Goal: Task Accomplishment & Management: Use online tool/utility

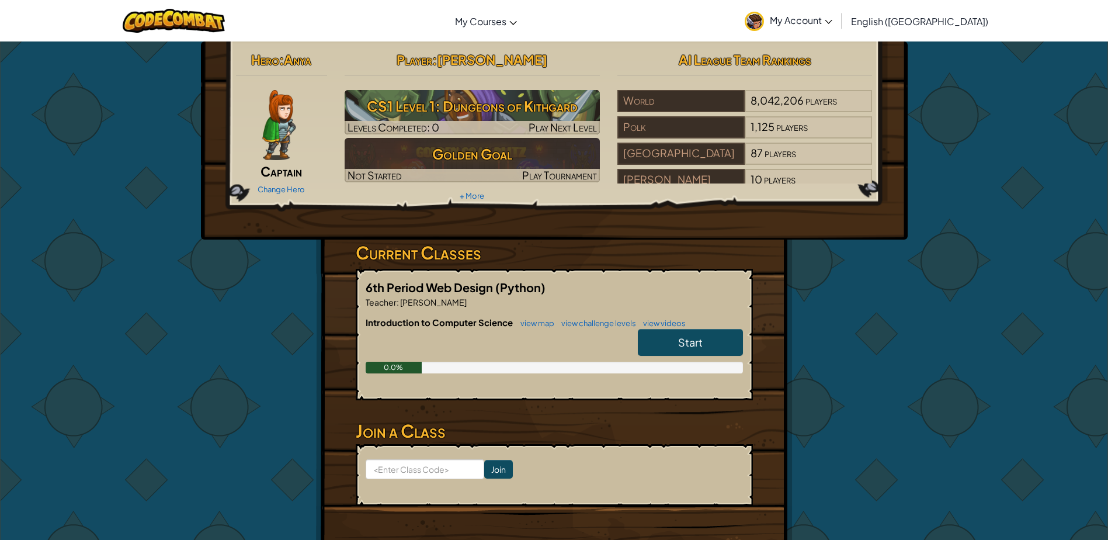
click at [276, 183] on div "Change Hero" at bounding box center [282, 188] width 92 height 19
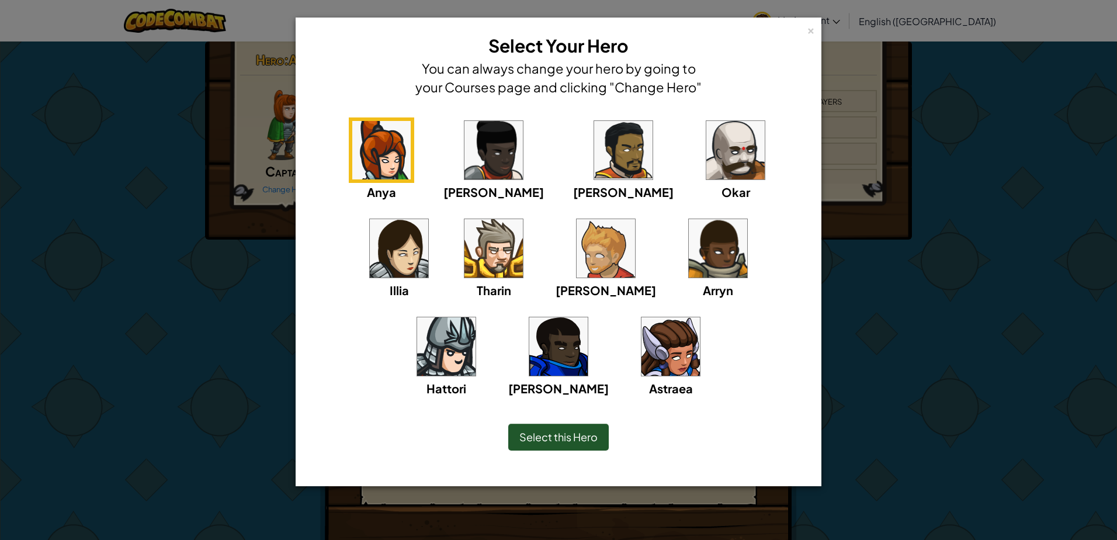
click at [577, 260] on img at bounding box center [606, 248] width 58 height 58
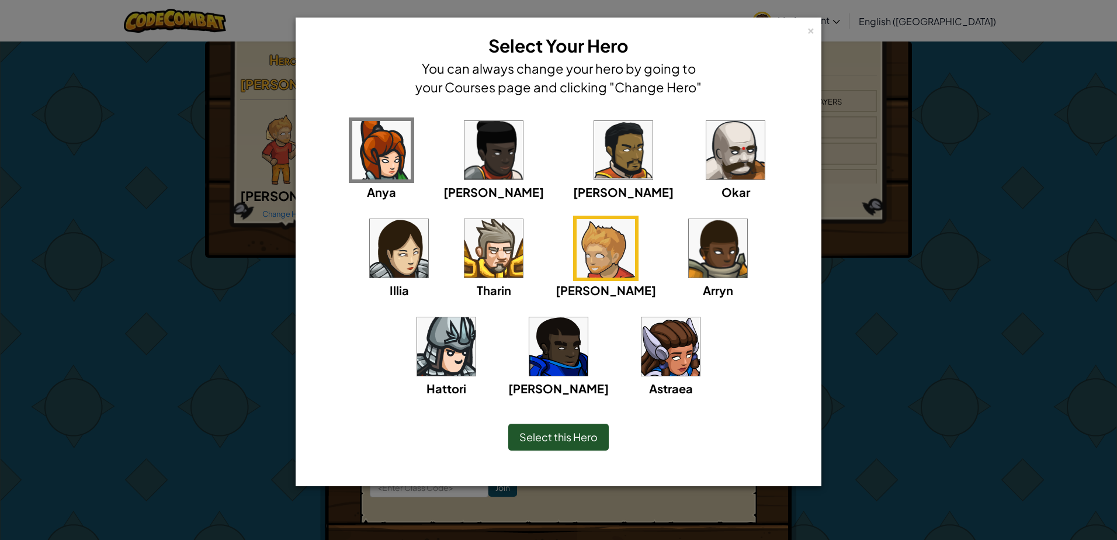
click at [689, 263] on img at bounding box center [718, 248] width 58 height 58
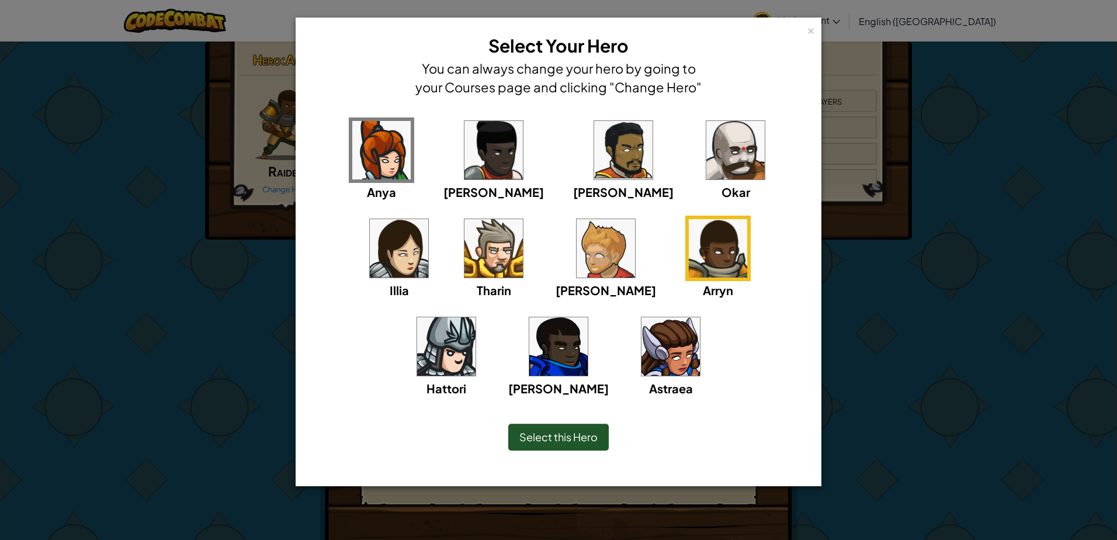
click at [479, 314] on div "Hattori" at bounding box center [446, 356] width 65 height 84
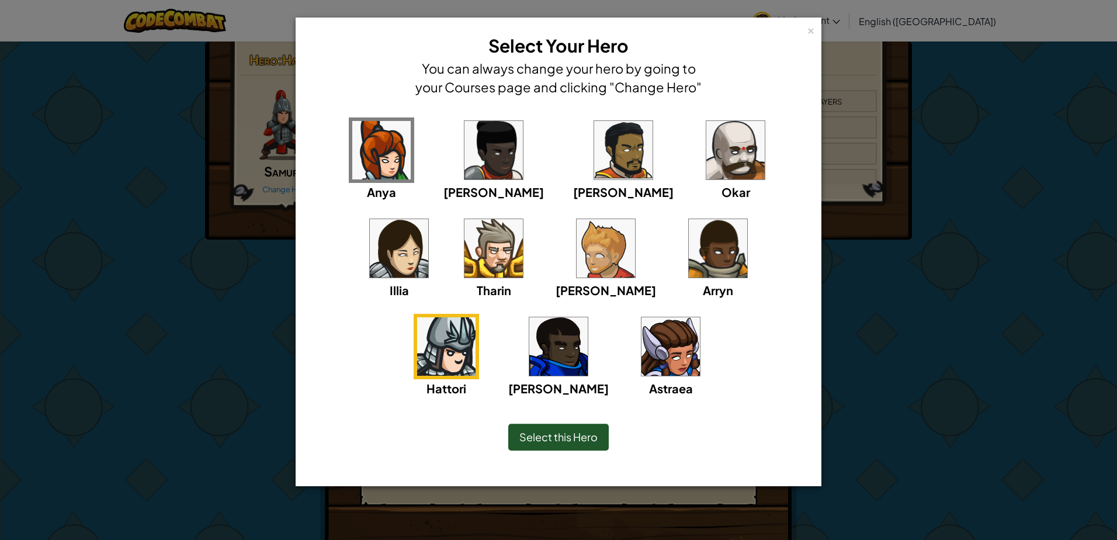
click at [641, 340] on img at bounding box center [670, 346] width 58 height 58
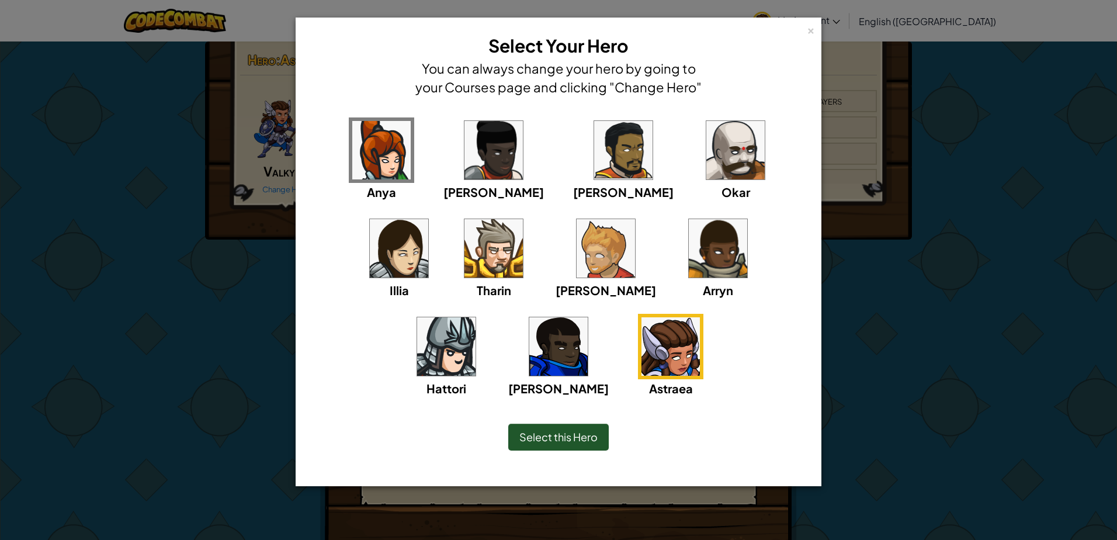
click at [540, 443] on span "Select this Hero" at bounding box center [558, 436] width 78 height 13
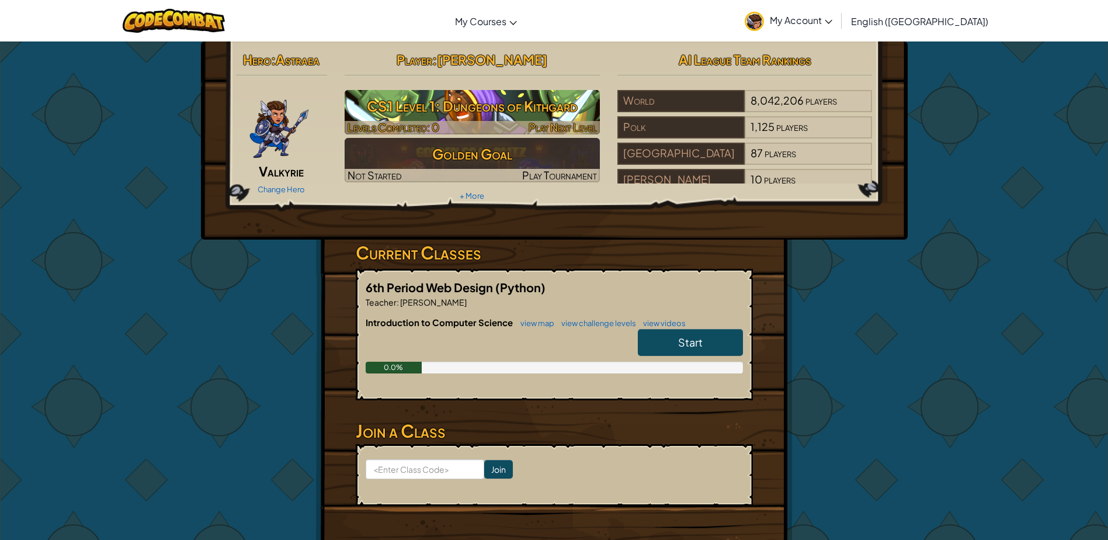
click at [478, 113] on h3 "CS1 Level 1: Dungeons of Kithgard" at bounding box center [472, 106] width 255 height 26
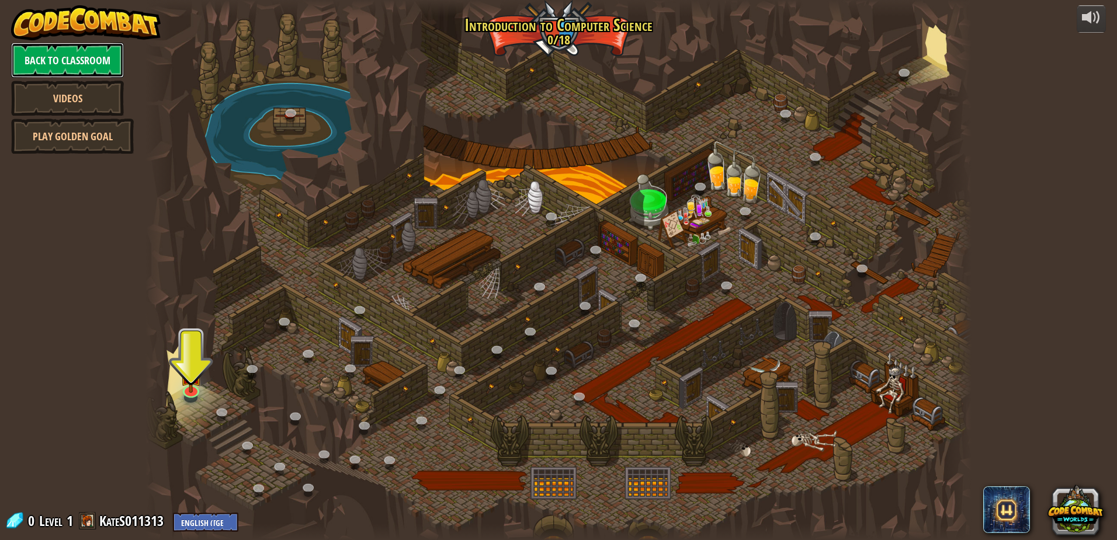
click at [74, 63] on link "Back to Classroom" at bounding box center [67, 60] width 113 height 35
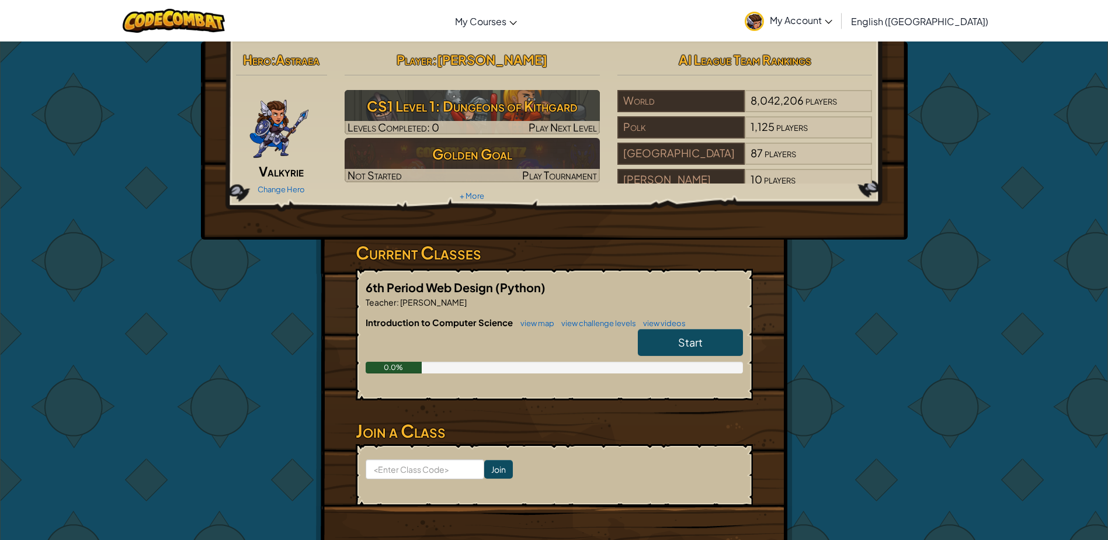
click at [676, 338] on link "Start" at bounding box center [690, 342] width 105 height 27
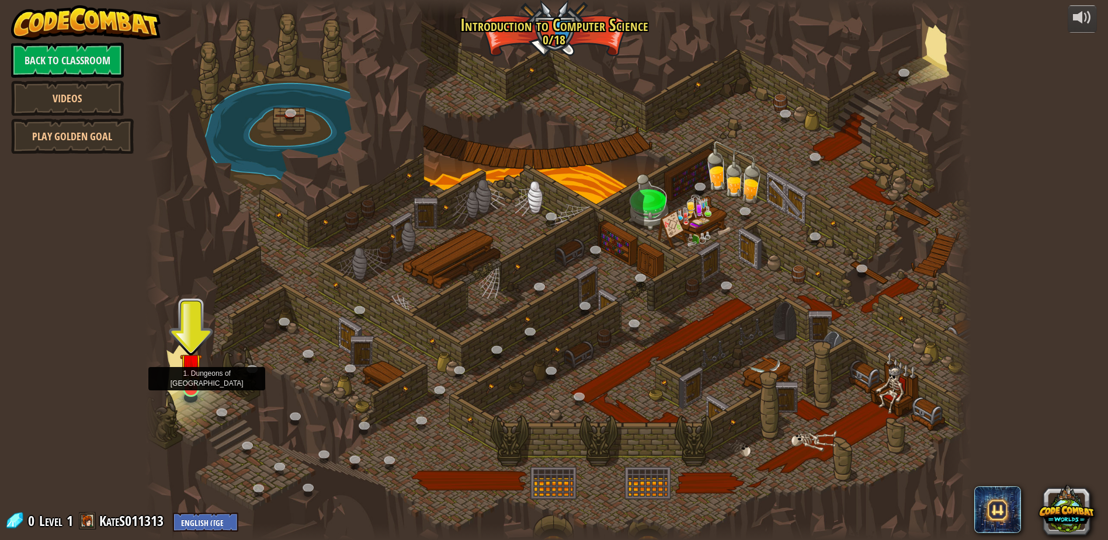
click at [193, 378] on img at bounding box center [191, 364] width 22 height 51
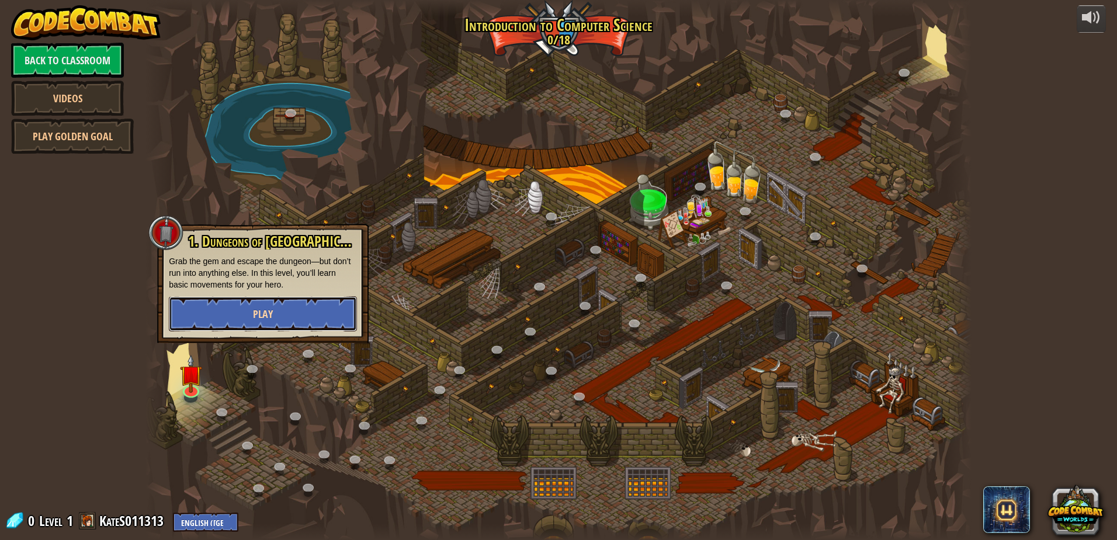
click at [249, 307] on button "Play" at bounding box center [263, 313] width 188 height 35
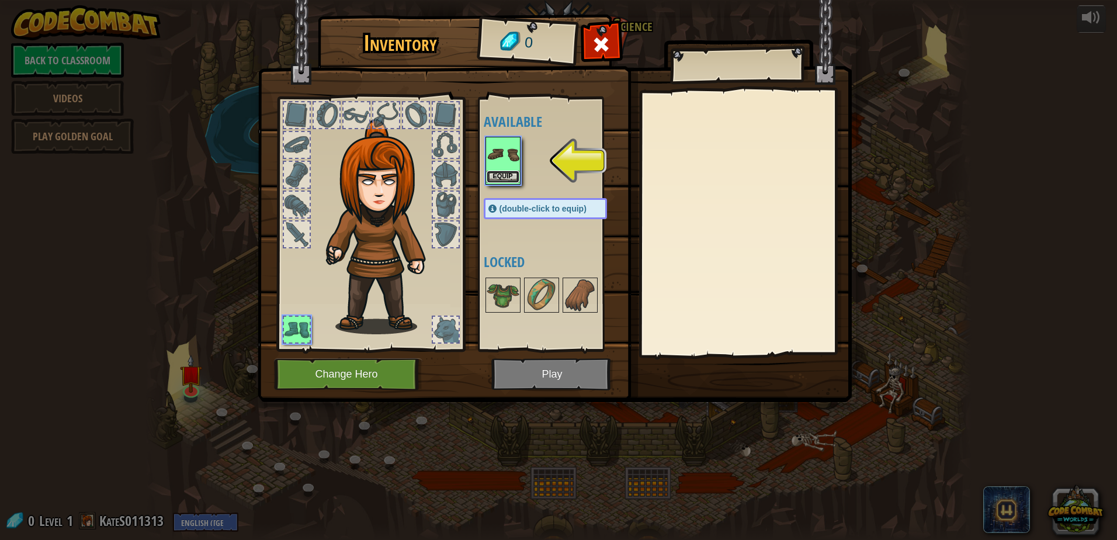
click at [503, 172] on button "Equip" at bounding box center [503, 177] width 33 height 12
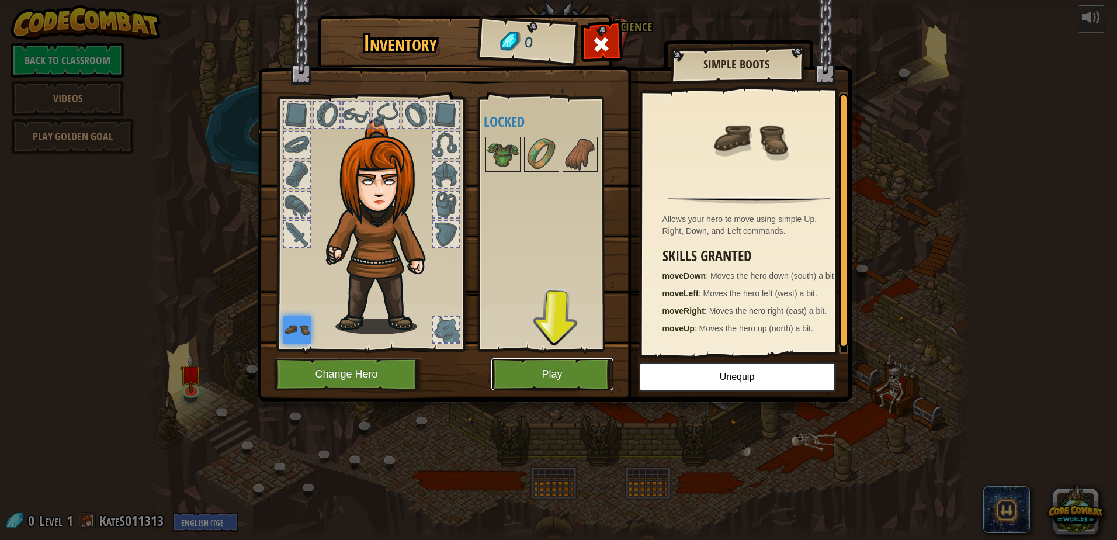
click at [557, 375] on button "Play" at bounding box center [552, 374] width 122 height 32
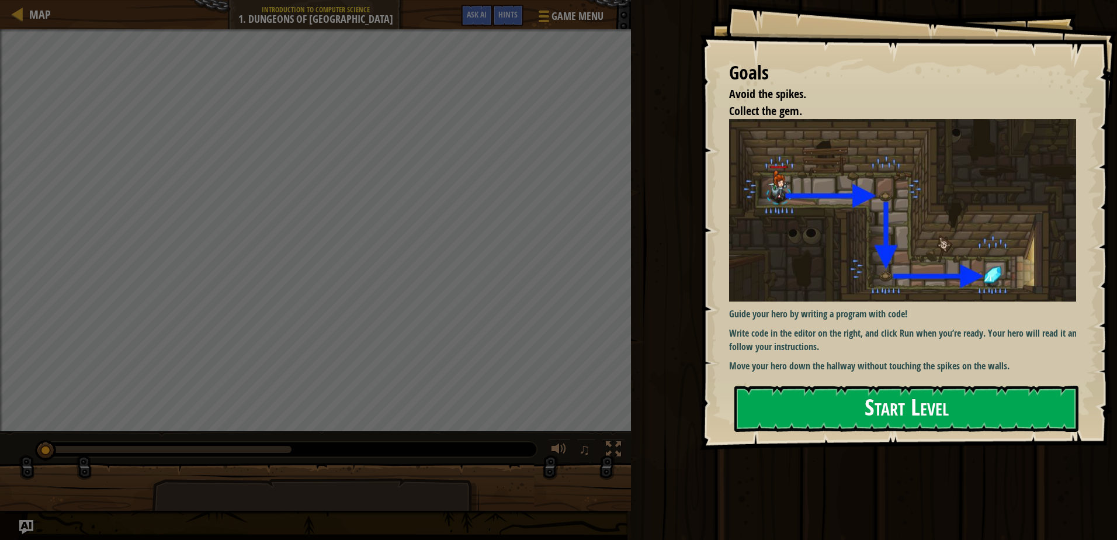
click at [861, 386] on button "Start Level" at bounding box center [906, 409] width 344 height 46
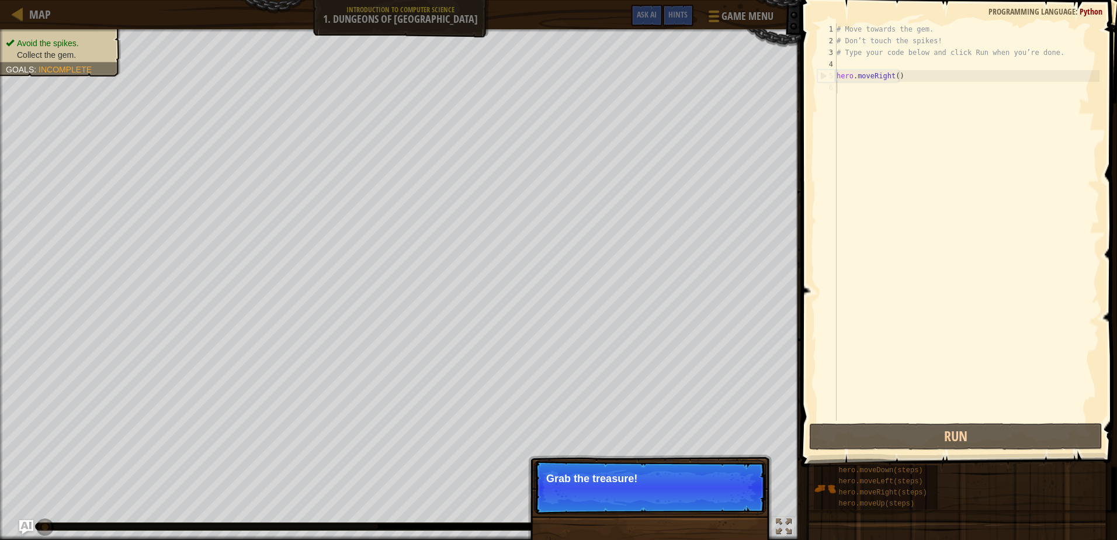
drag, startPoint x: 638, startPoint y: 472, endPoint x: 656, endPoint y: 473, distance: 18.1
click at [640, 471] on p "Skip (esc) Continue Grab the treasure!" at bounding box center [650, 487] width 232 height 54
click at [727, 494] on button "Continue" at bounding box center [732, 494] width 48 height 15
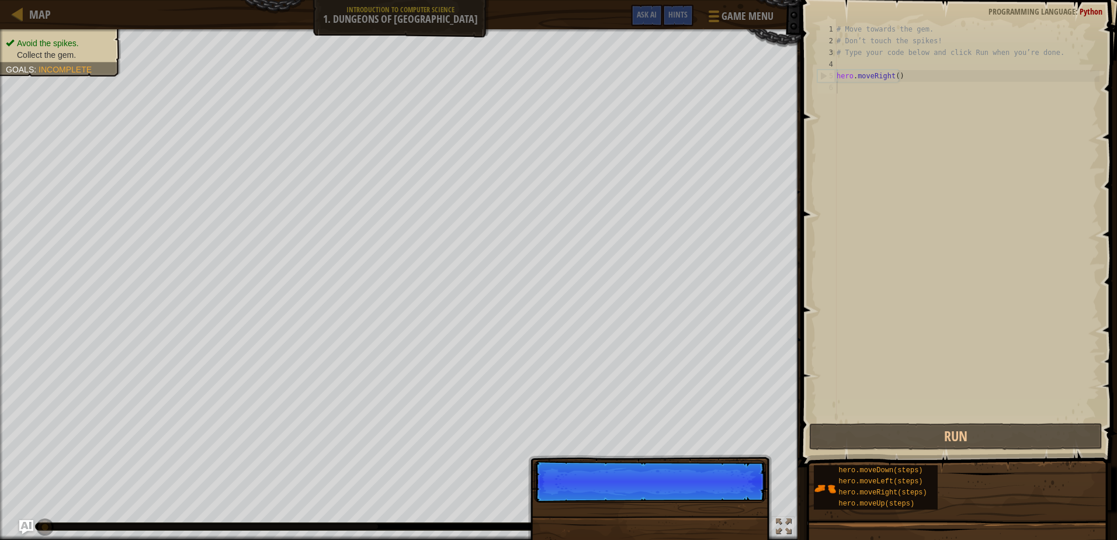
scroll to position [5, 0]
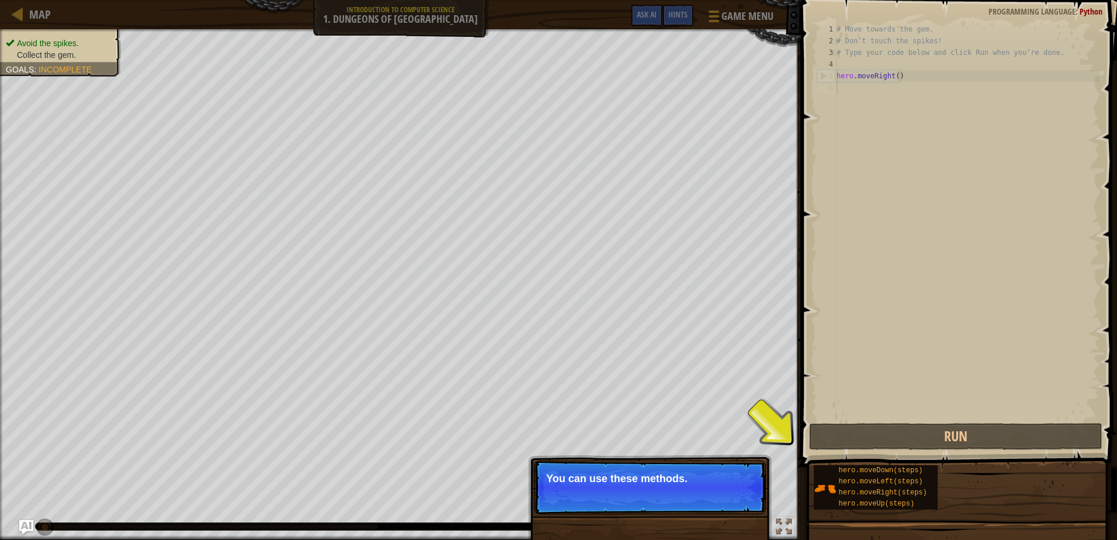
drag, startPoint x: 744, startPoint y: 511, endPoint x: 743, endPoint y: 503, distance: 7.7
click at [745, 511] on p "Skip (esc) Continue You can use these methods." at bounding box center [650, 487] width 232 height 54
click at [727, 499] on button "Continue" at bounding box center [732, 494] width 48 height 15
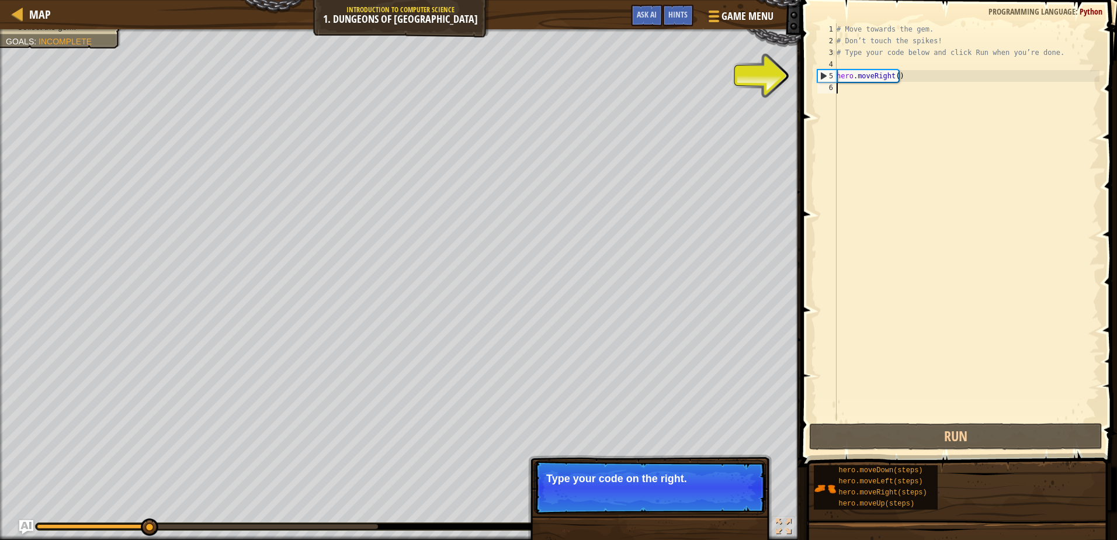
click at [675, 492] on span "Skip (esc)" at bounding box center [684, 494] width 36 height 9
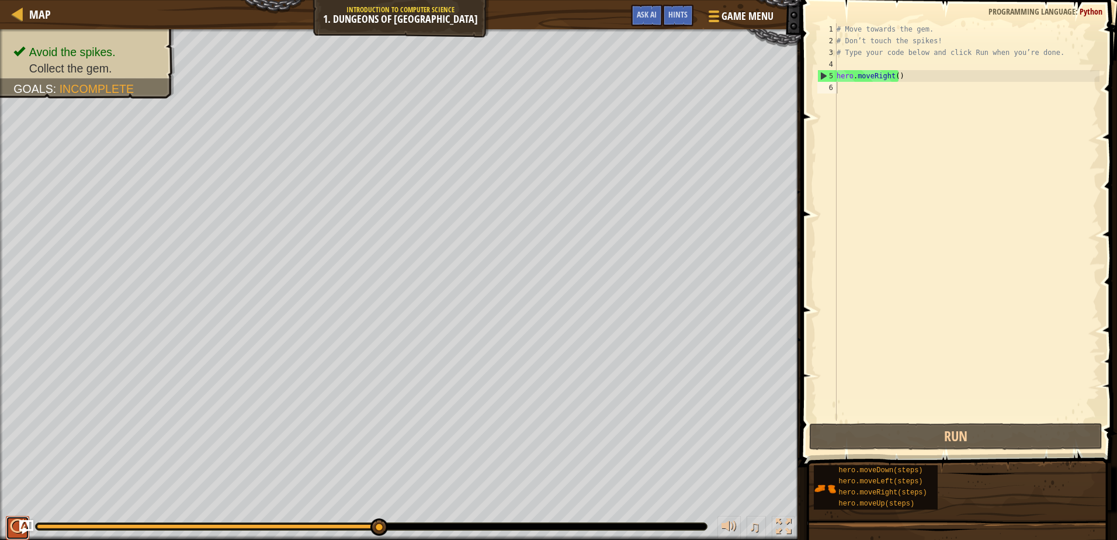
click at [14, 530] on div at bounding box center [17, 526] width 15 height 15
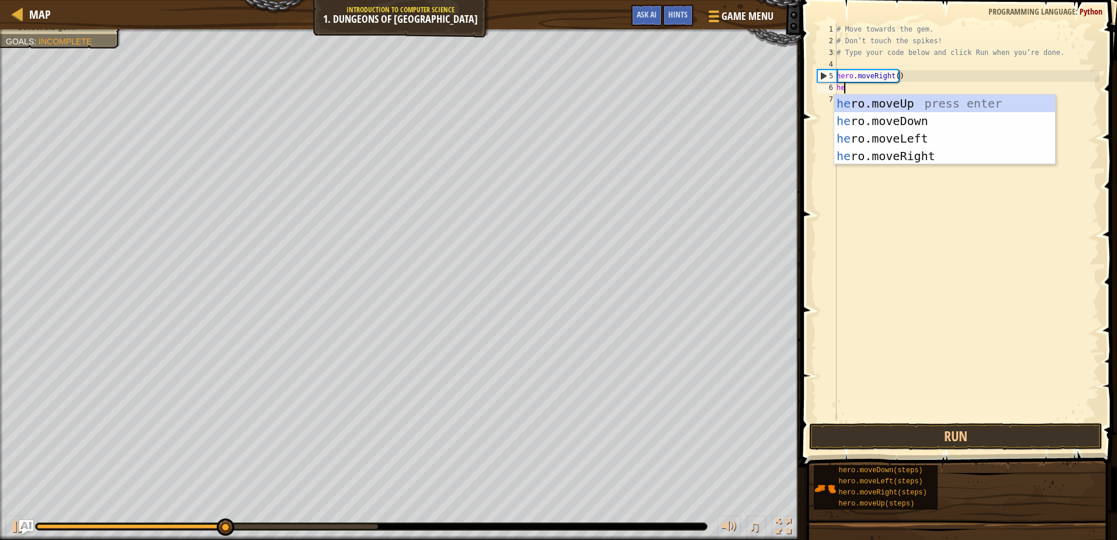
scroll to position [5, 1]
type textarea "hero"
click at [914, 118] on div "hero .moveUp press enter hero .moveDown press enter hero .moveLeft press enter …" at bounding box center [944, 147] width 221 height 105
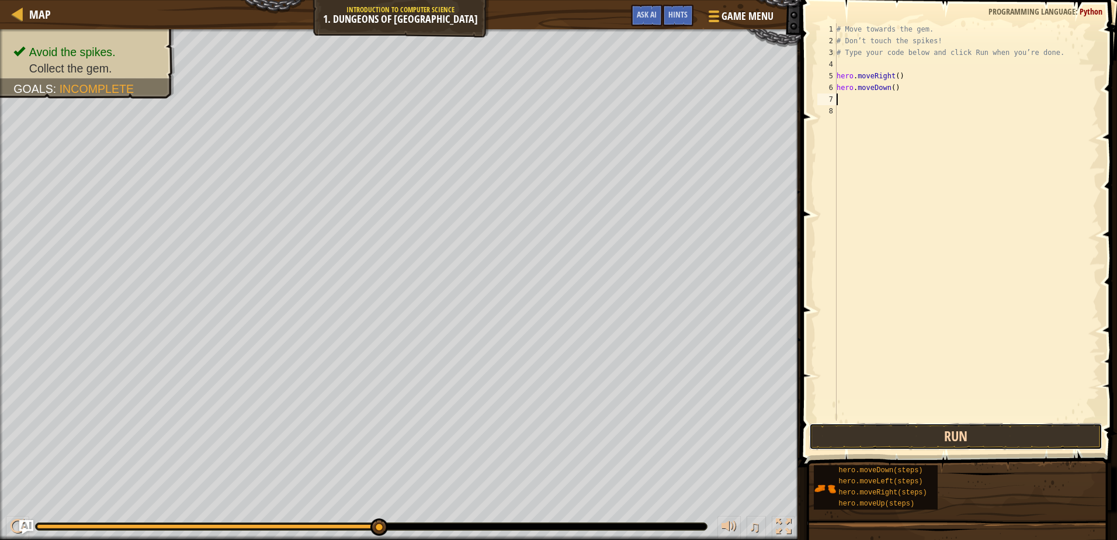
click at [907, 431] on button "Run" at bounding box center [955, 436] width 293 height 27
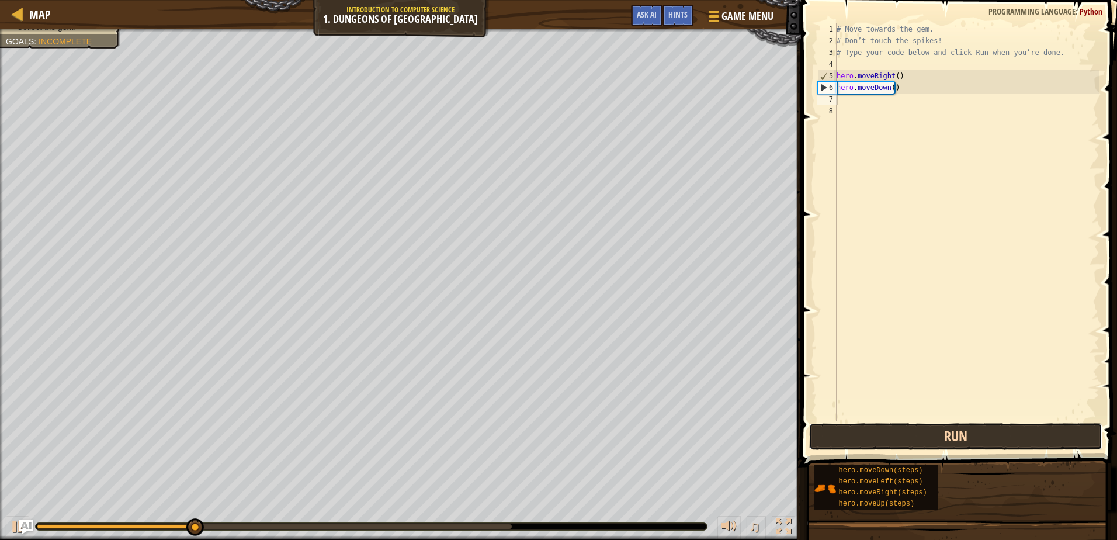
click at [910, 430] on button "Run" at bounding box center [955, 436] width 293 height 27
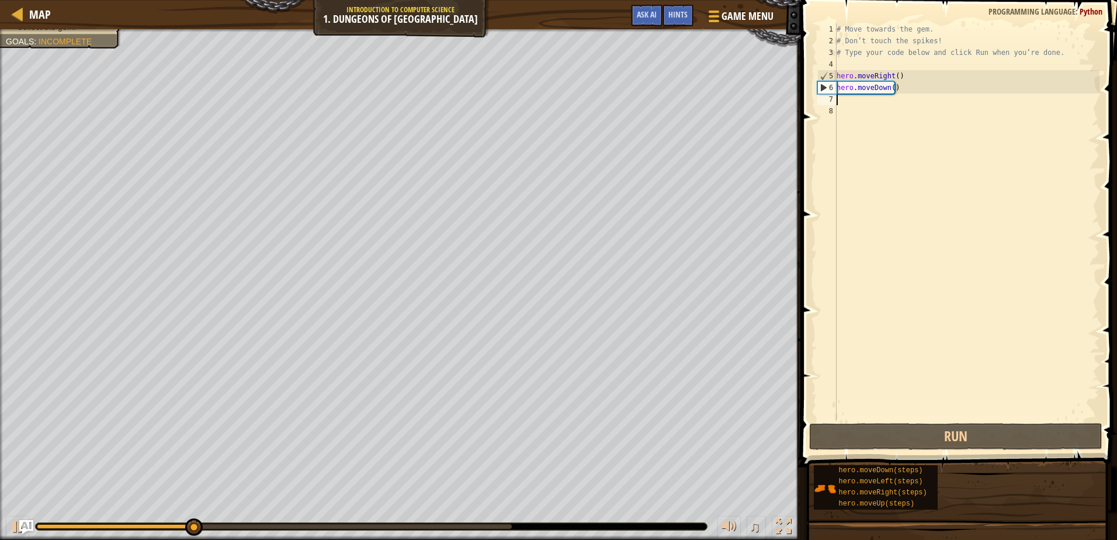
click at [852, 99] on div "# Move towards the gem. # Don’t touch the spikes! # Type your code below and cl…" at bounding box center [966, 233] width 265 height 421
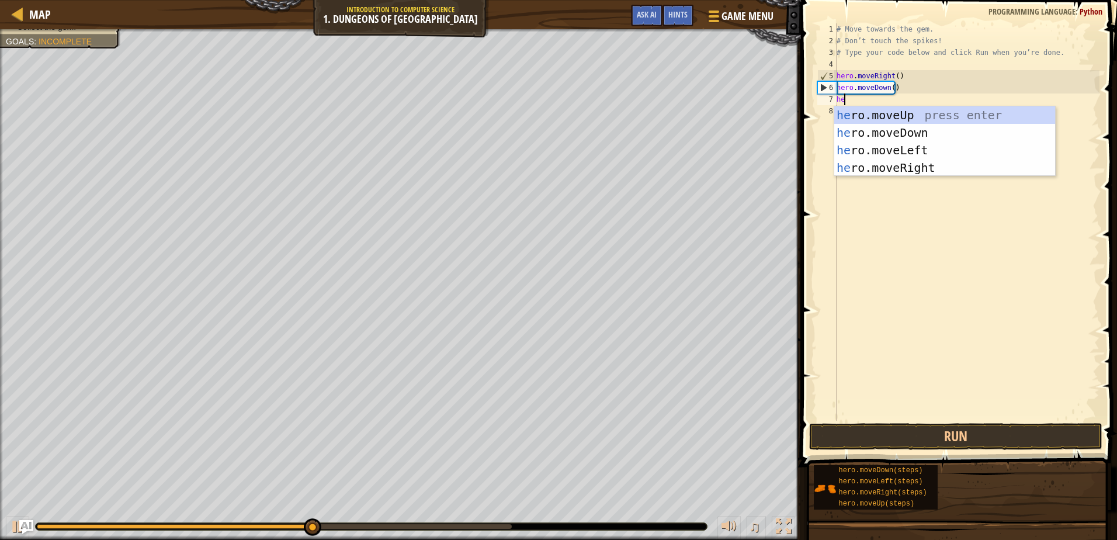
type textarea "her"
click at [888, 167] on div "her o.moveUp press enter her o.moveDown press enter her o.moveLeft press enter …" at bounding box center [944, 158] width 221 height 105
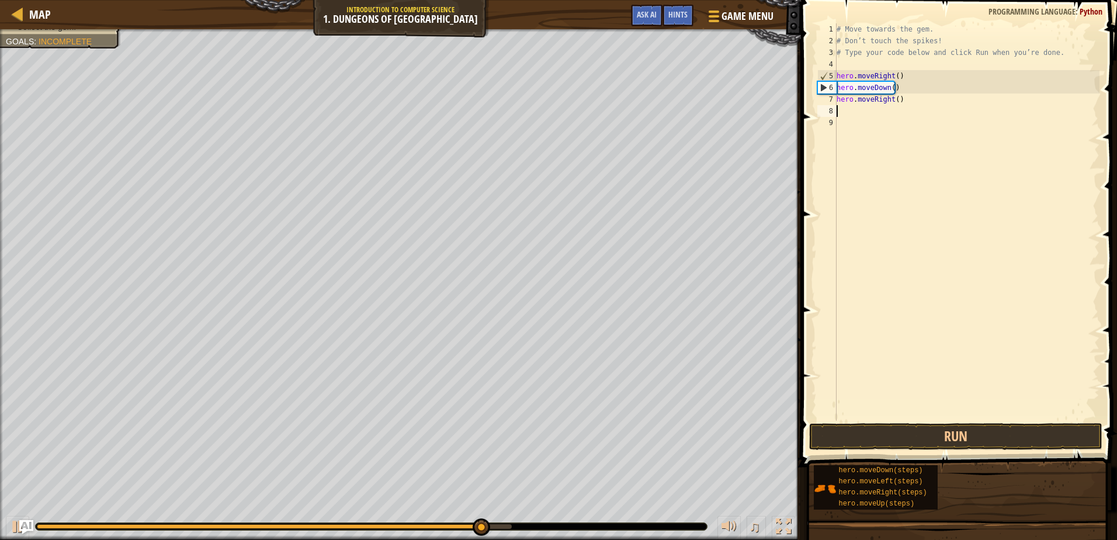
scroll to position [5, 0]
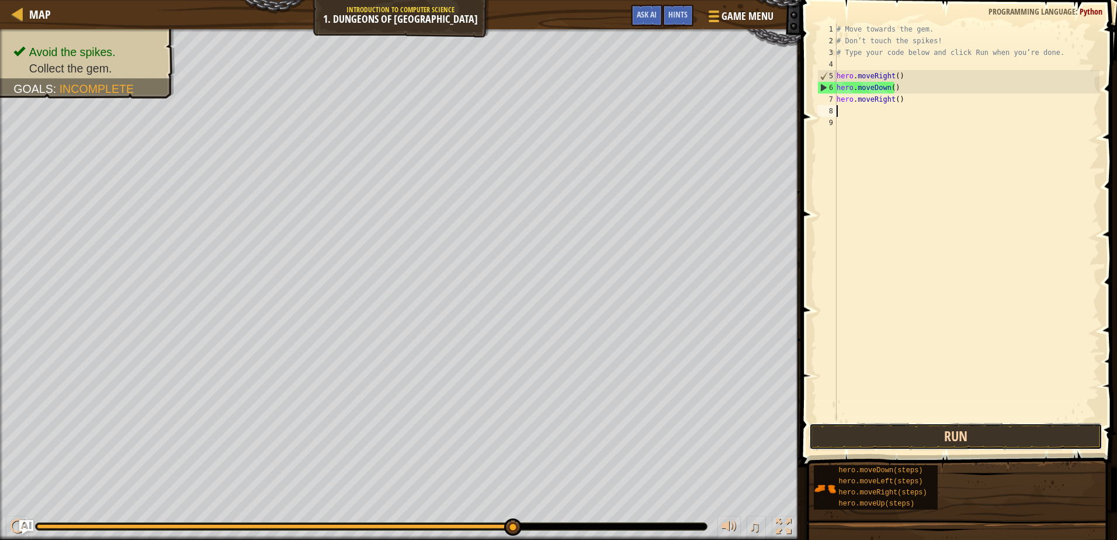
click at [848, 433] on button "Run" at bounding box center [955, 436] width 293 height 27
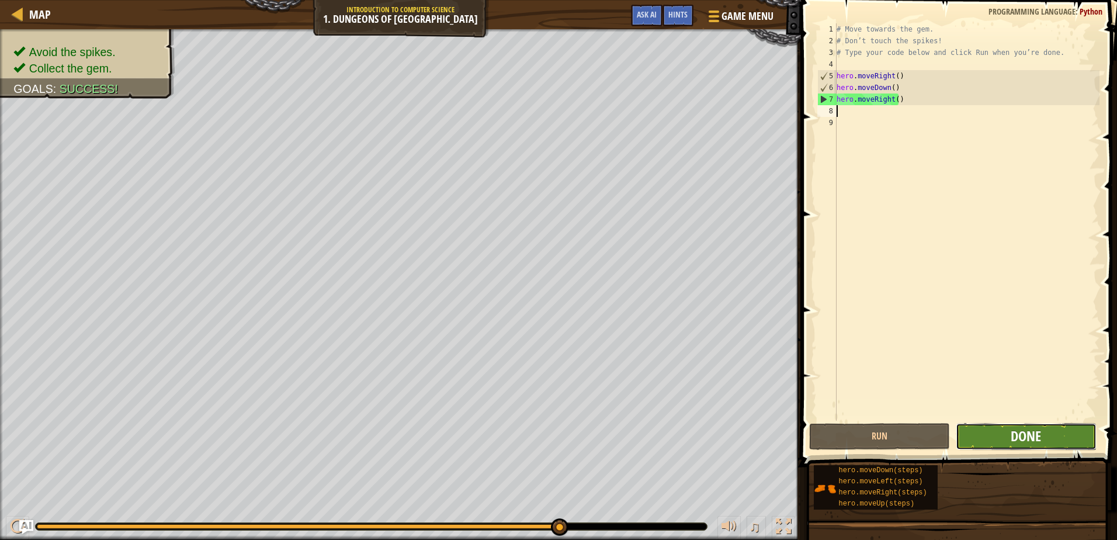
click at [1021, 439] on span "Done" at bounding box center [1026, 435] width 30 height 19
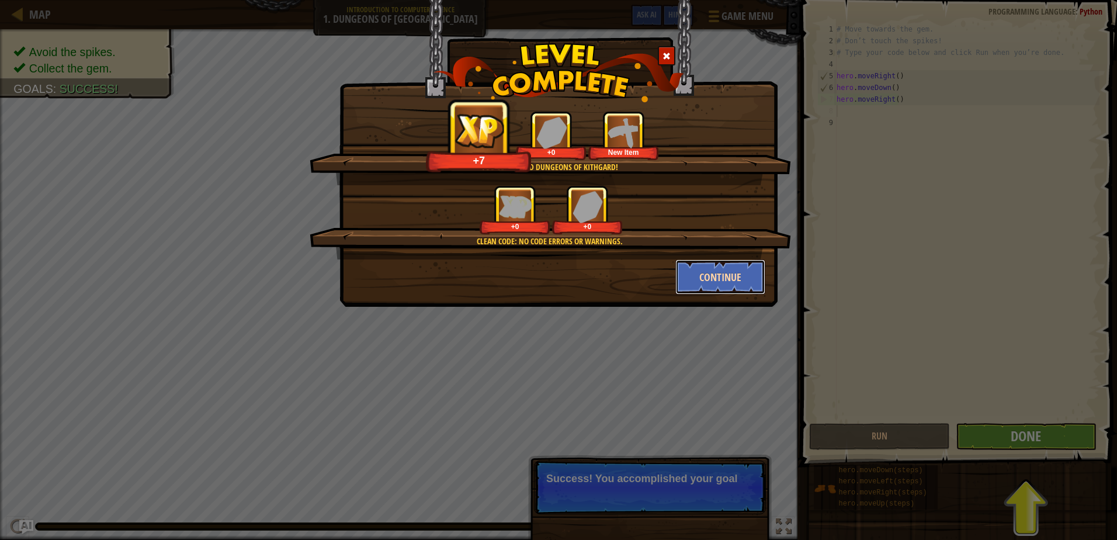
click at [699, 273] on button "Continue" at bounding box center [720, 276] width 91 height 35
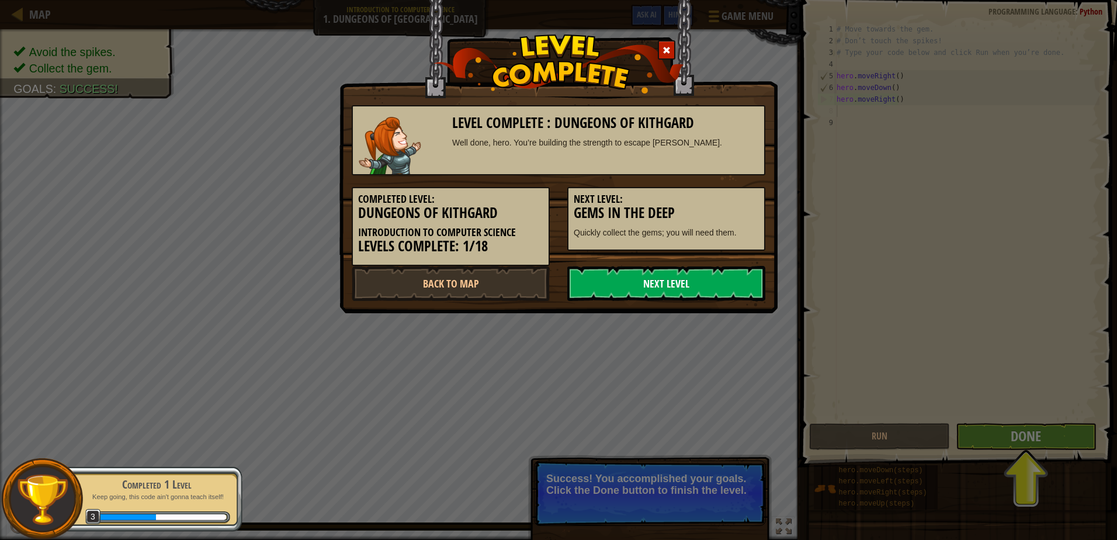
click at [664, 285] on link "Next Level" at bounding box center [666, 283] width 198 height 35
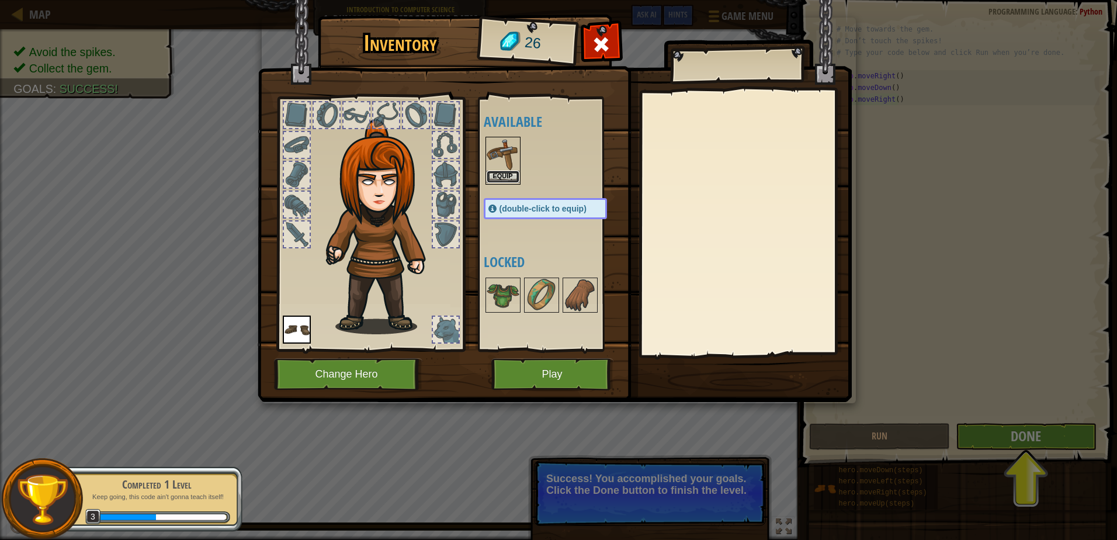
click at [492, 175] on button "Equip" at bounding box center [503, 177] width 33 height 12
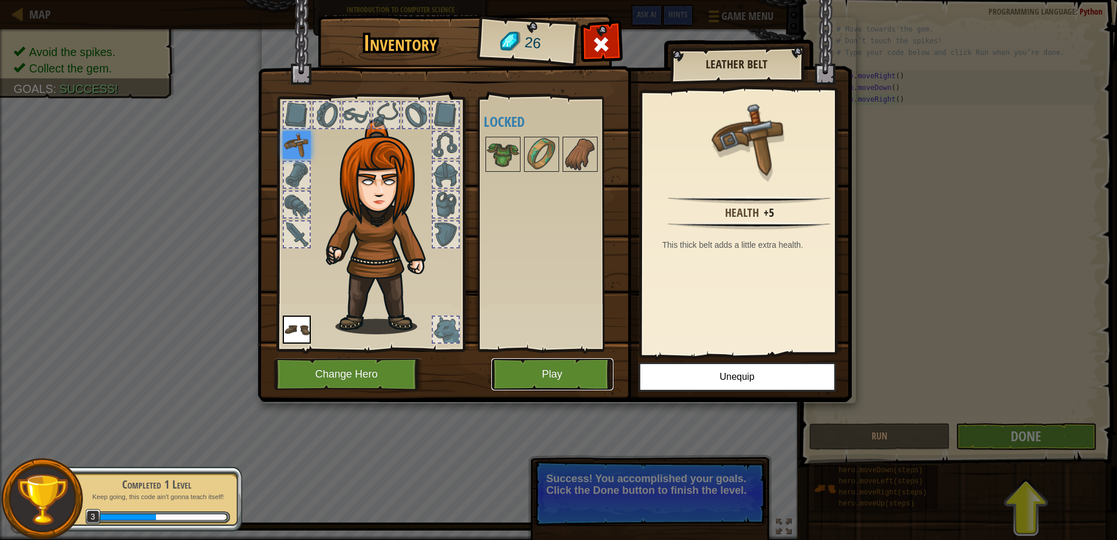
click at [533, 367] on button "Play" at bounding box center [552, 374] width 122 height 32
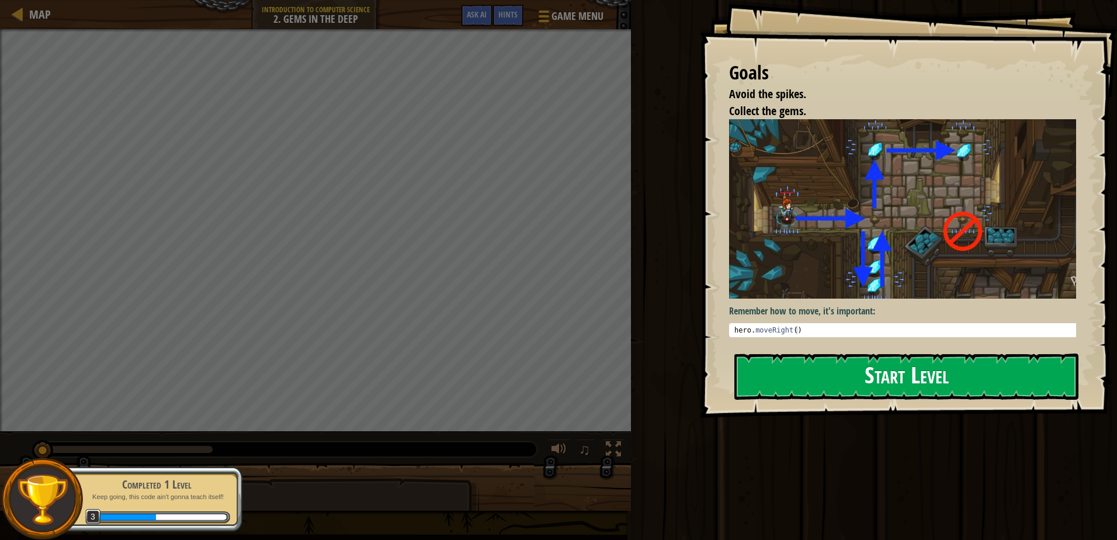
click at [794, 351] on div "Goals Avoid the spikes. Collect the gems. Remember how to move, it's important:…" at bounding box center [908, 209] width 417 height 418
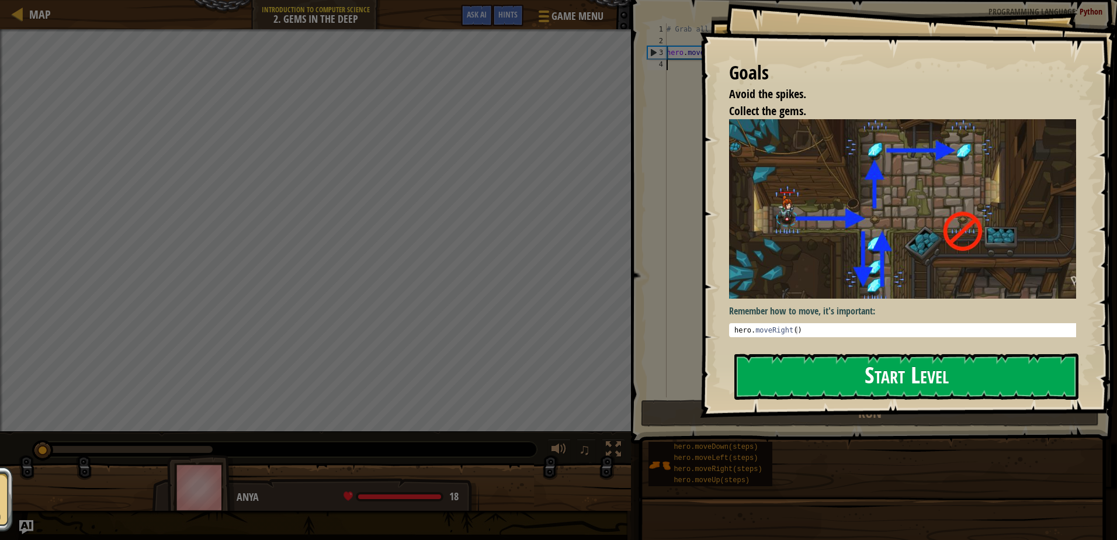
click at [782, 375] on button "Start Level" at bounding box center [906, 376] width 344 height 46
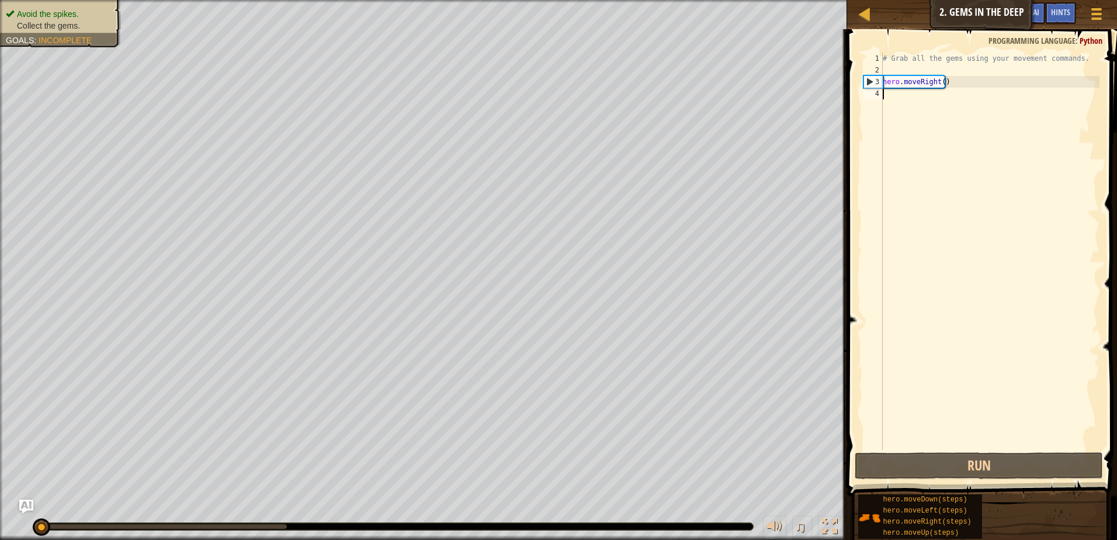
scroll to position [5, 0]
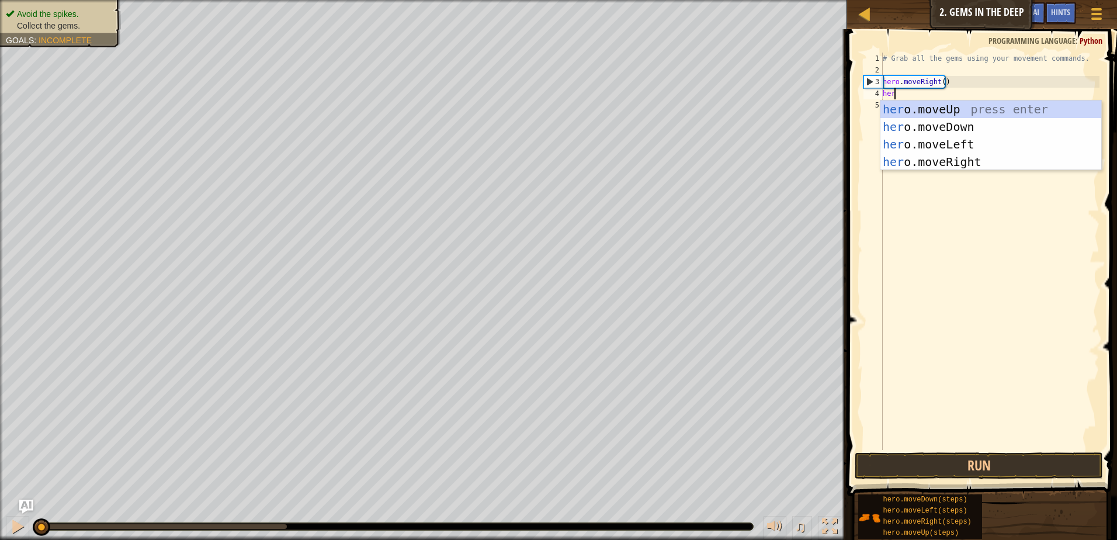
type textarea "hero"
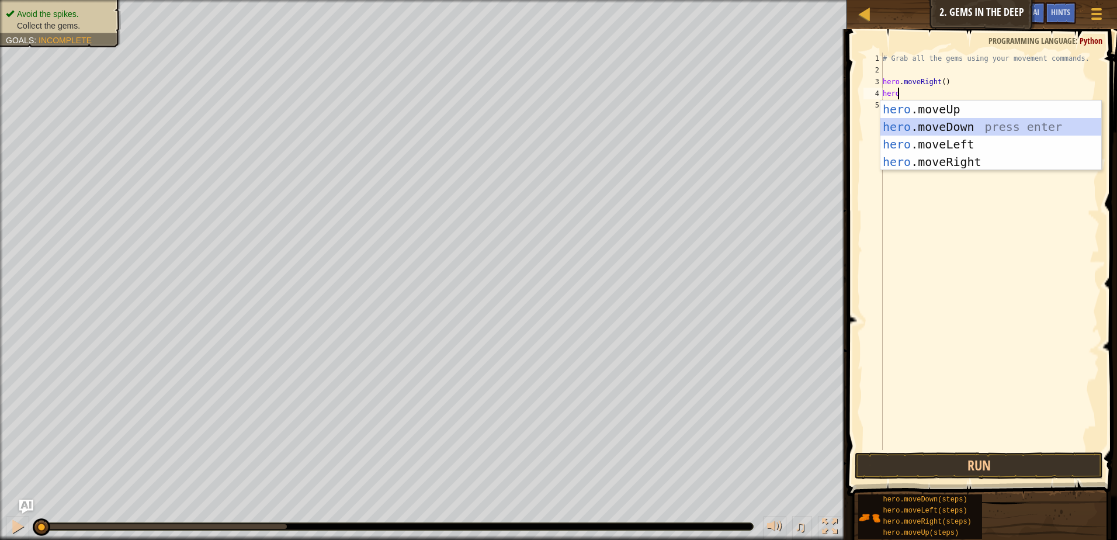
click at [924, 126] on div "hero .moveUp press enter hero .moveDown press enter hero .moveLeft press enter …" at bounding box center [990, 152] width 221 height 105
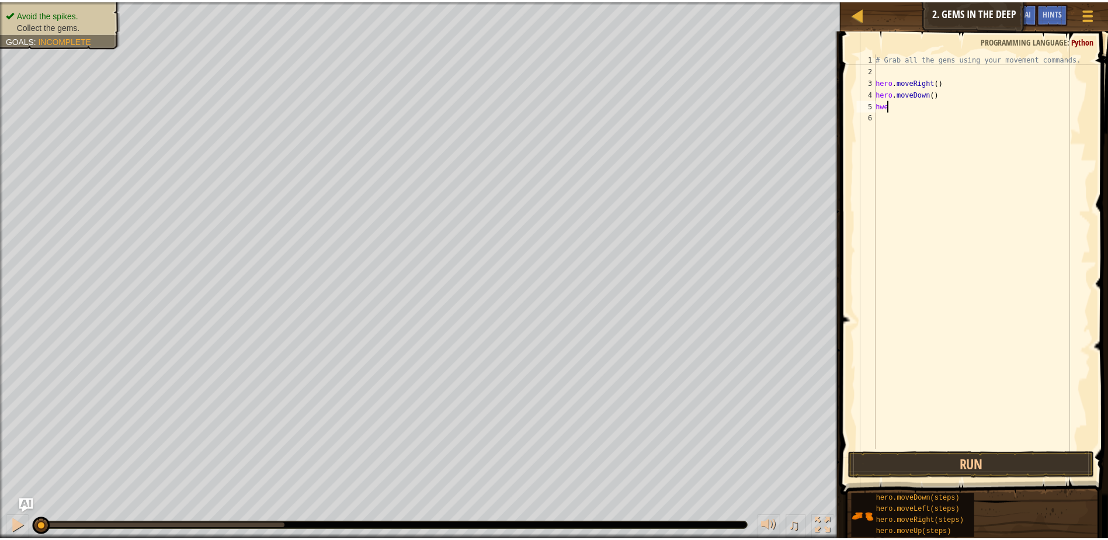
scroll to position [5, 0]
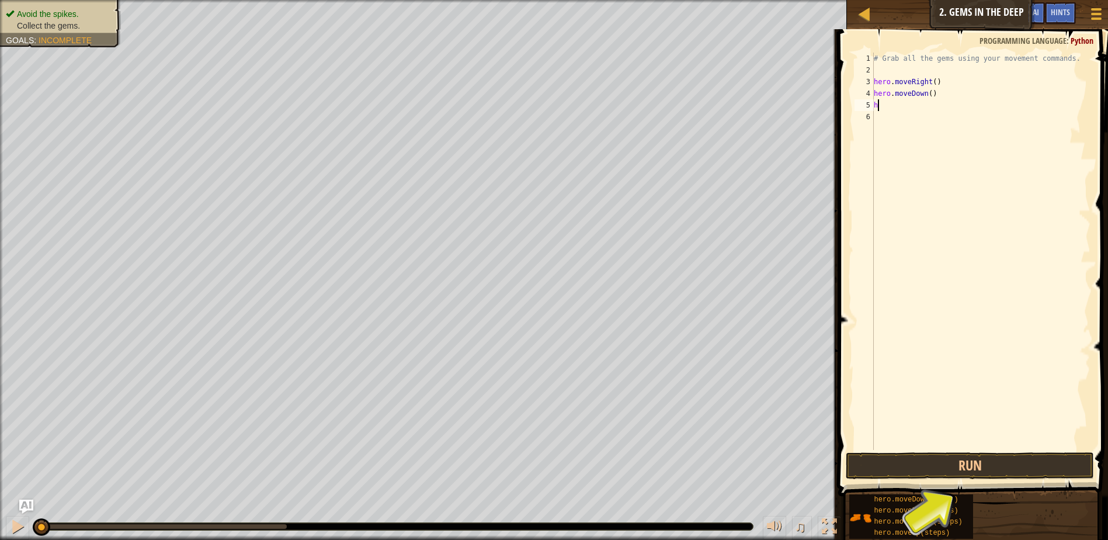
type textarea "he"
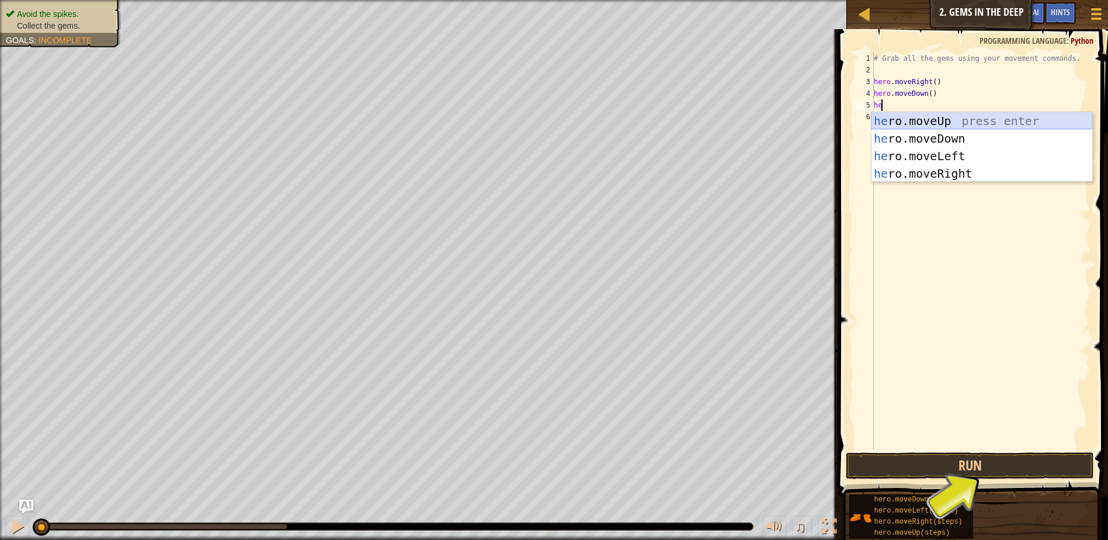
click at [915, 120] on div "he ro.moveUp press enter he ro.moveDown press enter he ro.moveLeft press enter …" at bounding box center [982, 164] width 221 height 105
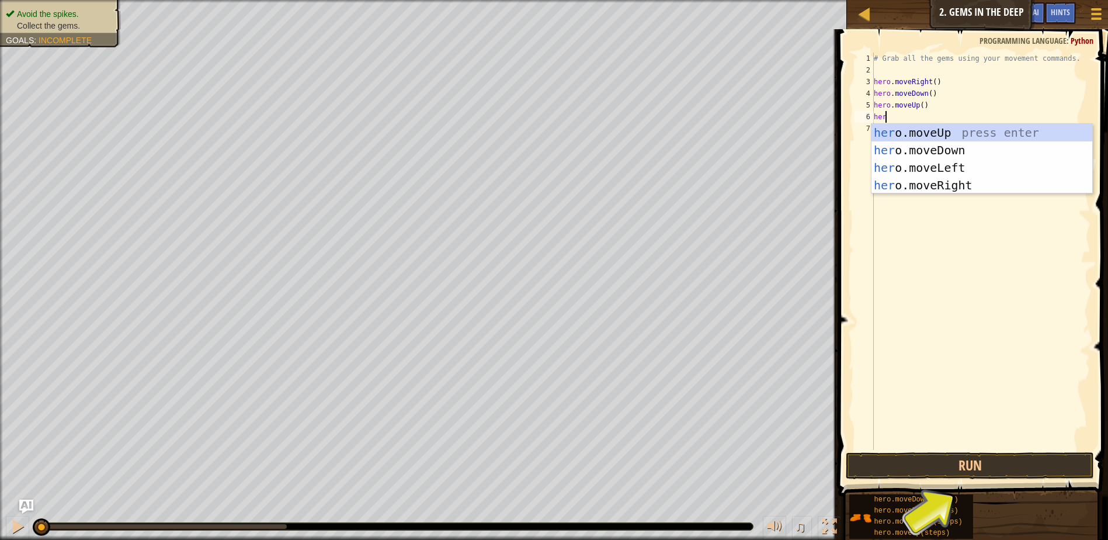
type textarea "hero"
click at [916, 137] on div "hero .moveUp press enter hero .moveDown press enter hero .moveLeft press enter …" at bounding box center [982, 176] width 221 height 105
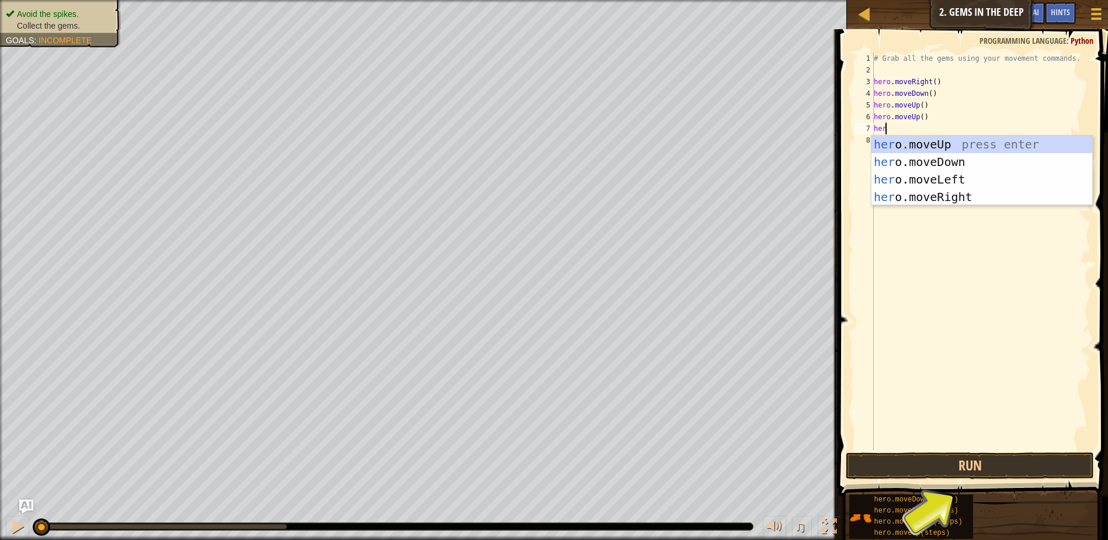
type textarea "hero"
click at [936, 202] on div "hero .moveUp press enter hero .moveDown press enter hero .moveLeft press enter …" at bounding box center [982, 188] width 221 height 105
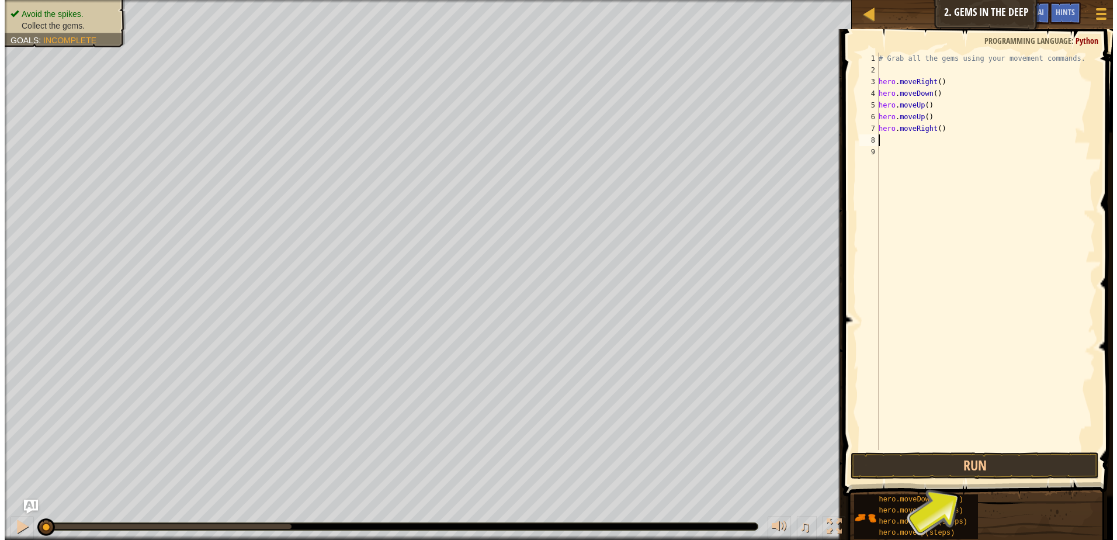
scroll to position [5, 0]
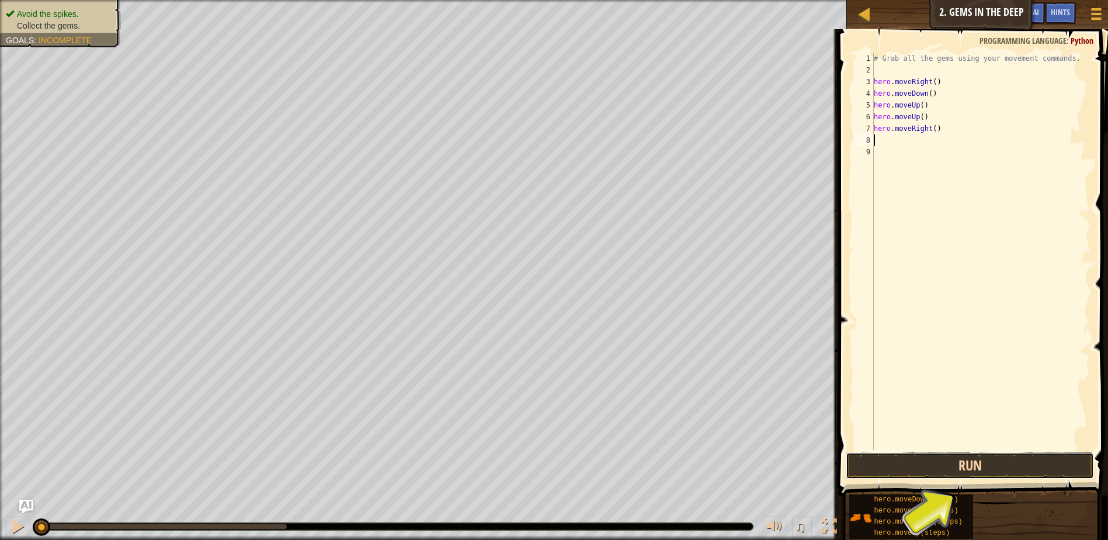
click at [914, 475] on button "Run" at bounding box center [970, 465] width 248 height 27
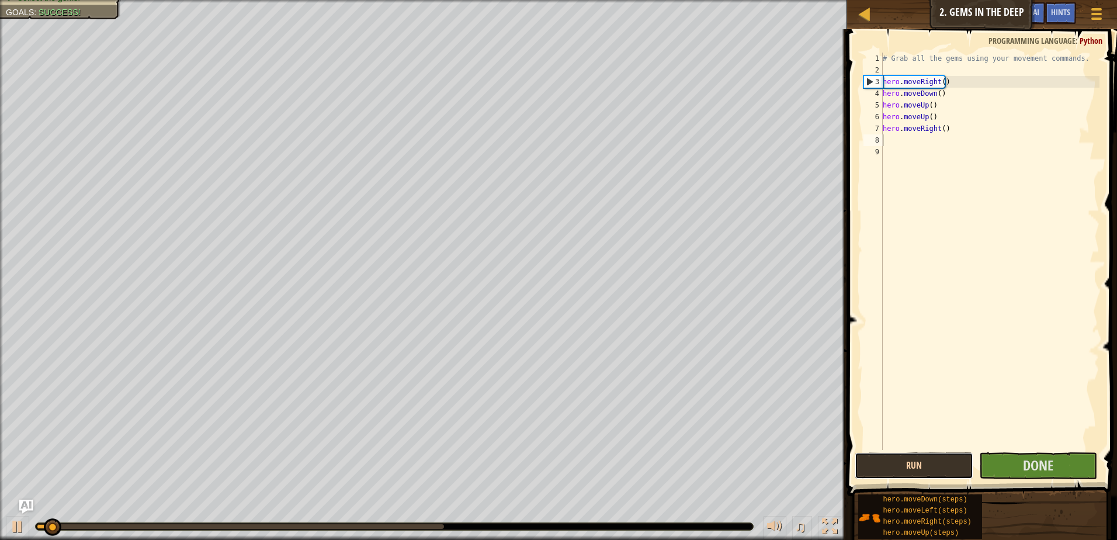
click at [918, 466] on button "Run" at bounding box center [914, 465] width 119 height 27
click at [916, 466] on button "Run" at bounding box center [914, 465] width 119 height 27
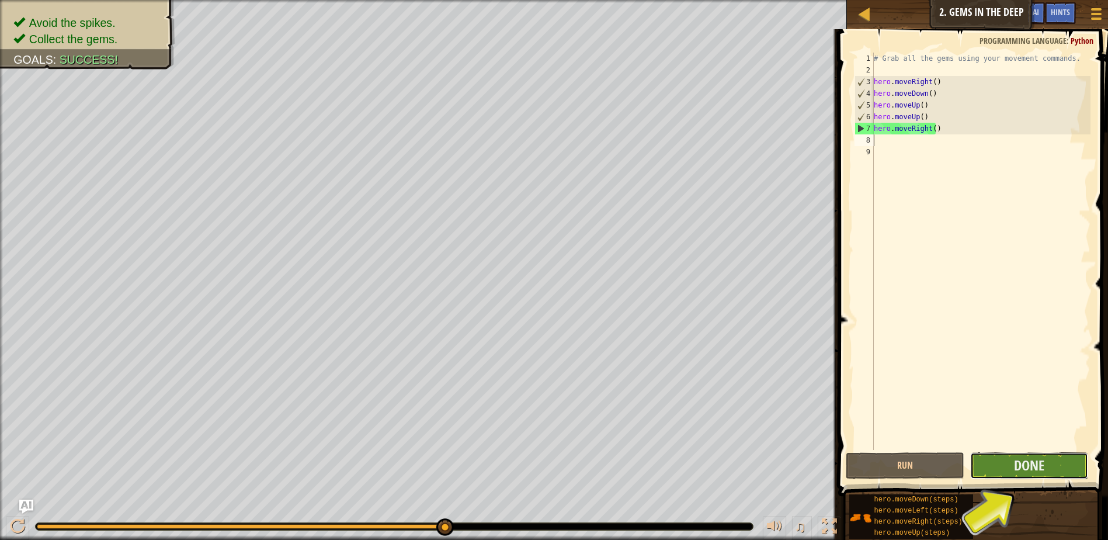
click at [999, 472] on button "Done" at bounding box center [1029, 465] width 119 height 27
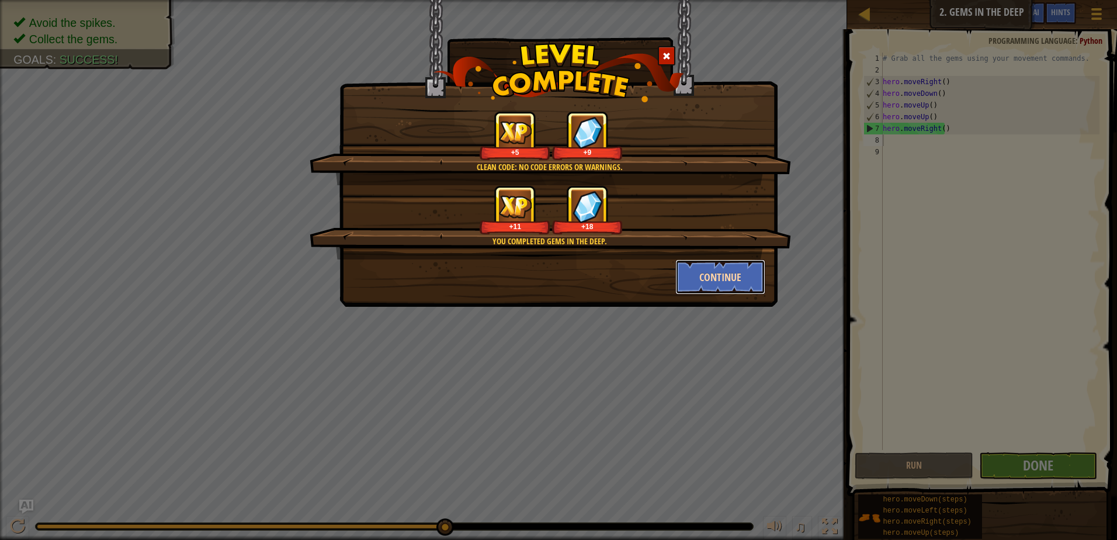
click at [713, 280] on button "Continue" at bounding box center [720, 276] width 91 height 35
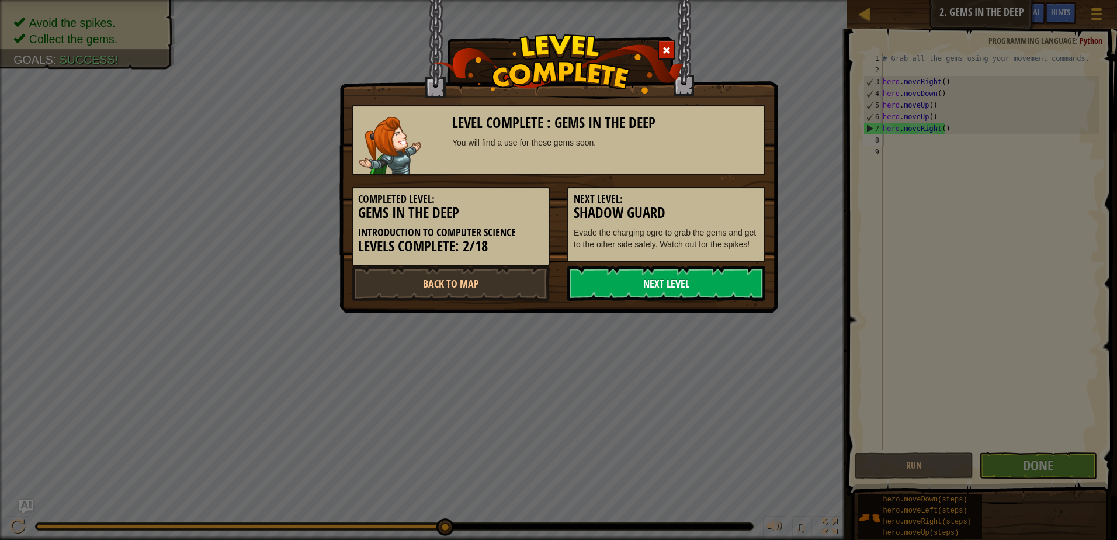
click at [635, 276] on link "Next Level" at bounding box center [666, 283] width 198 height 35
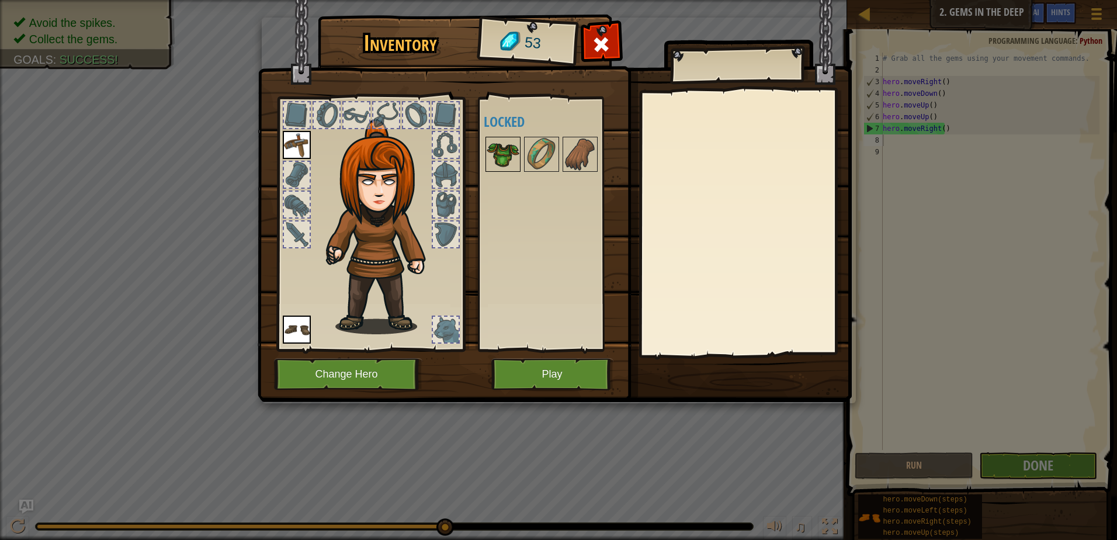
click at [502, 151] on img at bounding box center [503, 154] width 33 height 33
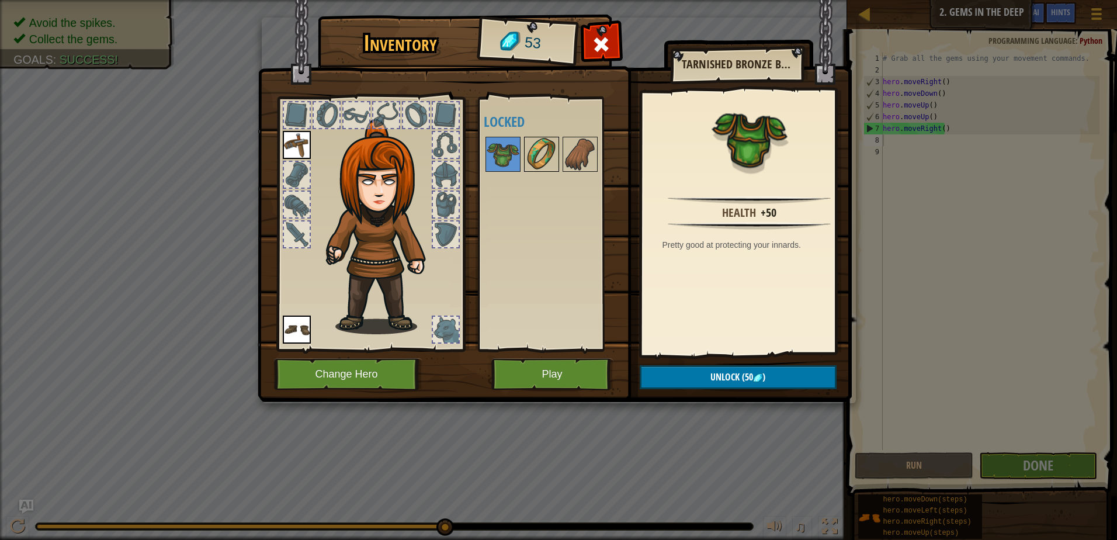
click at [542, 169] on img at bounding box center [541, 154] width 33 height 33
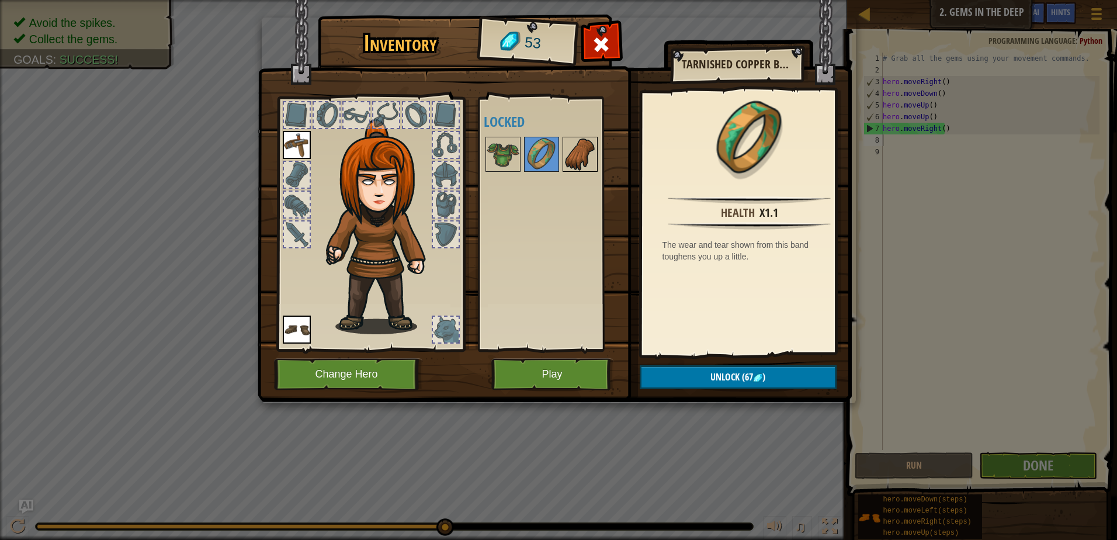
click at [575, 157] on img at bounding box center [580, 154] width 33 height 33
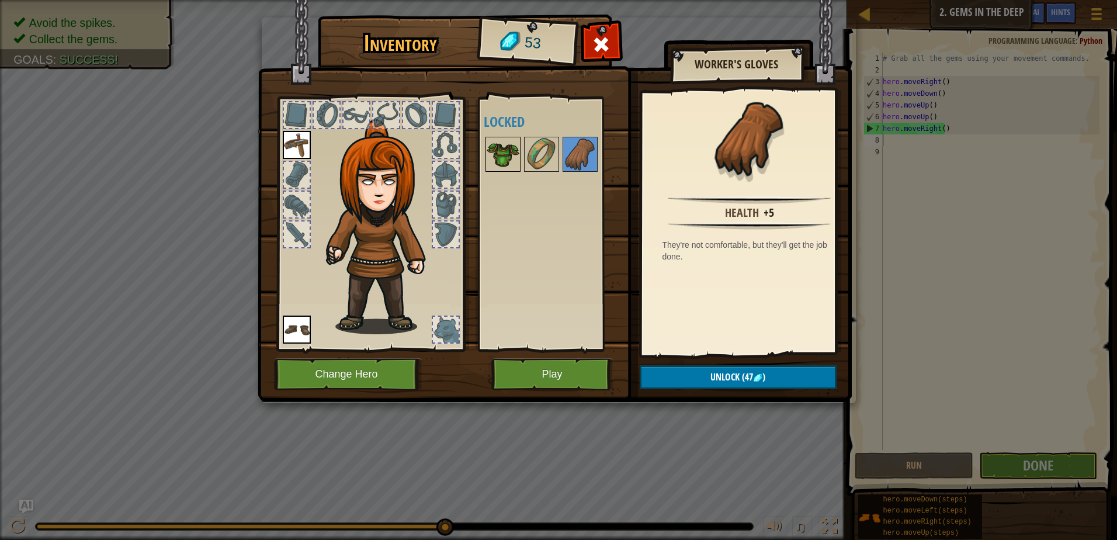
click at [516, 152] on img at bounding box center [503, 154] width 33 height 33
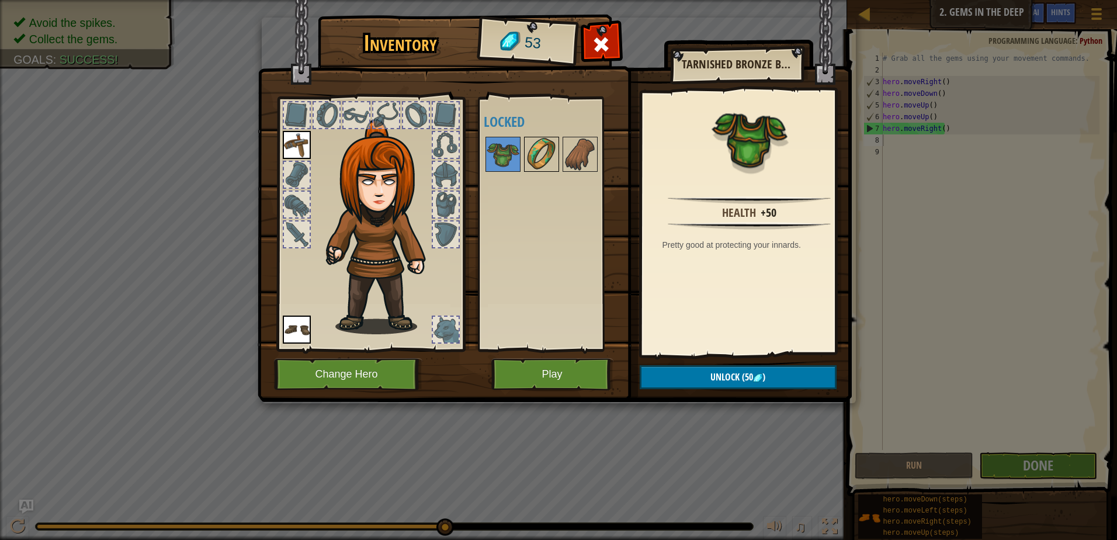
click at [539, 150] on img at bounding box center [541, 154] width 33 height 33
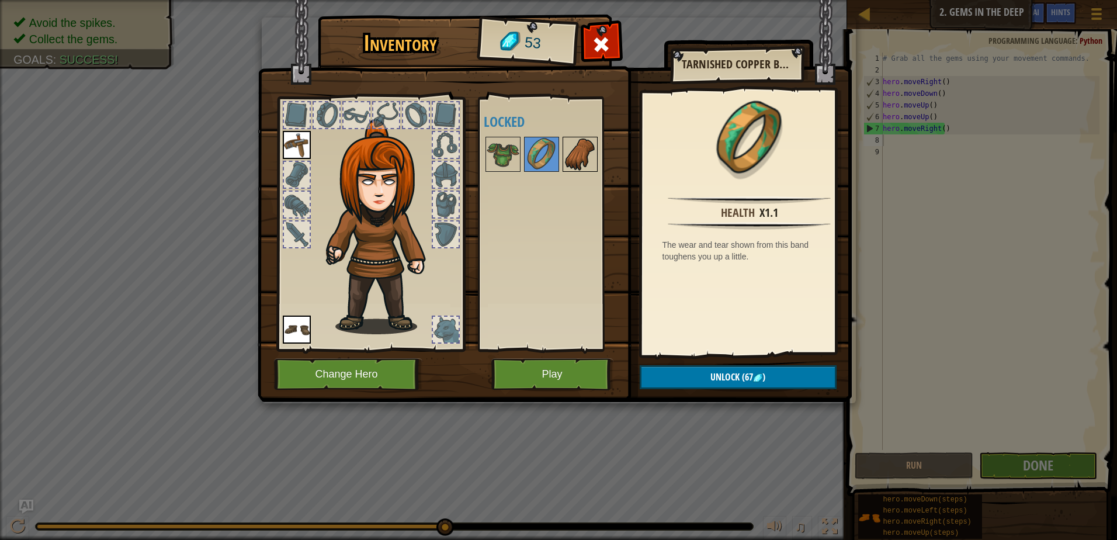
click at [570, 152] on img at bounding box center [580, 154] width 33 height 33
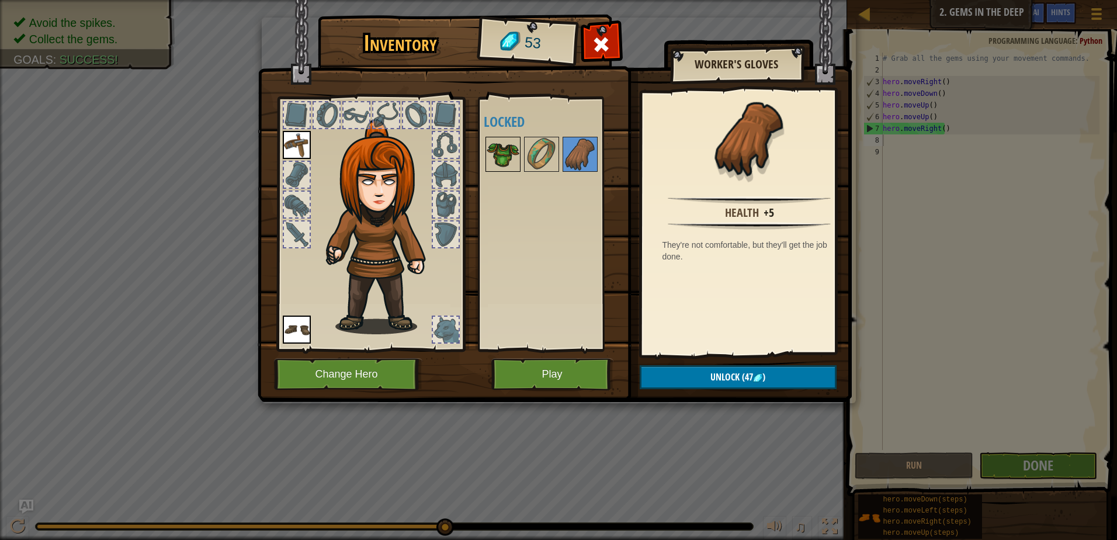
click at [502, 144] on img at bounding box center [503, 154] width 33 height 33
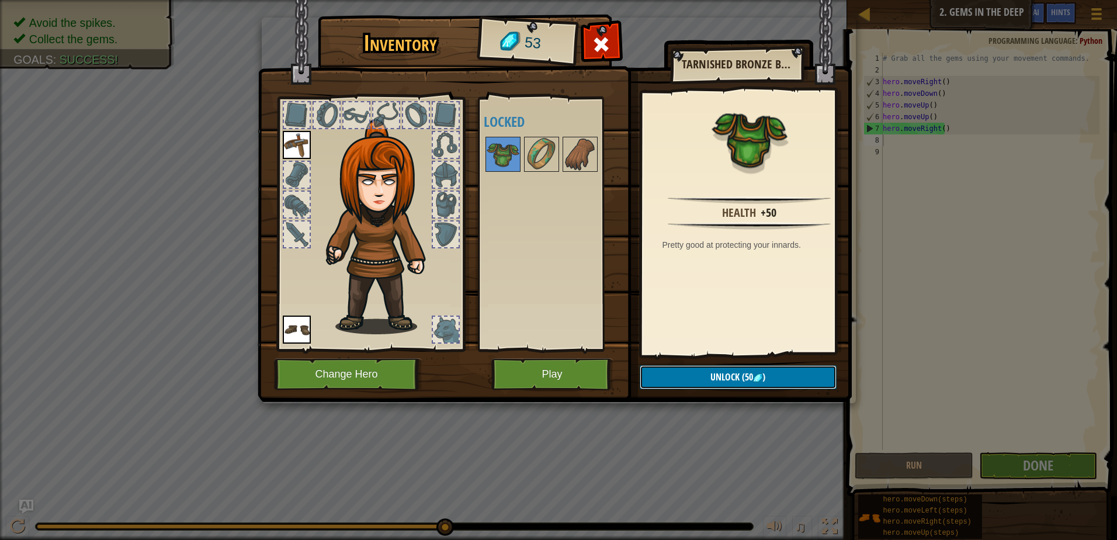
click at [682, 371] on button "Unlock (50 )" at bounding box center [738, 377] width 197 height 24
click at [676, 367] on button "Confirm" at bounding box center [738, 377] width 197 height 24
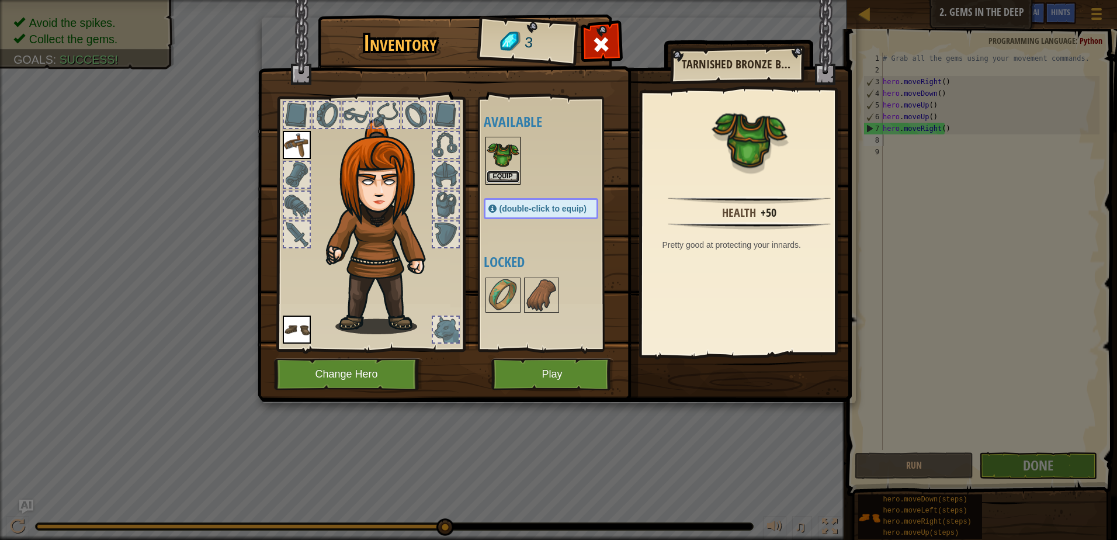
click at [494, 176] on button "Equip" at bounding box center [503, 177] width 33 height 12
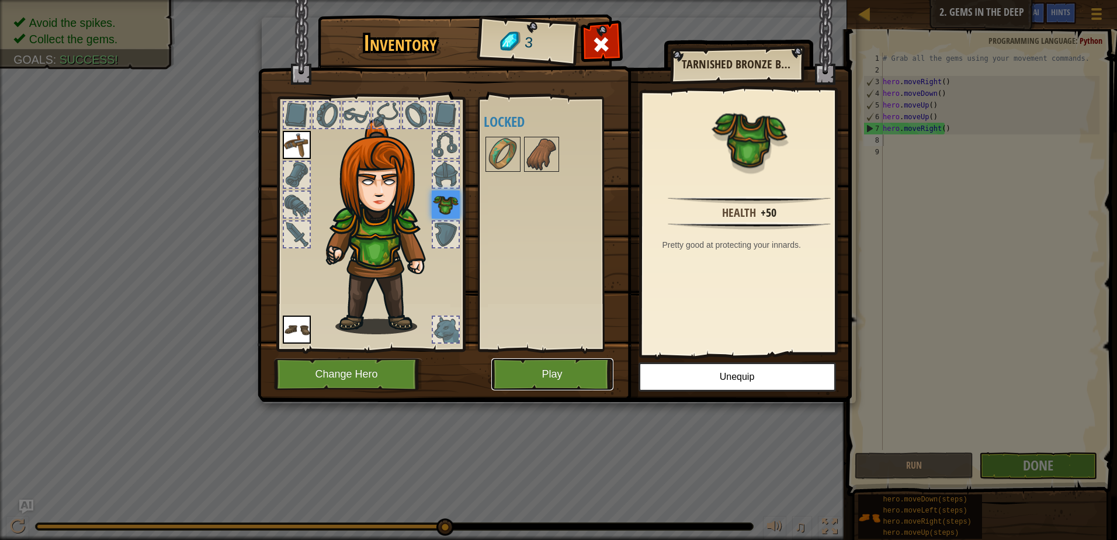
click at [553, 369] on button "Play" at bounding box center [552, 374] width 122 height 32
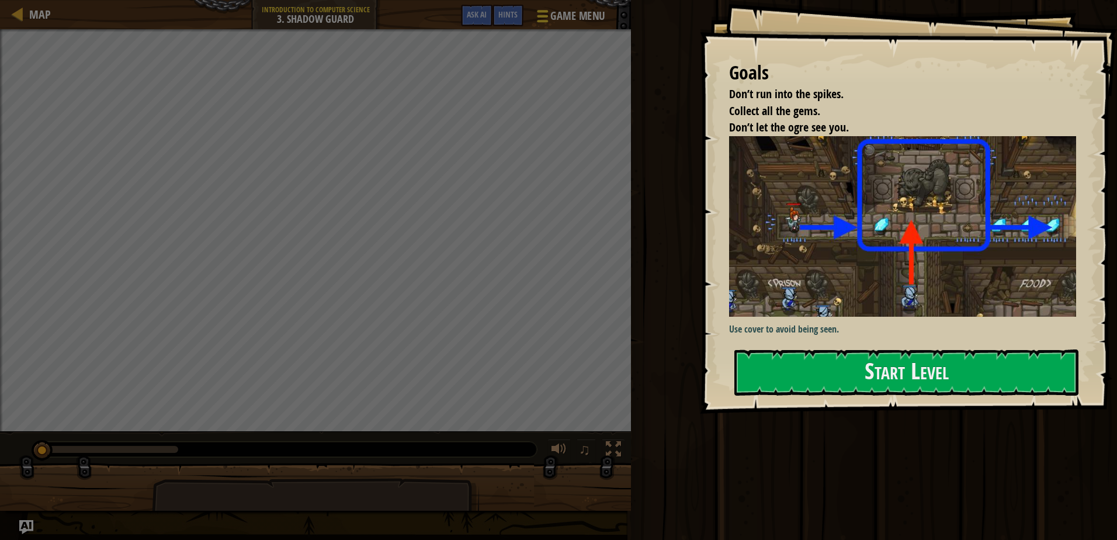
click at [555, 16] on span "Game Menu" at bounding box center [578, 16] width 54 height 16
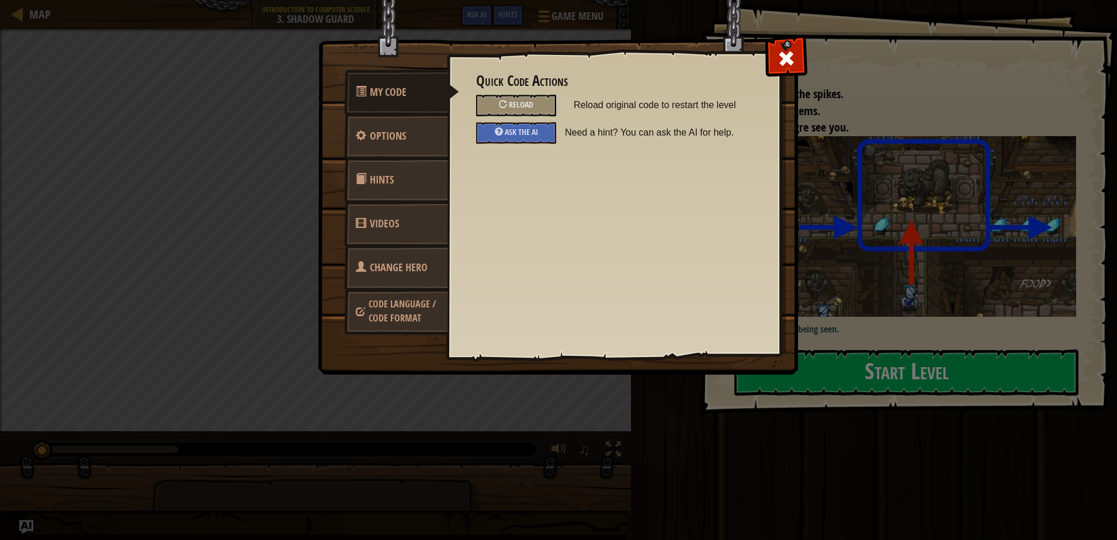
click at [398, 263] on span "Change Hero" at bounding box center [399, 267] width 58 height 15
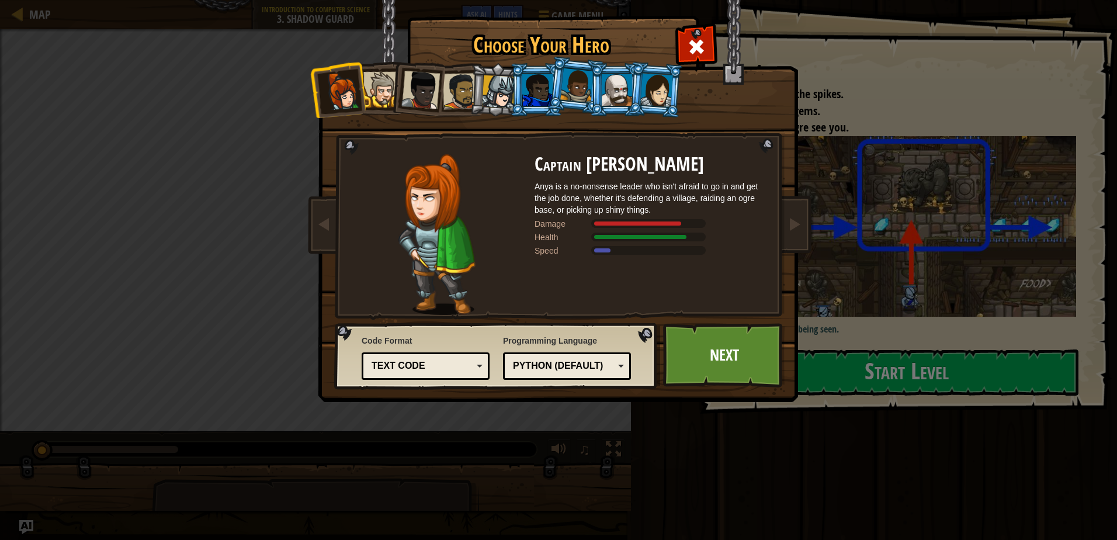
click at [652, 88] on div at bounding box center [656, 89] width 33 height 33
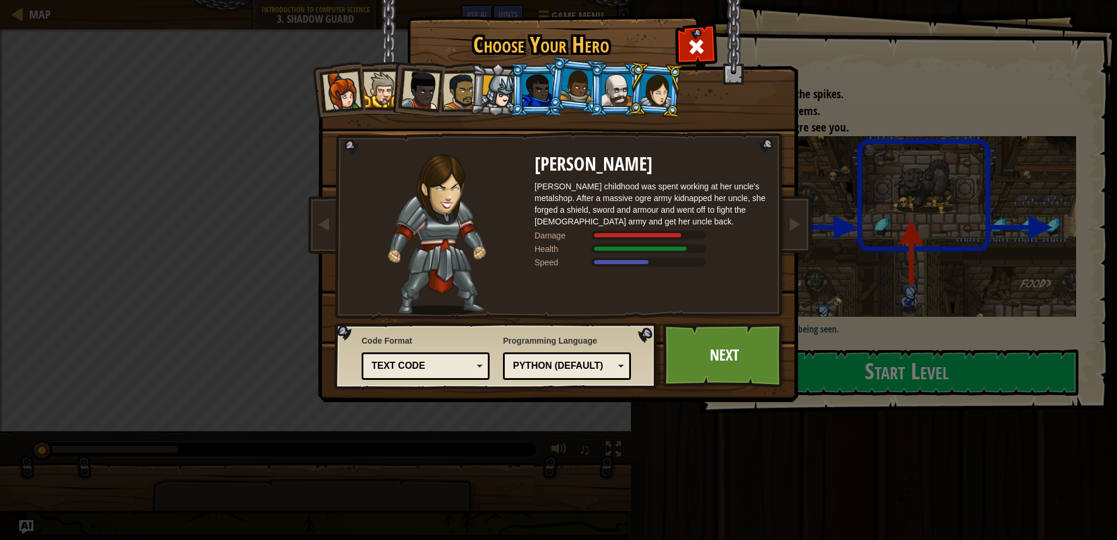
click at [607, 87] on div at bounding box center [617, 90] width 30 height 32
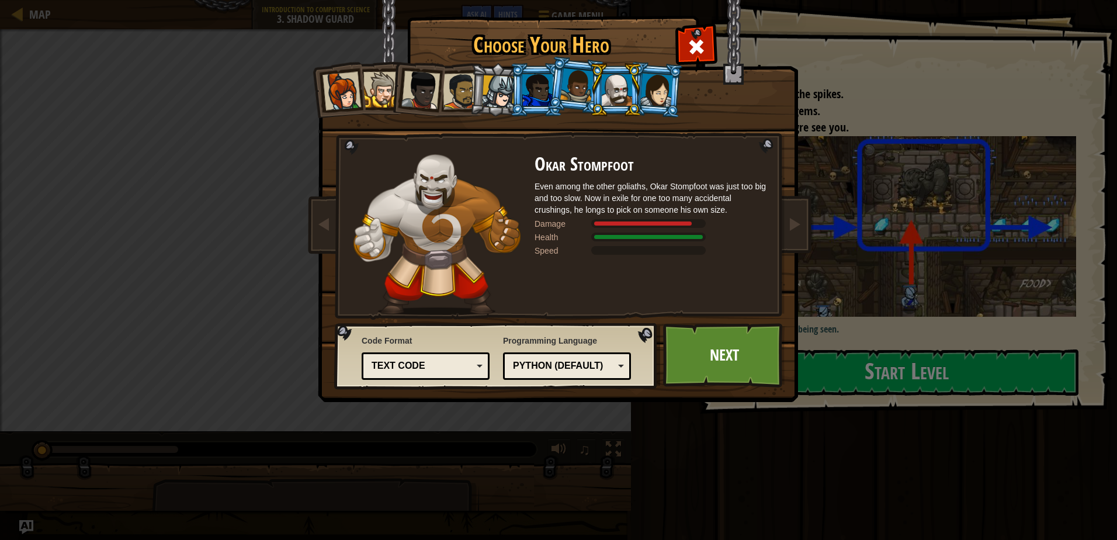
click at [590, 92] on li at bounding box center [615, 89] width 53 height 53
click at [530, 99] on div at bounding box center [537, 90] width 30 height 32
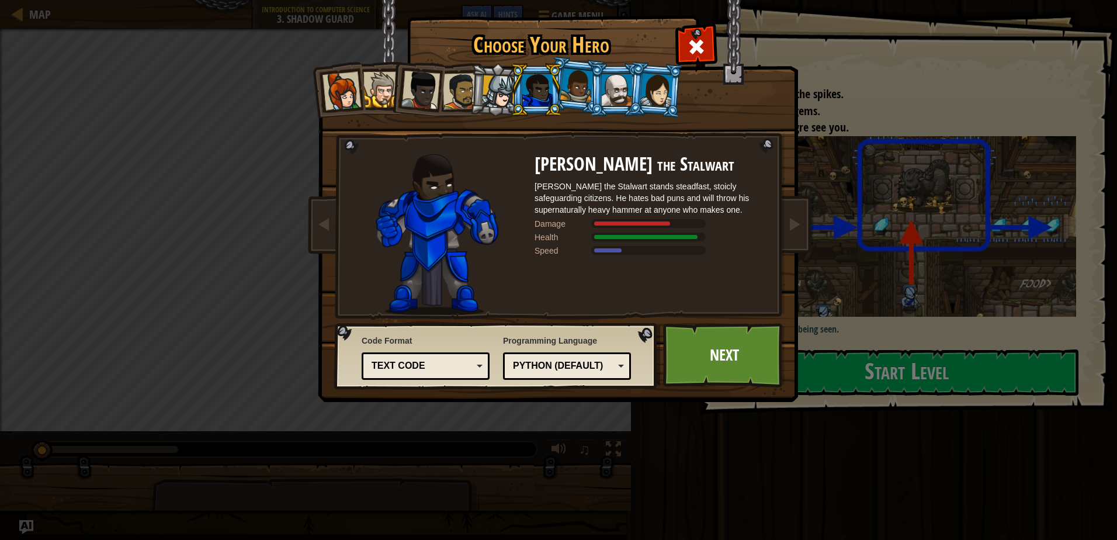
click at [494, 89] on div at bounding box center [498, 91] width 33 height 33
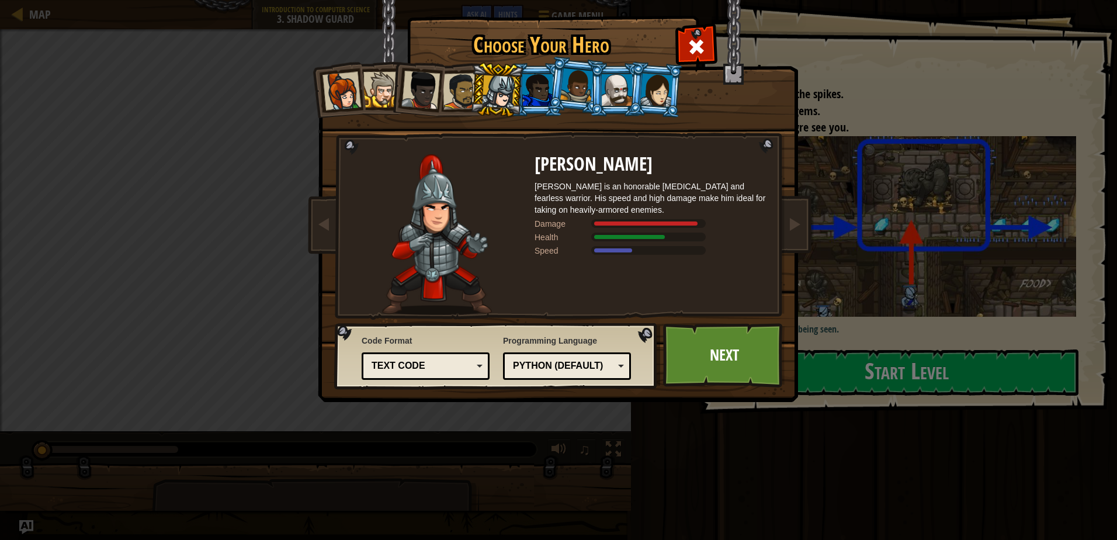
click at [463, 94] on div at bounding box center [461, 91] width 36 height 36
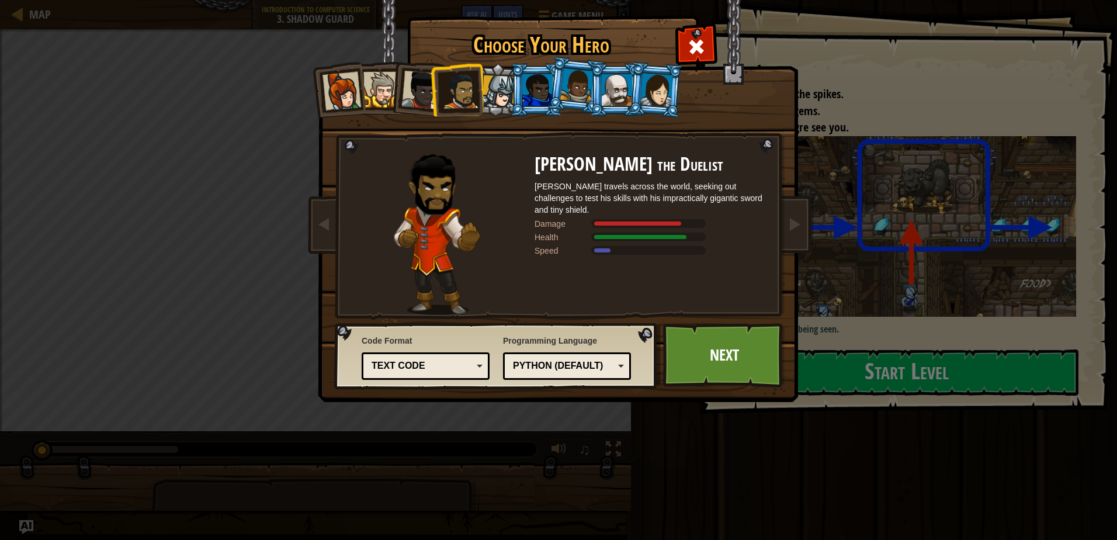
click at [412, 86] on div at bounding box center [420, 90] width 39 height 39
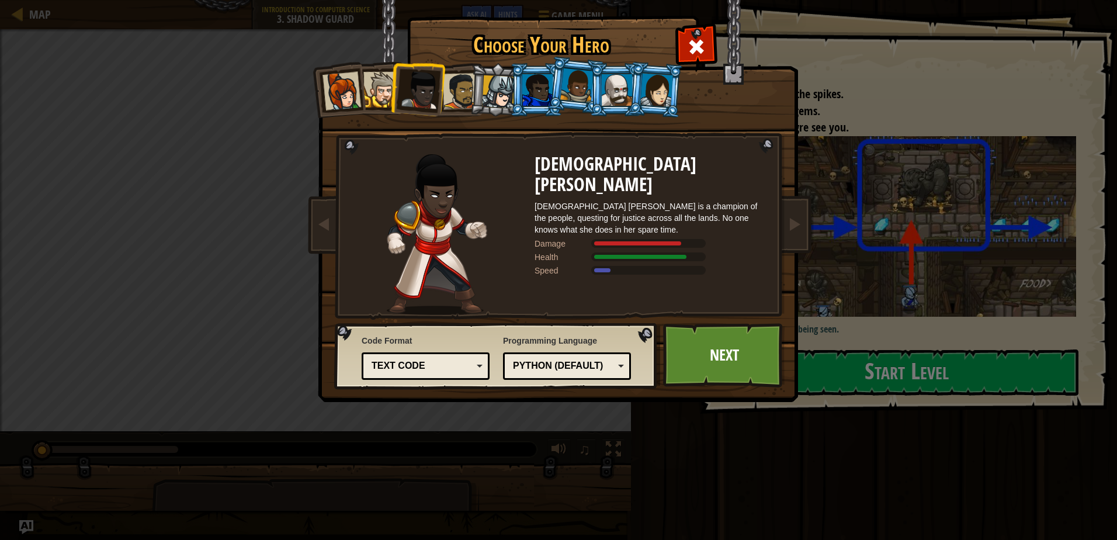
click at [376, 86] on div at bounding box center [381, 90] width 36 height 36
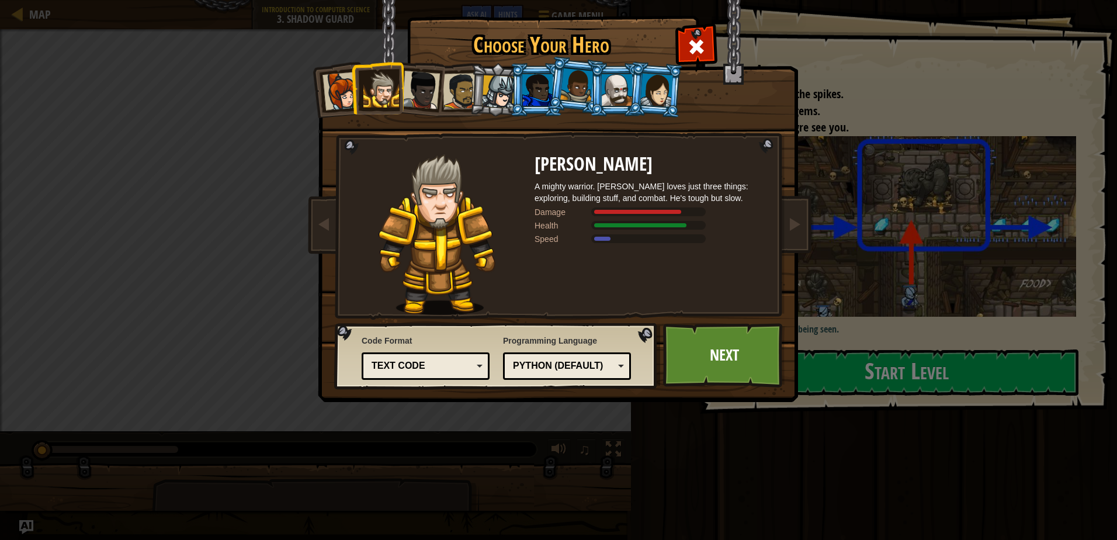
click at [346, 91] on div at bounding box center [341, 91] width 39 height 39
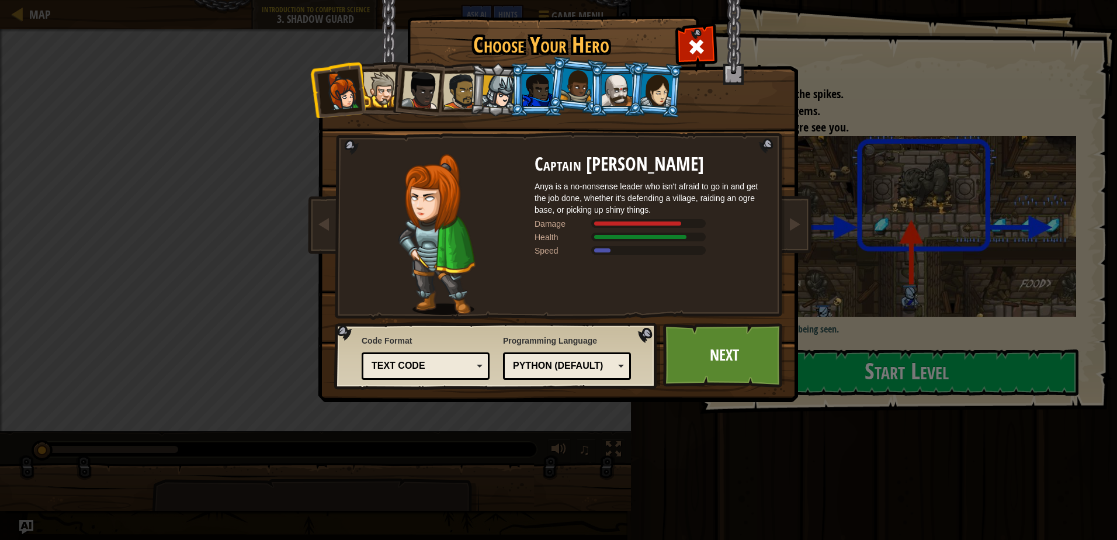
click at [532, 88] on div at bounding box center [537, 90] width 30 height 32
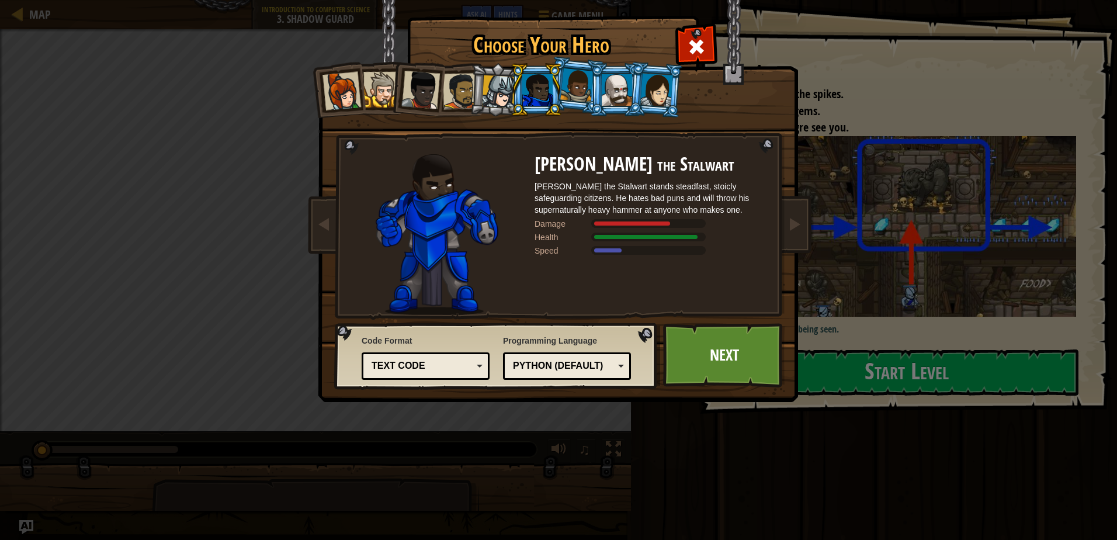
click at [652, 88] on div at bounding box center [656, 89] width 33 height 33
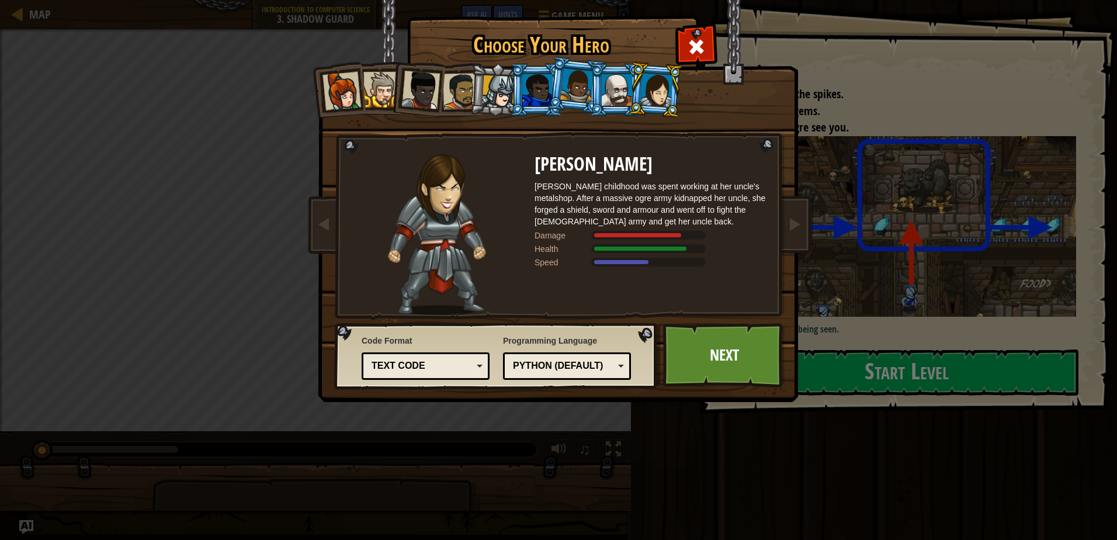
click at [624, 87] on div at bounding box center [617, 90] width 30 height 32
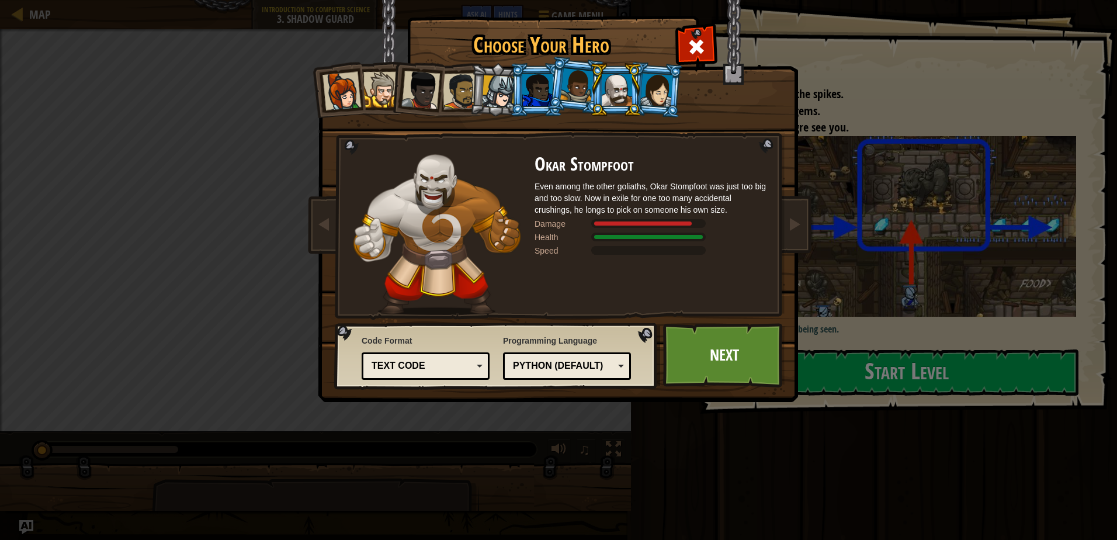
click at [492, 93] on div at bounding box center [498, 91] width 33 height 33
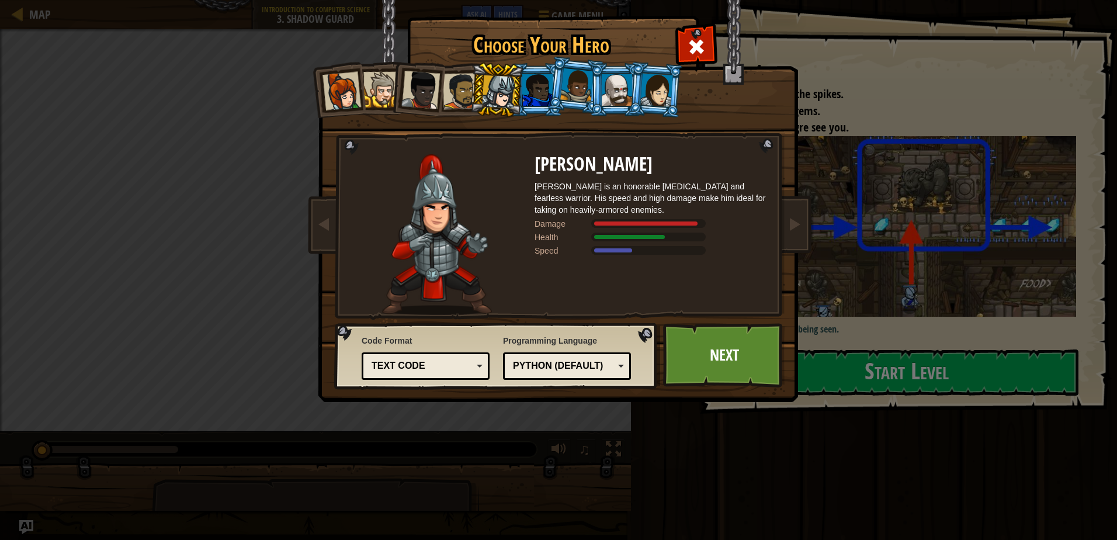
click at [459, 102] on div at bounding box center [461, 91] width 36 height 36
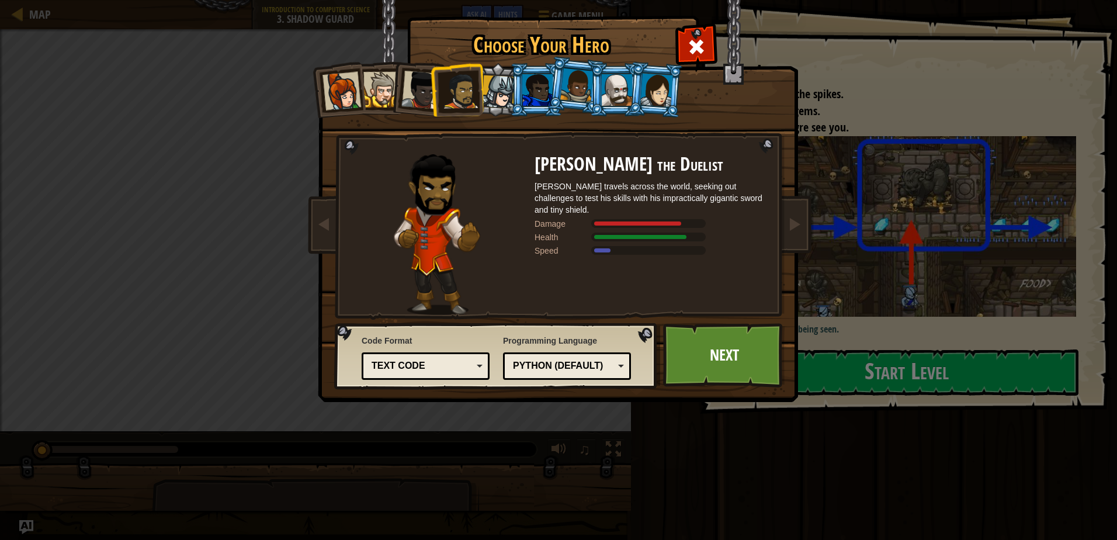
click at [407, 98] on div at bounding box center [420, 90] width 39 height 39
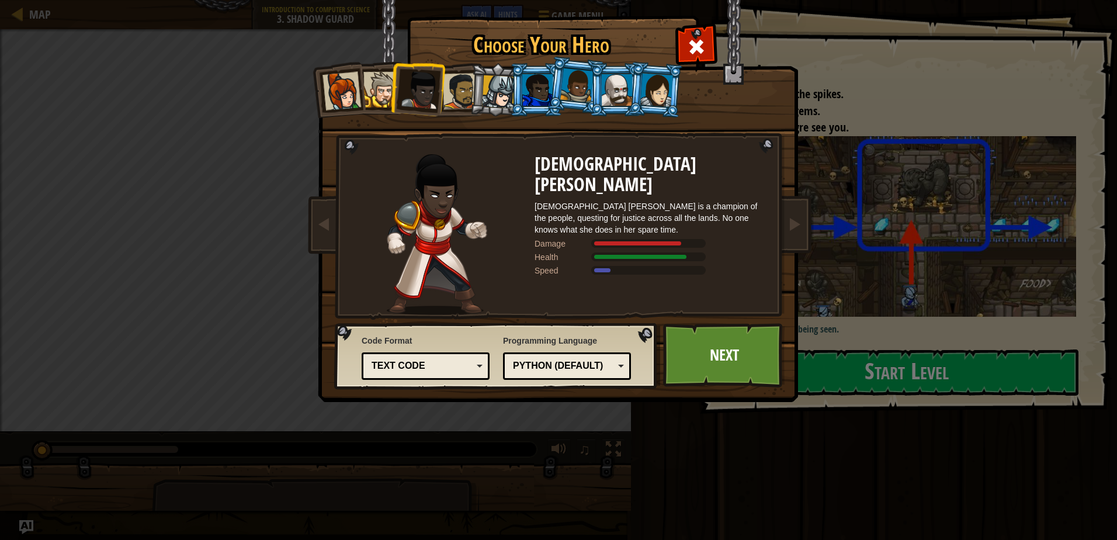
click at [390, 99] on li at bounding box center [416, 87] width 57 height 57
click at [377, 95] on div at bounding box center [381, 90] width 36 height 36
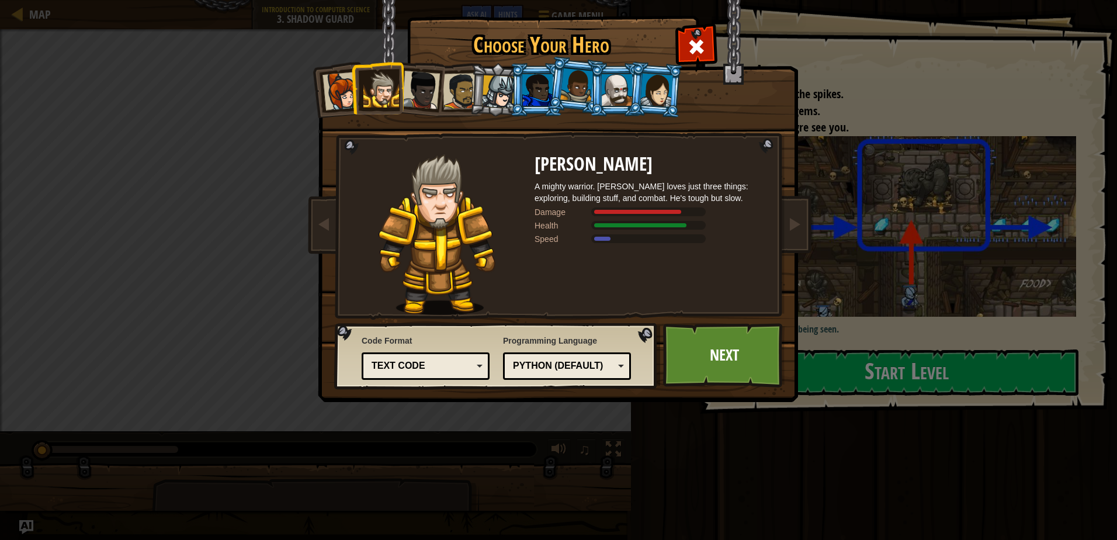
click at [343, 94] on div at bounding box center [341, 91] width 39 height 39
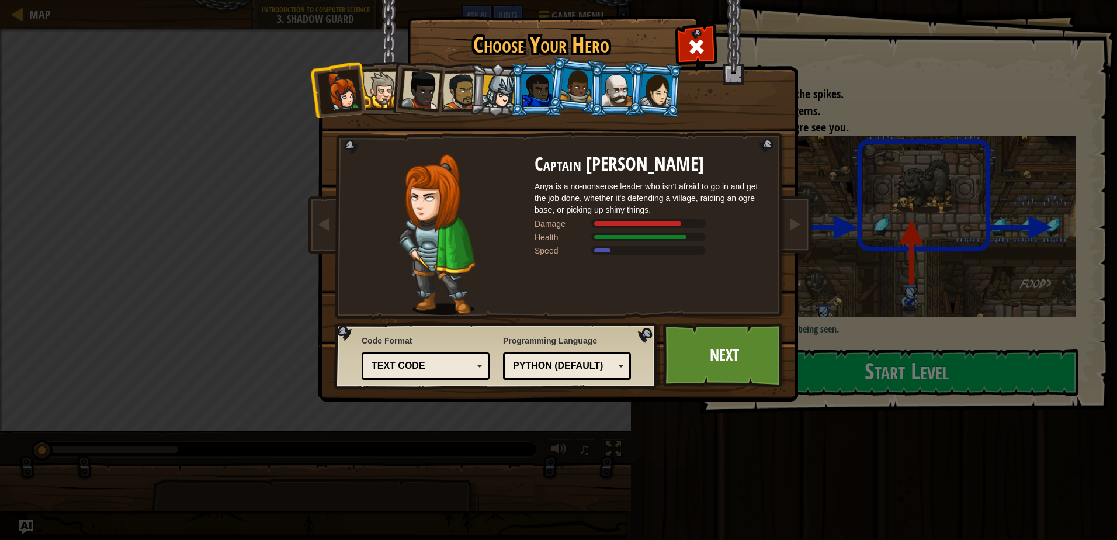
click at [657, 93] on div at bounding box center [656, 89] width 33 height 33
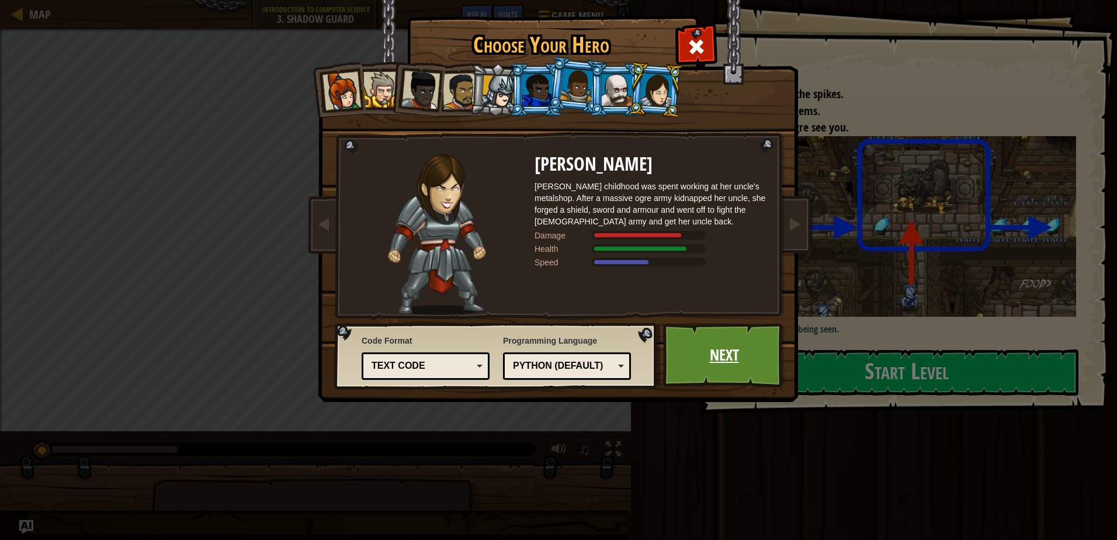
click at [748, 359] on link "Next" at bounding box center [724, 355] width 122 height 64
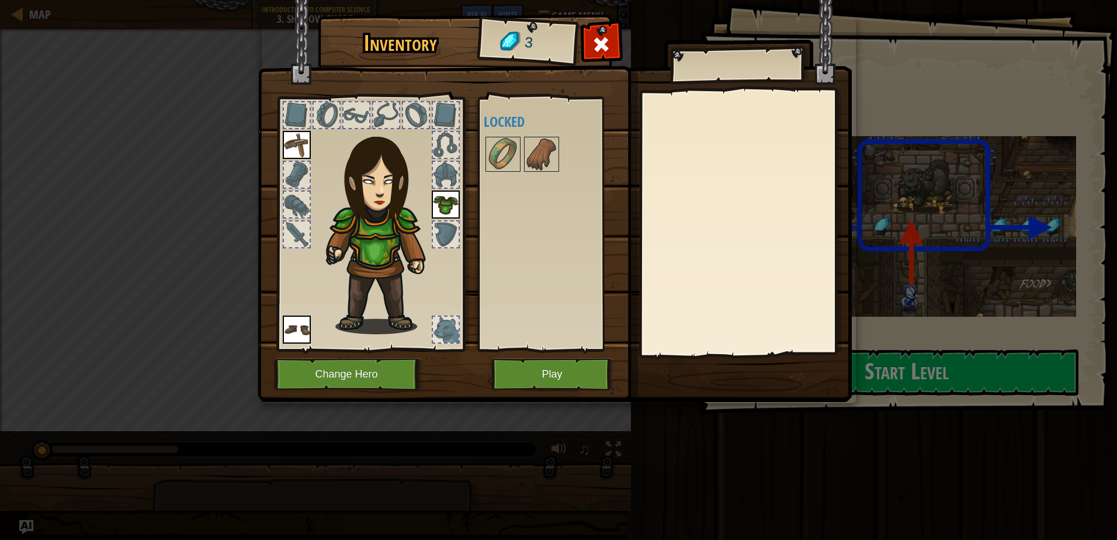
drag, startPoint x: 432, startPoint y: 325, endPoint x: 592, endPoint y: 370, distance: 165.5
click at [480, 337] on div "Inventory 3 Available Equip Equip Equip (double-click to equip) Locked Equip Un…" at bounding box center [559, 211] width 594 height 386
click at [561, 379] on button "Play" at bounding box center [552, 374] width 122 height 32
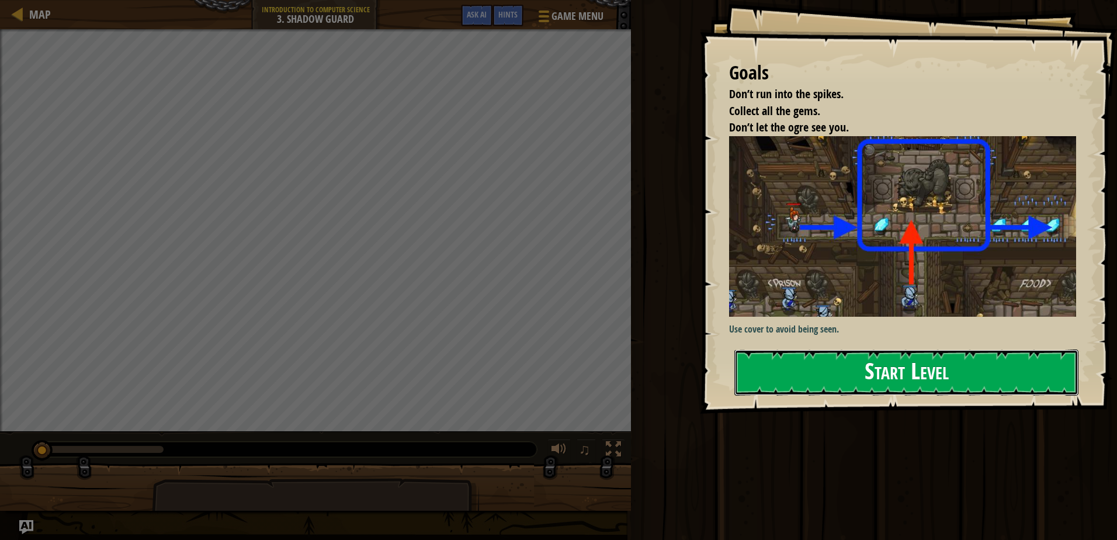
click at [815, 378] on button "Start Level" at bounding box center [906, 372] width 344 height 46
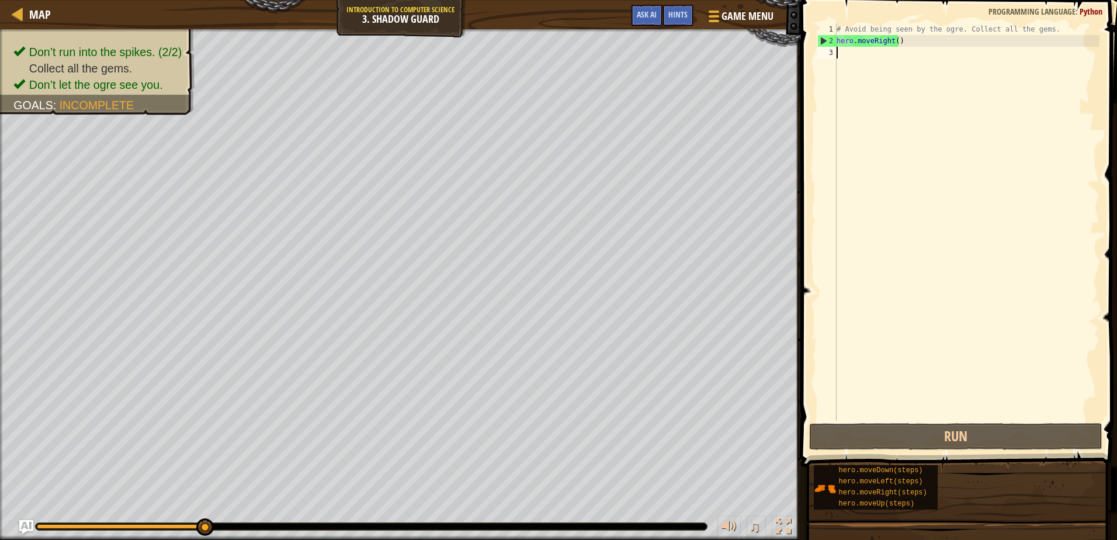
scroll to position [5, 0]
type textarea "he"
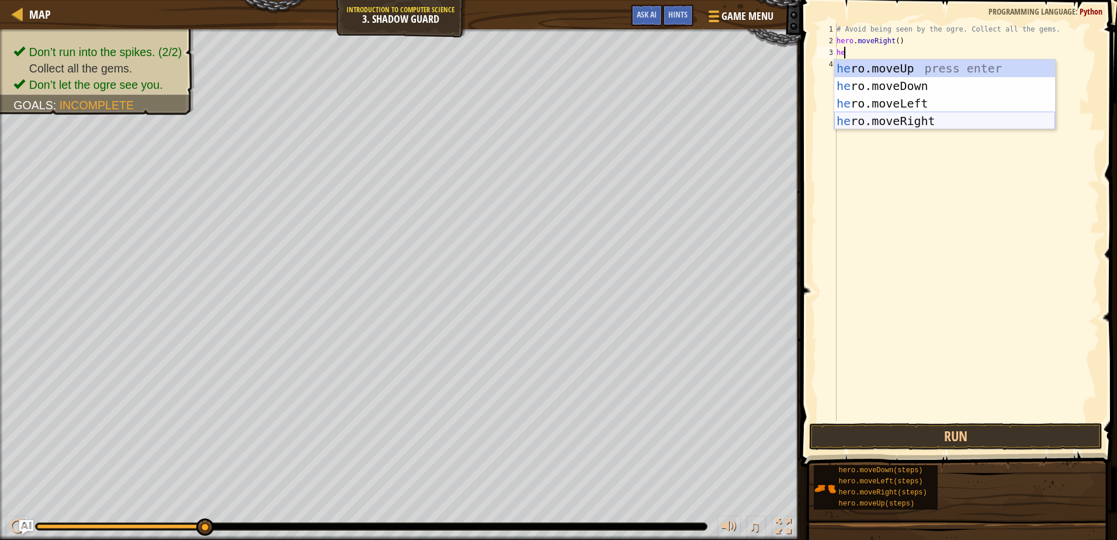
click at [894, 120] on div "he ro.moveUp press enter he ro.moveDown press enter he ro.moveLeft press enter …" at bounding box center [944, 112] width 221 height 105
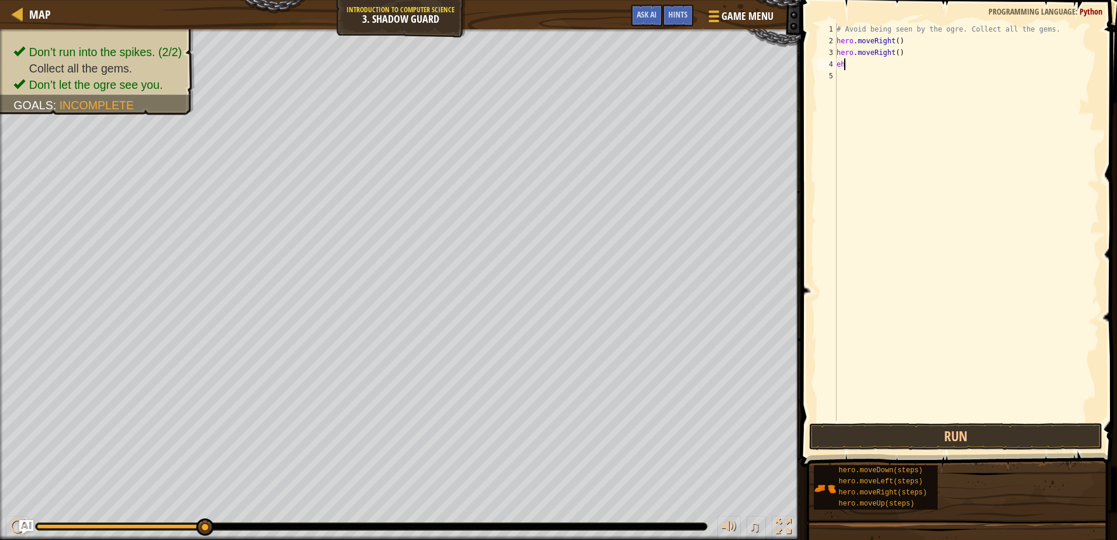
type textarea "e"
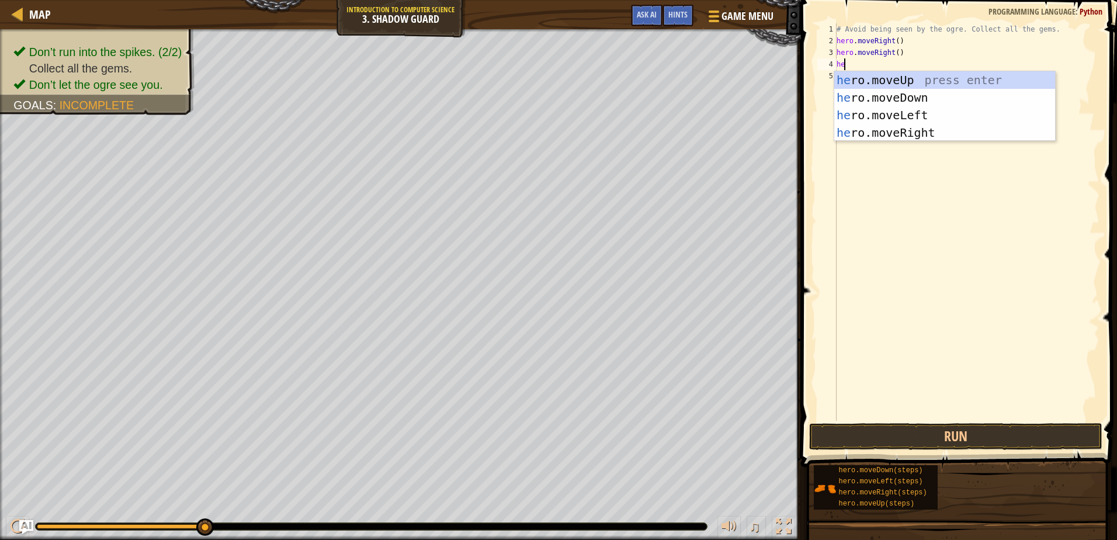
scroll to position [5, 1]
type textarea "hero"
click at [884, 131] on div "hero .moveUp press enter hero .moveDown press enter hero .moveLeft press enter …" at bounding box center [944, 123] width 221 height 105
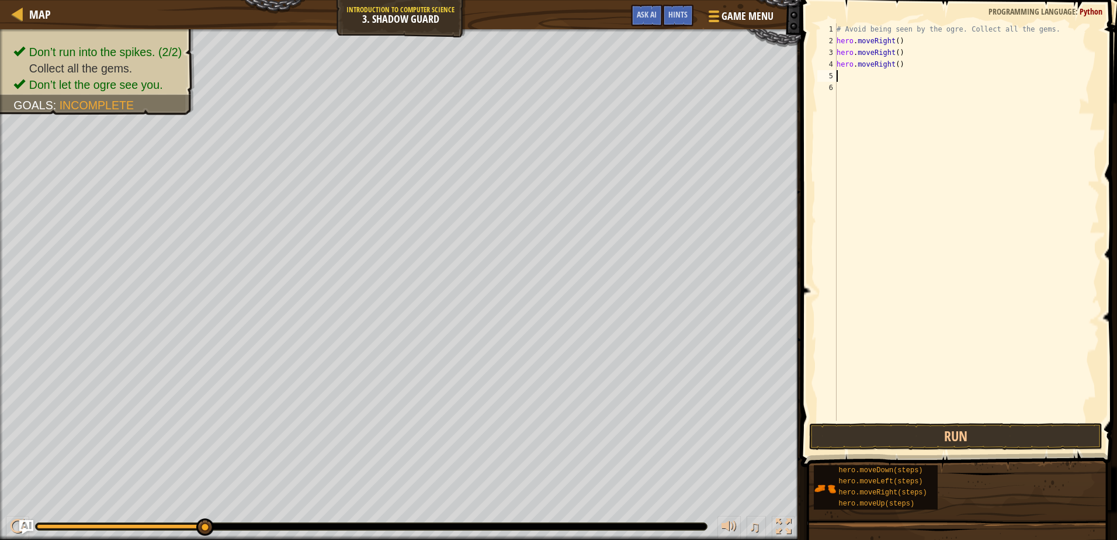
scroll to position [5, 0]
click at [921, 446] on button "Run" at bounding box center [955, 436] width 293 height 27
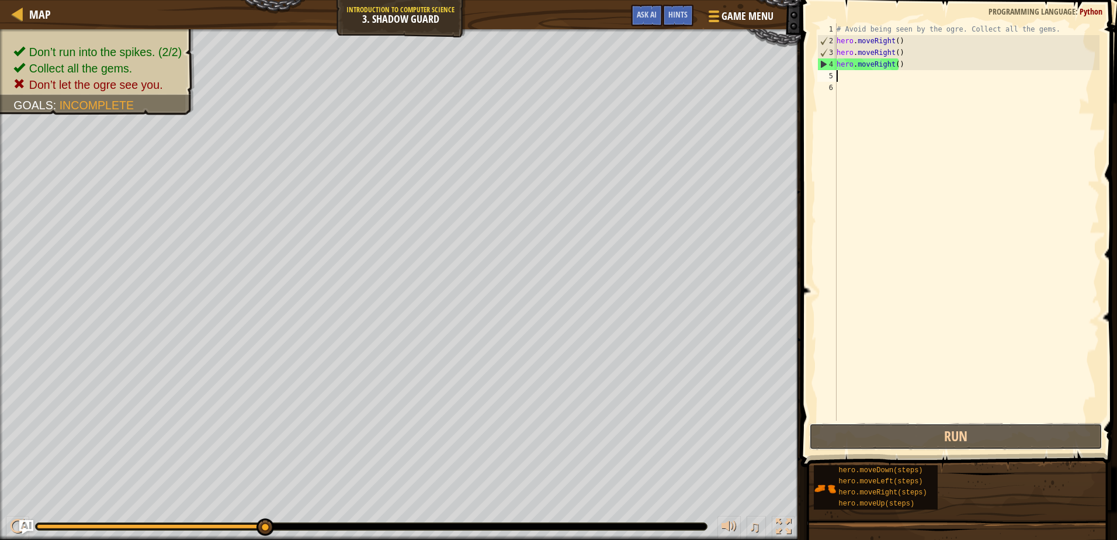
drag, startPoint x: 910, startPoint y: 440, endPoint x: 870, endPoint y: 408, distance: 50.7
click at [910, 440] on button "Run" at bounding box center [955, 436] width 293 height 27
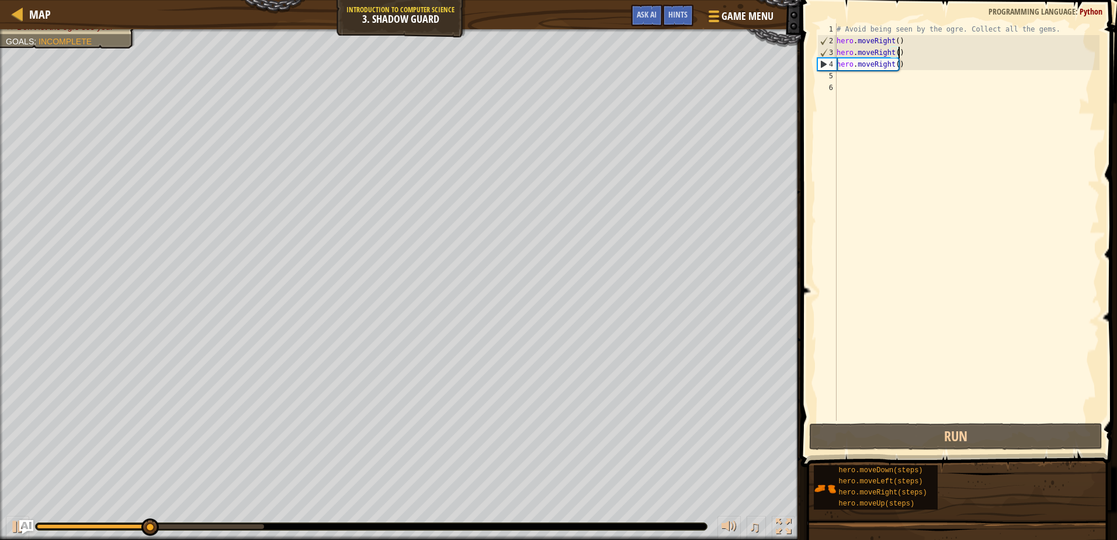
click at [899, 49] on div "# Avoid being seen by the ogre. Collect all the gems. hero . moveRight ( ) hero…" at bounding box center [966, 233] width 265 height 421
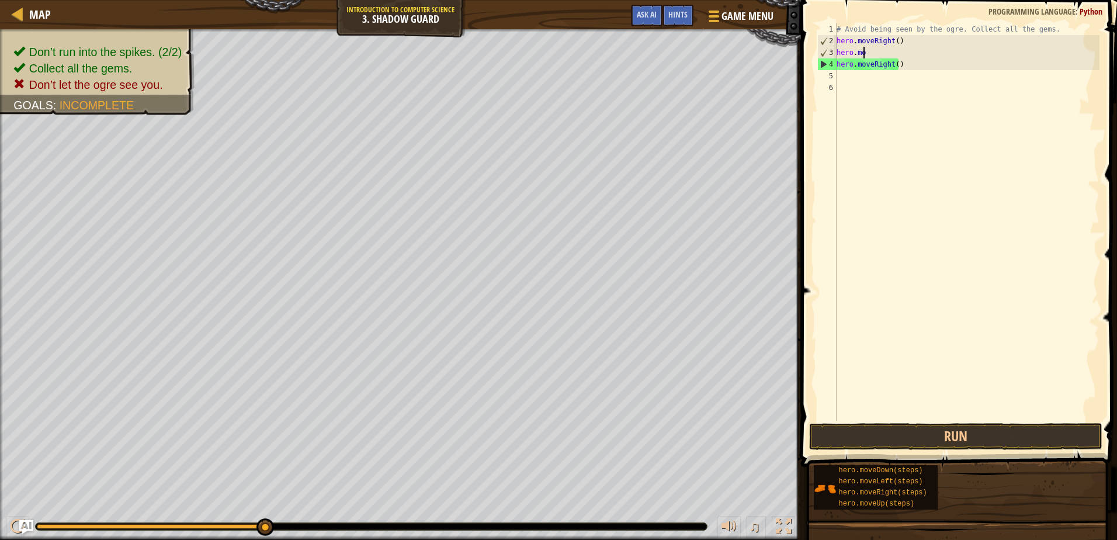
type textarea "h"
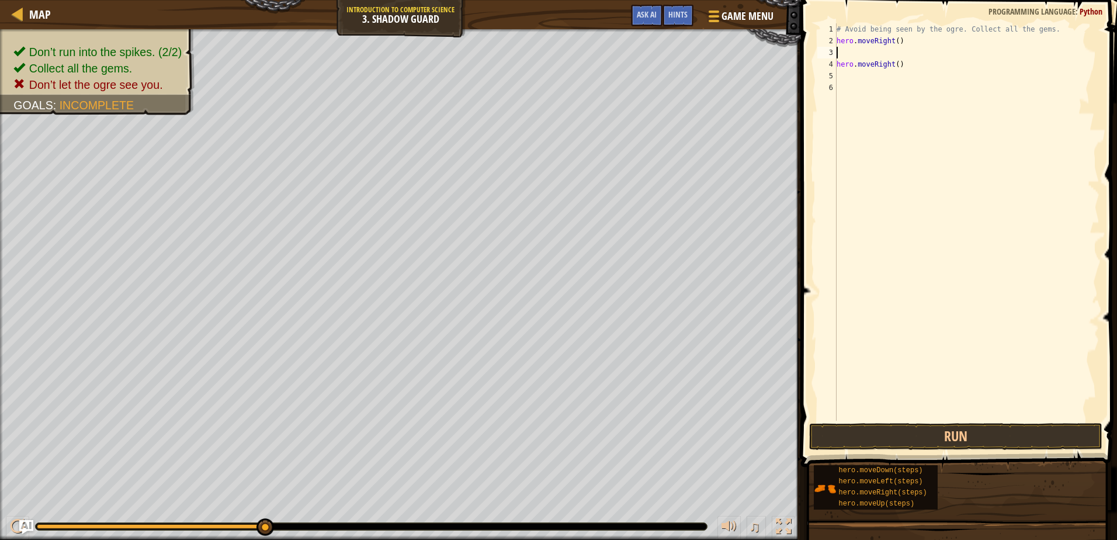
click at [901, 65] on div "# Avoid being seen by the ogre. Collect all the gems. hero . moveRight ( ) hero…" at bounding box center [966, 233] width 265 height 421
type textarea "h"
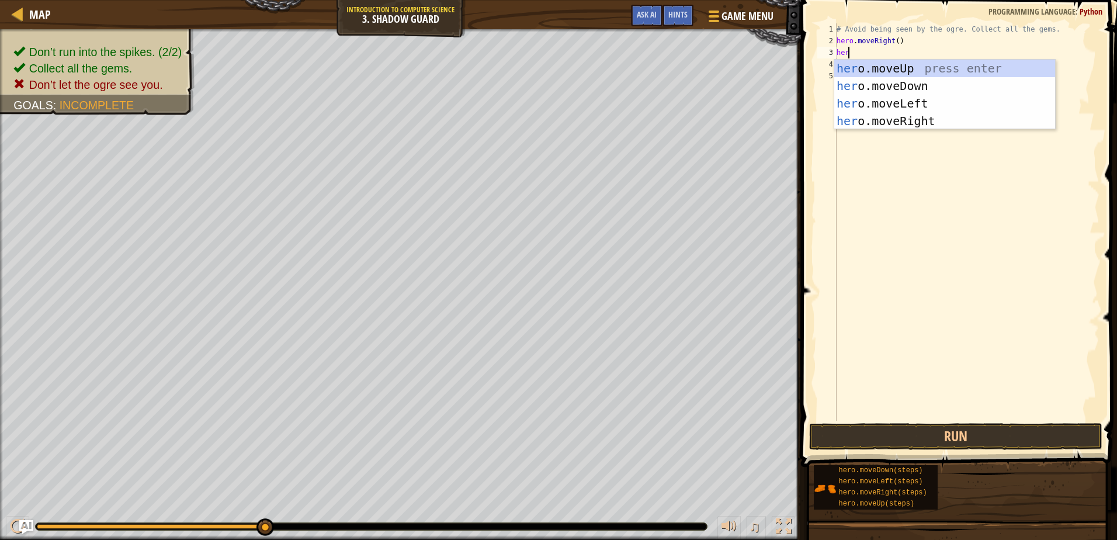
type textarea "hero"
click at [887, 63] on div "hero .moveUp press enter hero .moveDown press enter hero .moveLeft press enter …" at bounding box center [944, 112] width 221 height 105
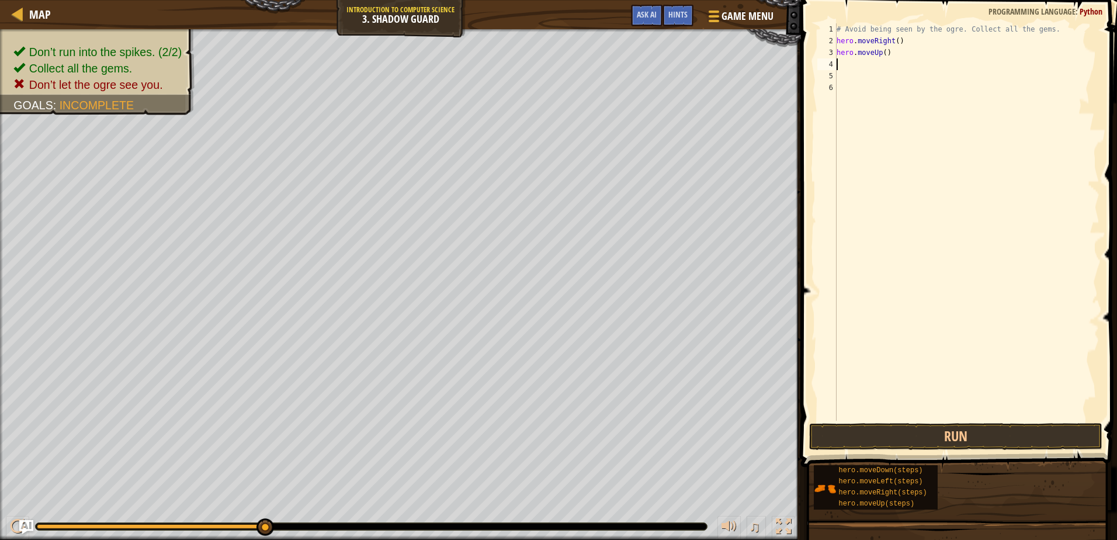
type textarea "he"
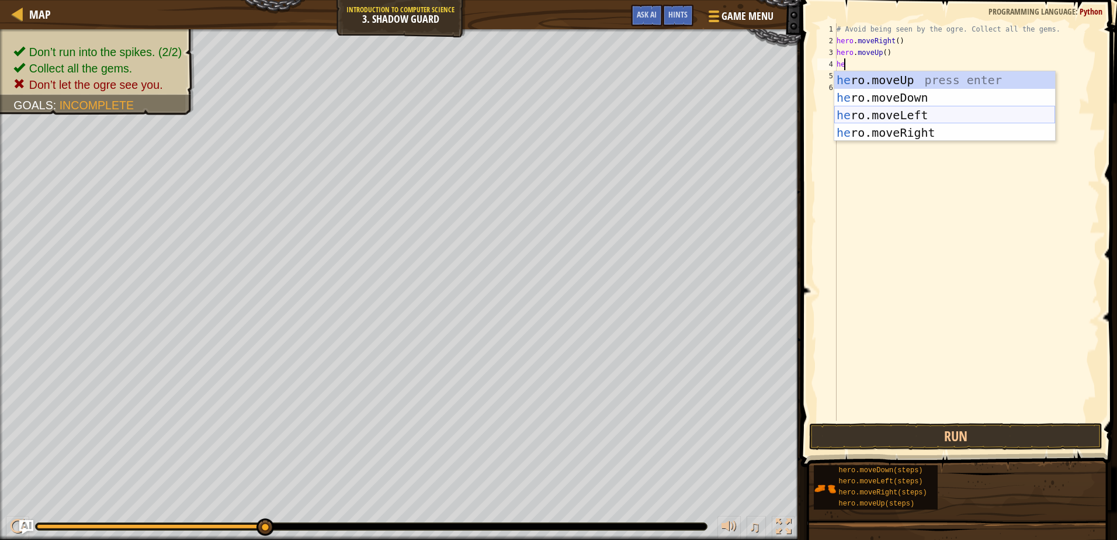
click at [888, 123] on div "he ro.moveUp press enter he ro.moveDown press enter he ro.moveLeft press enter …" at bounding box center [944, 123] width 221 height 105
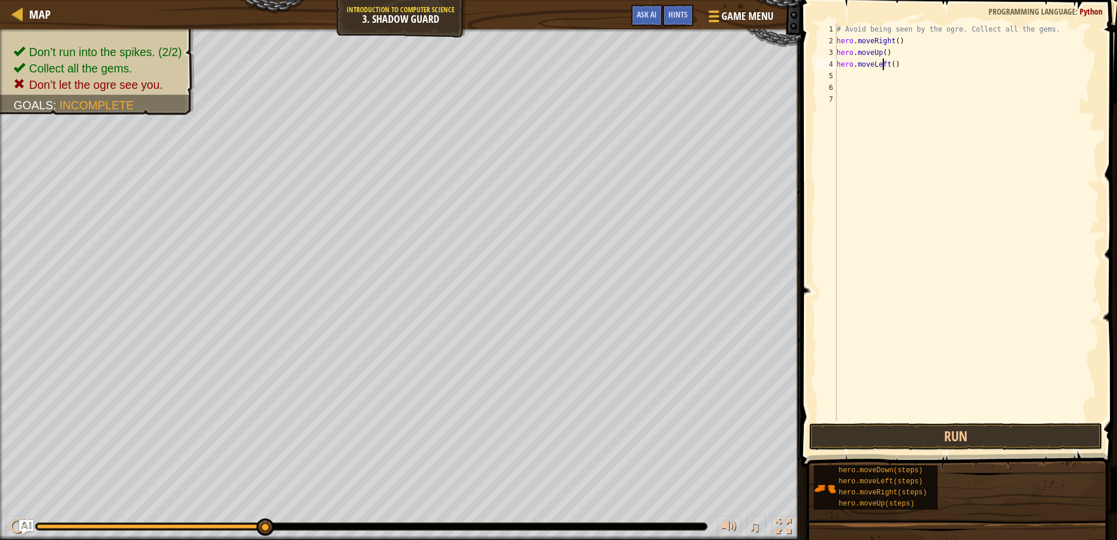
click at [884, 63] on div "# Avoid being seen by the ogre. Collect all the gems. hero . moveRight ( ) hero…" at bounding box center [966, 233] width 265 height 421
click at [886, 66] on div "# Avoid being seen by the ogre. Collect all the gems. hero . moveRight ( ) hero…" at bounding box center [966, 233] width 265 height 421
click at [878, 80] on div "hero.moveRight press enter" at bounding box center [944, 97] width 221 height 53
type textarea "hero.moveRight"
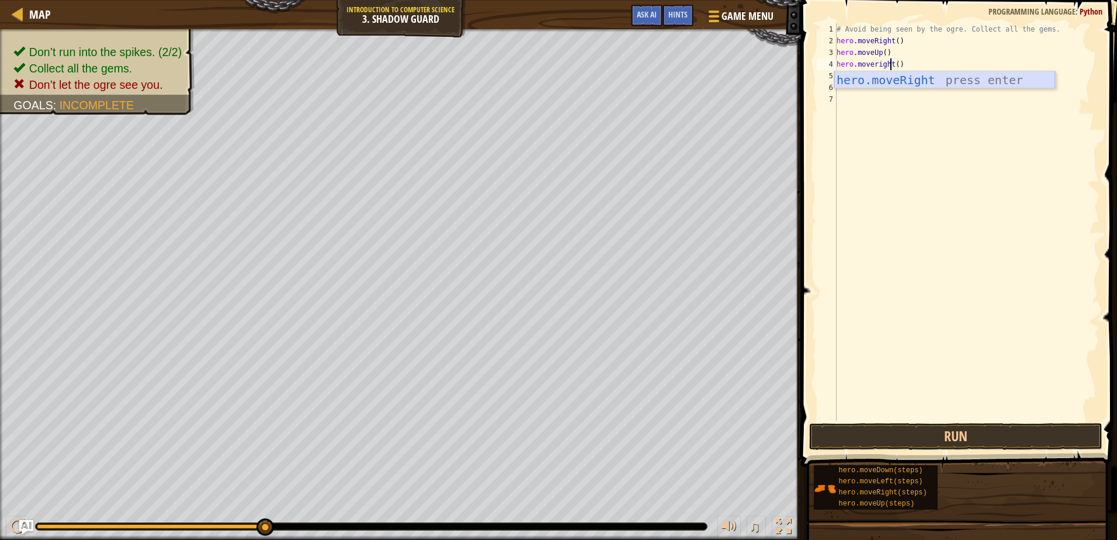
scroll to position [5, 4]
click at [854, 75] on div "# Avoid being seen by the ogre. Collect all the gems. hero . moveRight ( ) hero…" at bounding box center [966, 233] width 265 height 421
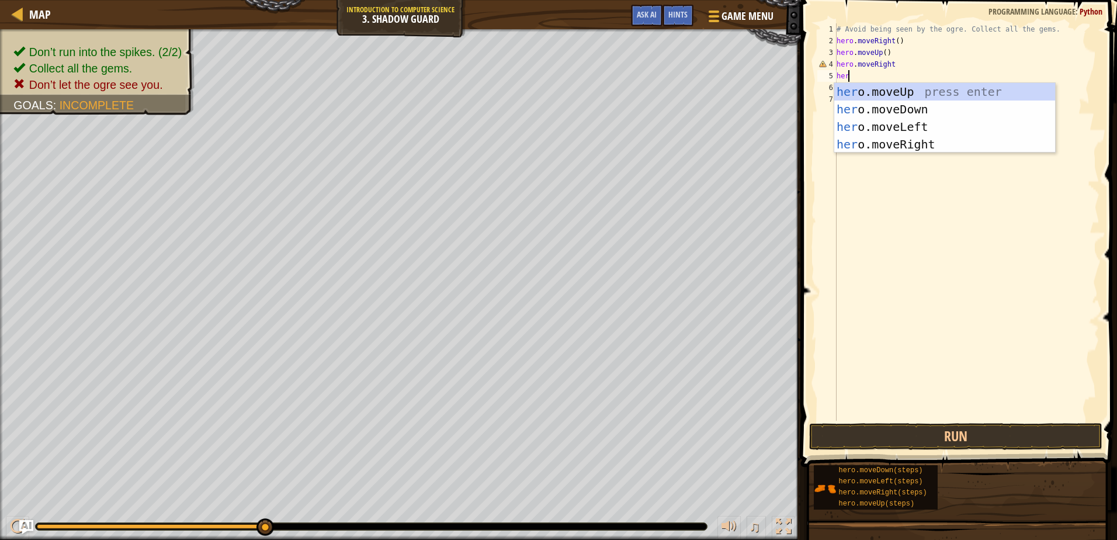
type textarea "her"
click at [896, 105] on div "her o.moveUp press enter her o.moveDown press enter her o.moveLeft press enter …" at bounding box center [944, 135] width 221 height 105
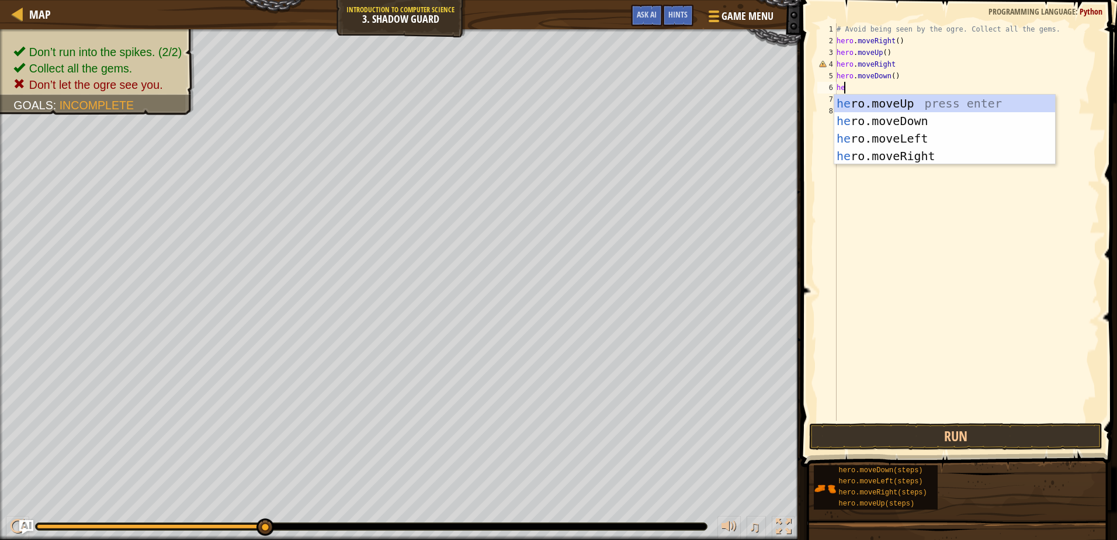
type textarea "her"
click at [842, 154] on div "her o.moveUp press enter her o.moveDown press enter her o.moveLeft press enter …" at bounding box center [944, 147] width 221 height 105
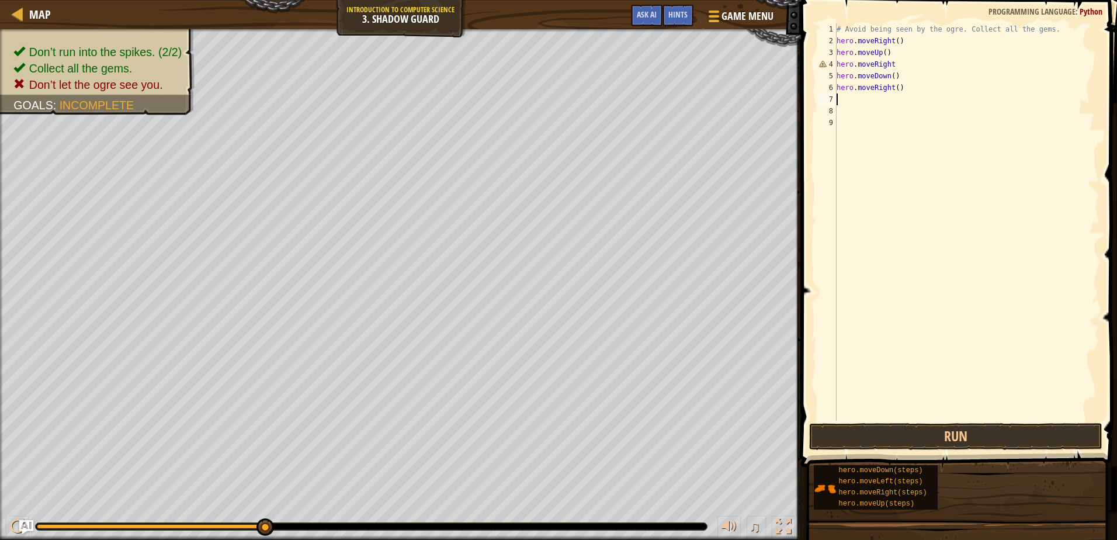
scroll to position [5, 0]
click at [879, 437] on button "Run" at bounding box center [955, 436] width 293 height 27
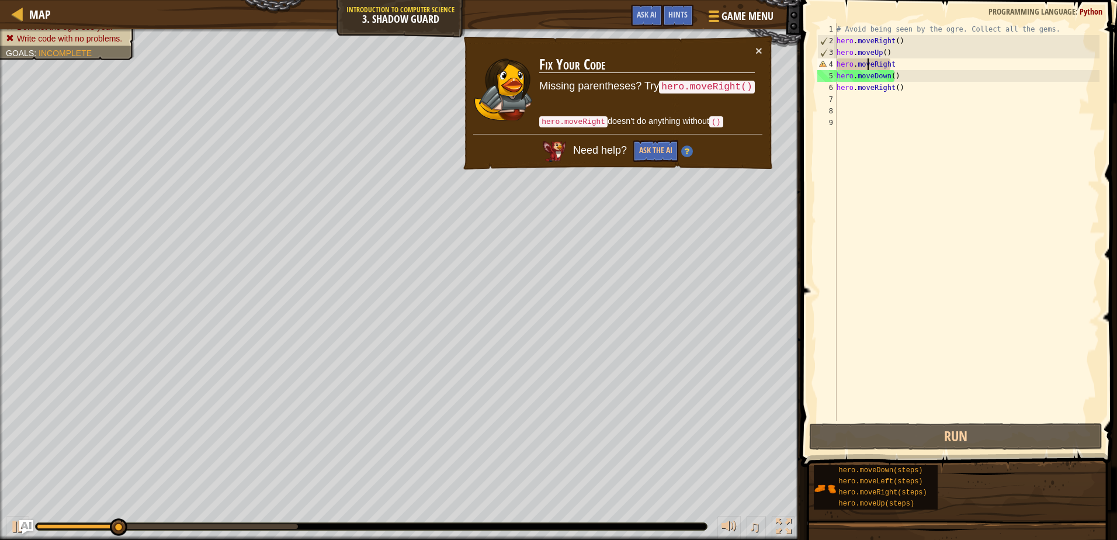
click at [868, 67] on div "# Avoid being seen by the ogre. Collect all the gems. hero . moveRight ( ) hero…" at bounding box center [966, 233] width 265 height 421
click at [873, 61] on div "# Avoid being seen by the ogre. Collect all the gems. hero . moveRight ( ) hero…" at bounding box center [966, 233] width 265 height 421
click at [884, 64] on div "# Avoid being seen by the ogre. Collect all the gems. hero . moveRight ( ) hero…" at bounding box center [966, 233] width 265 height 421
click at [889, 63] on div "# Avoid being seen by the ogre. Collect all the gems. hero . moveRight ( ) hero…" at bounding box center [966, 233] width 265 height 421
click at [889, 63] on div "# Avoid being seen by the ogre. Collect all the gems. hero . moveRight ( ) hero…" at bounding box center [966, 221] width 265 height 397
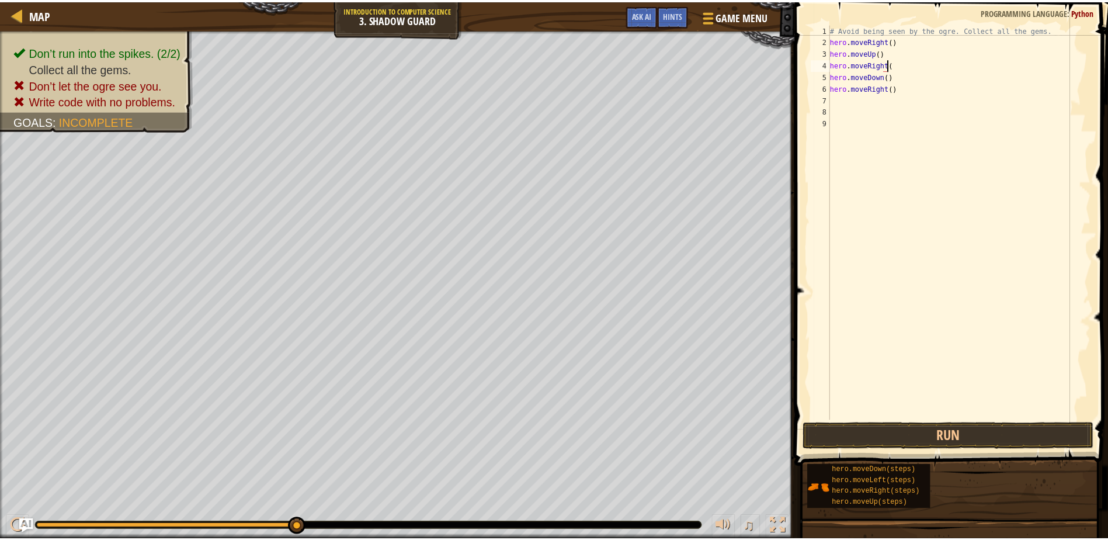
scroll to position [5, 5]
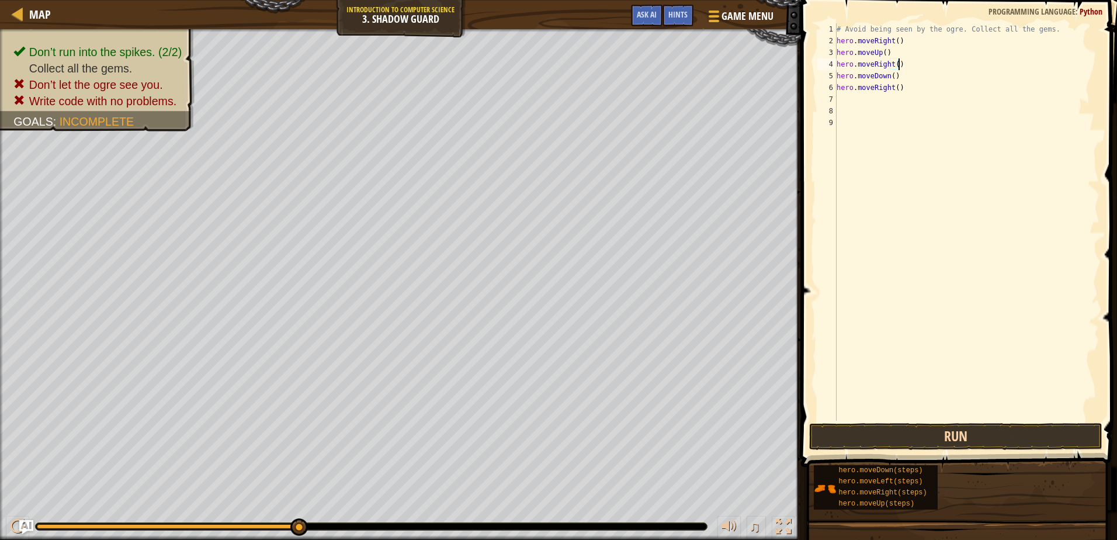
type textarea "hero.moveRight()"
click at [900, 439] on button "Run" at bounding box center [955, 436] width 293 height 27
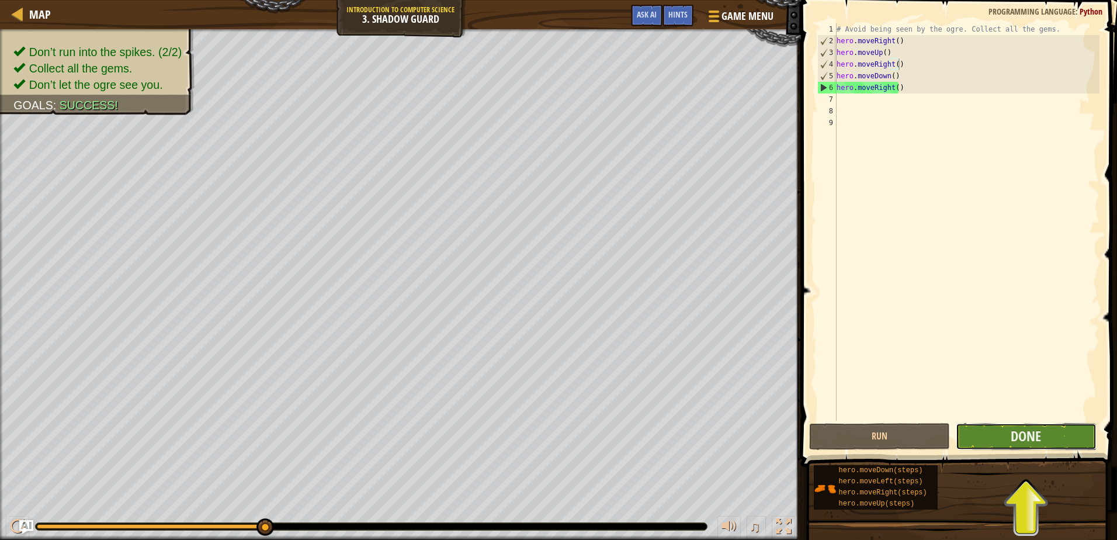
click at [978, 438] on button "Done" at bounding box center [1026, 436] width 141 height 27
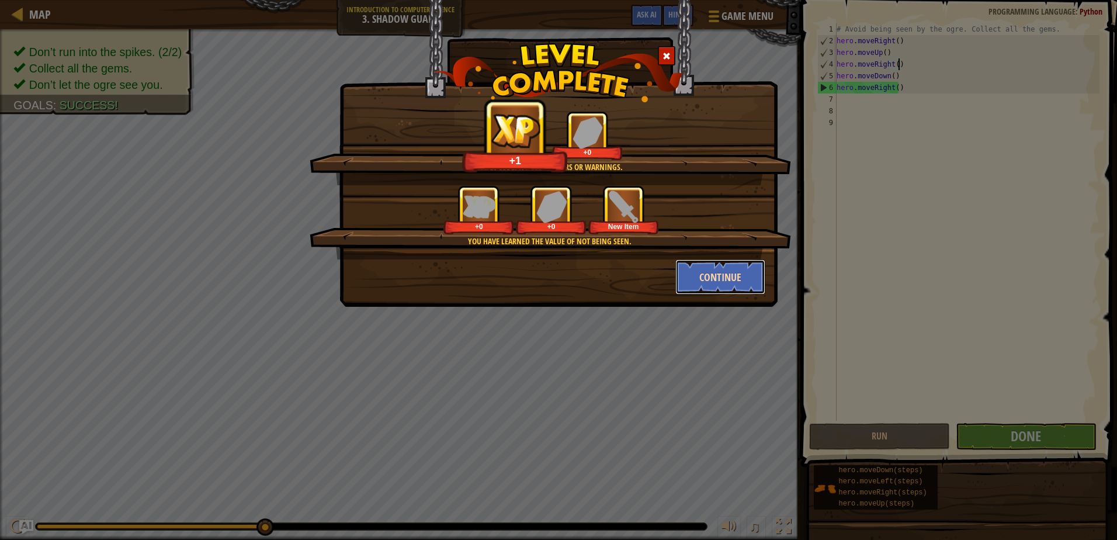
click at [703, 275] on button "Continue" at bounding box center [720, 276] width 91 height 35
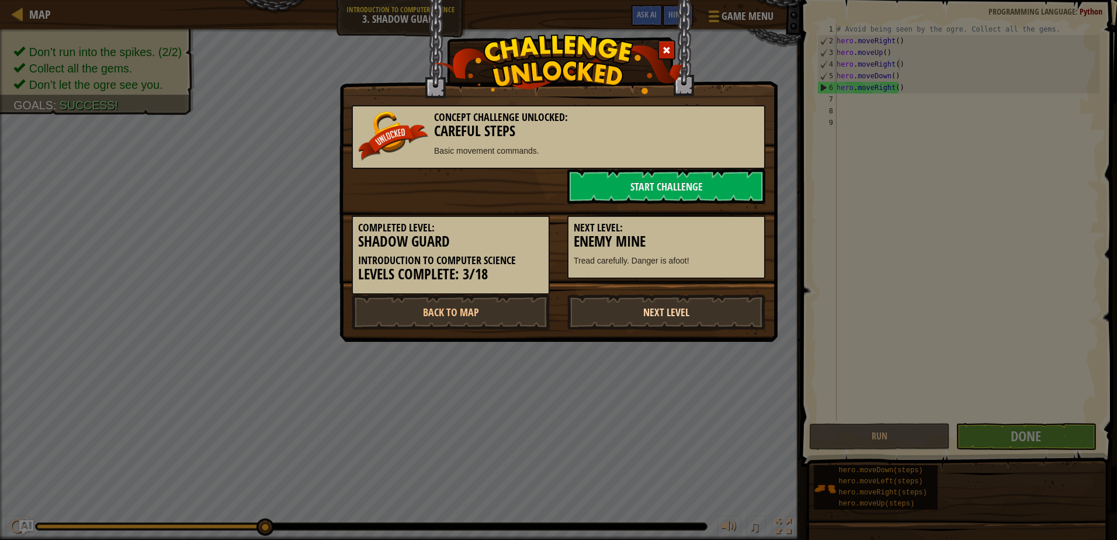
click at [661, 305] on link "Next Level" at bounding box center [666, 311] width 198 height 35
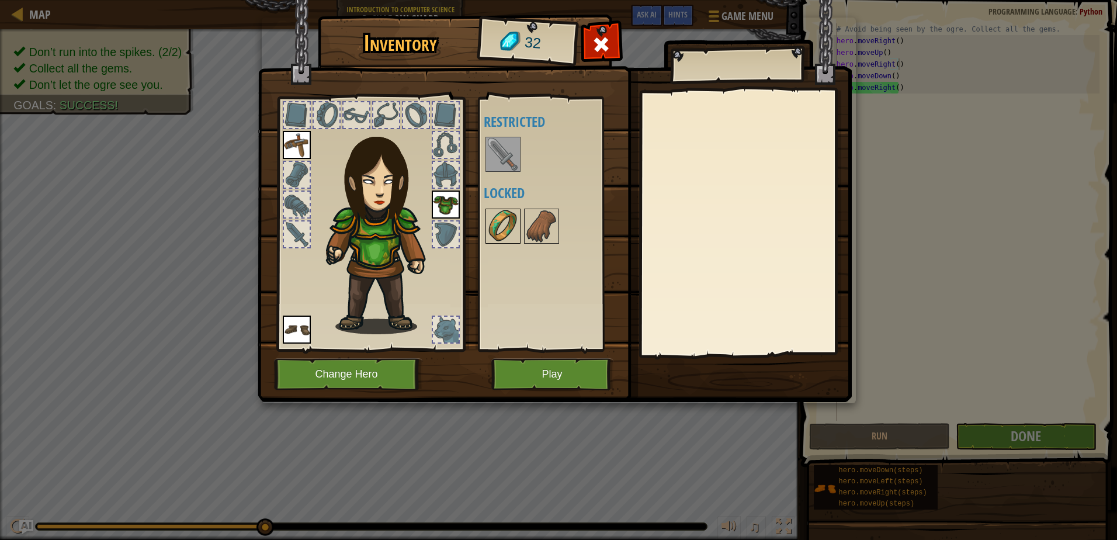
click at [511, 234] on img at bounding box center [503, 226] width 33 height 33
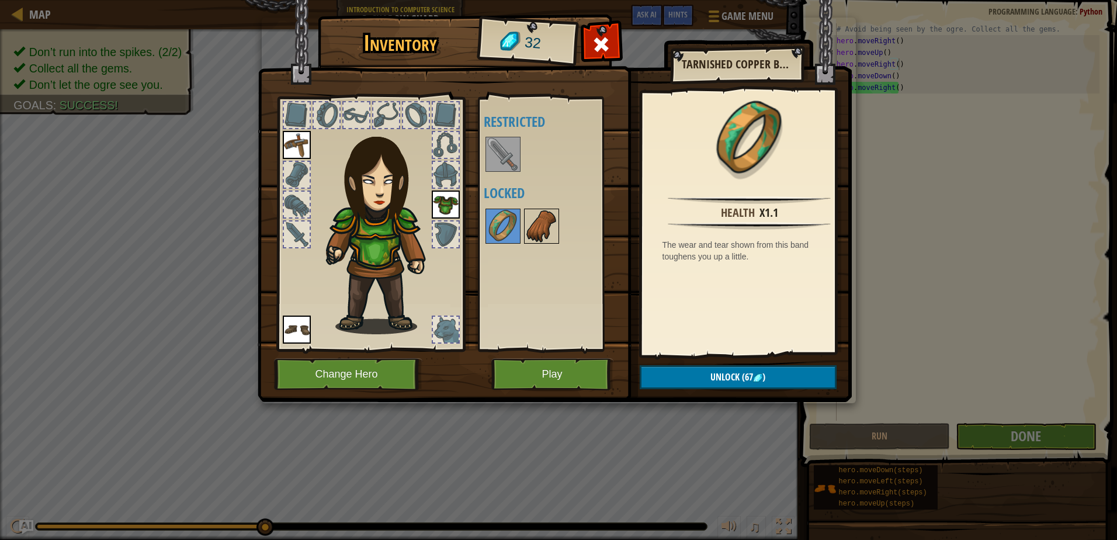
click at [547, 229] on img at bounding box center [541, 226] width 33 height 33
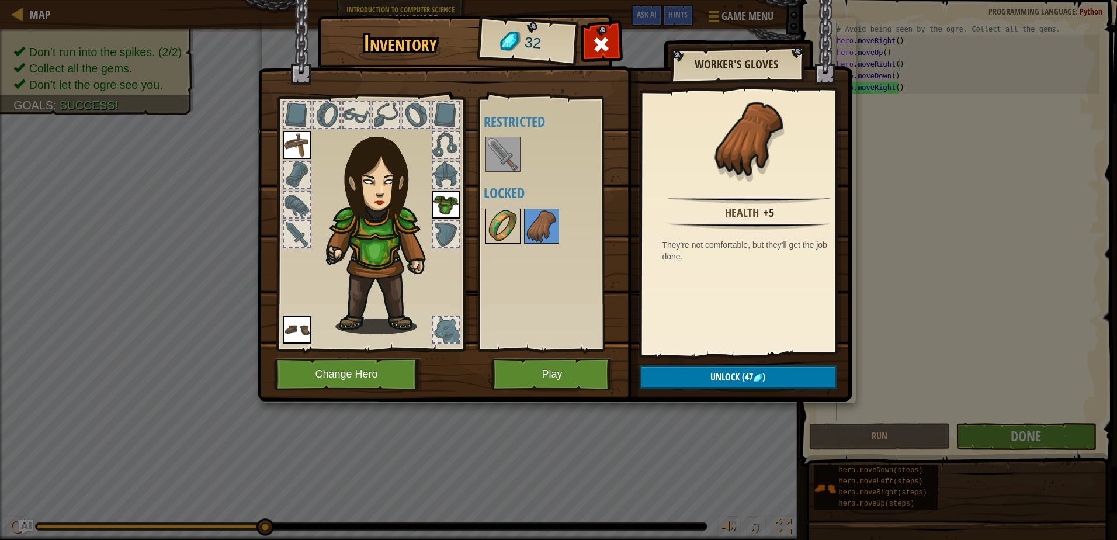
click at [506, 224] on img at bounding box center [503, 226] width 33 height 33
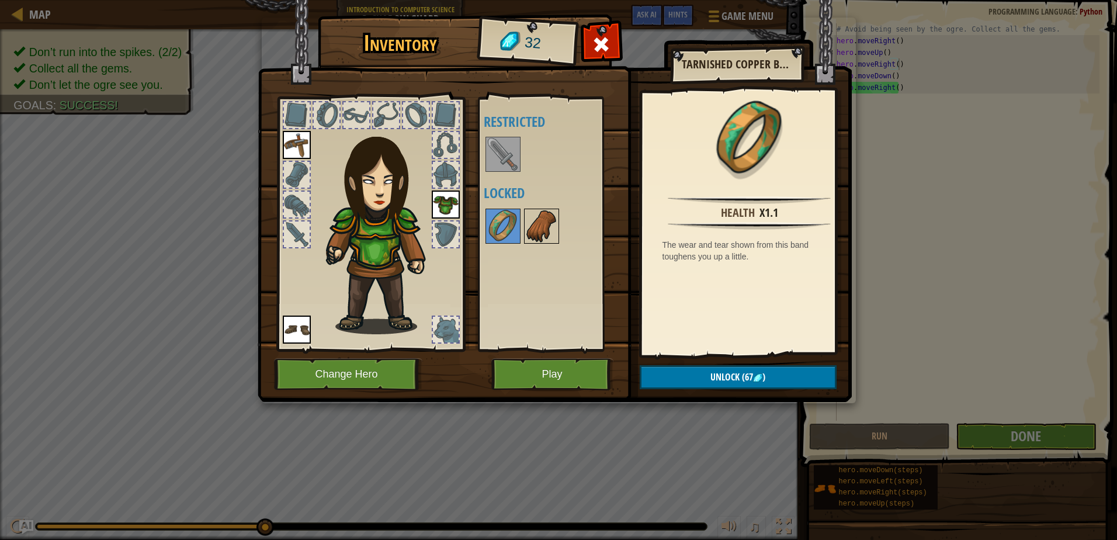
click at [536, 228] on img at bounding box center [541, 226] width 33 height 33
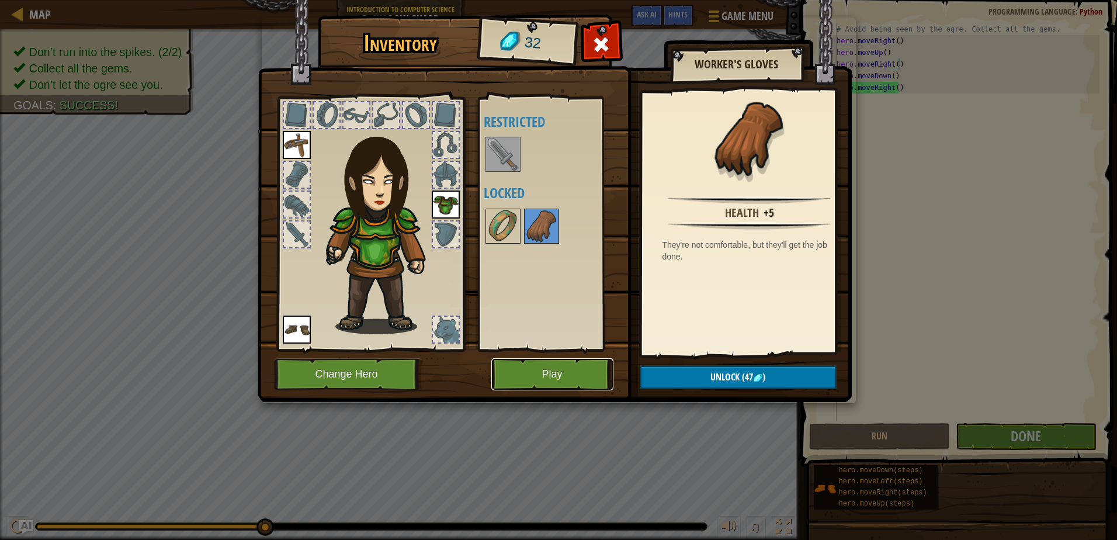
click at [543, 369] on button "Play" at bounding box center [552, 374] width 122 height 32
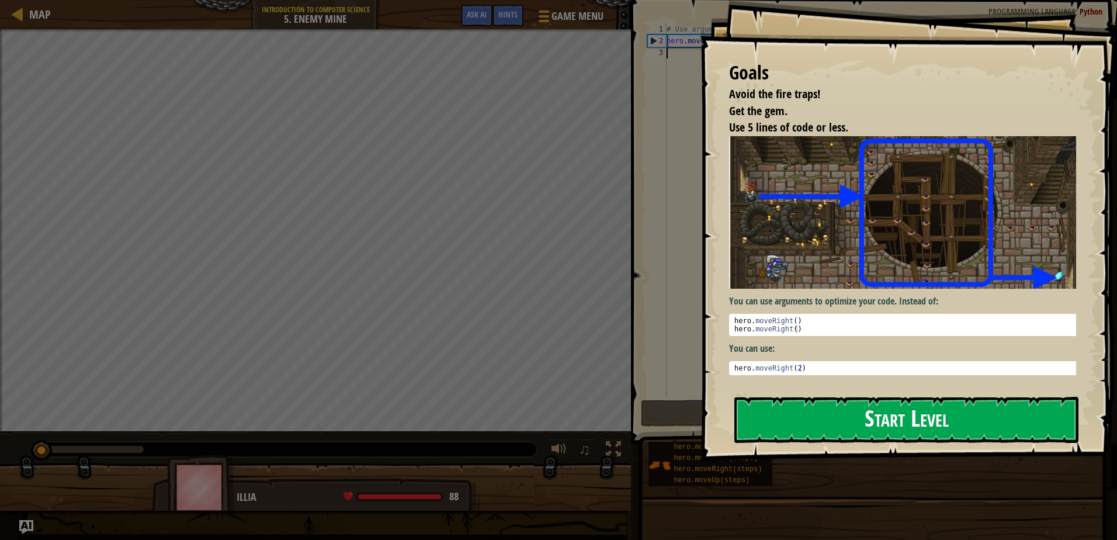
click at [759, 426] on button "Start Level" at bounding box center [906, 420] width 344 height 46
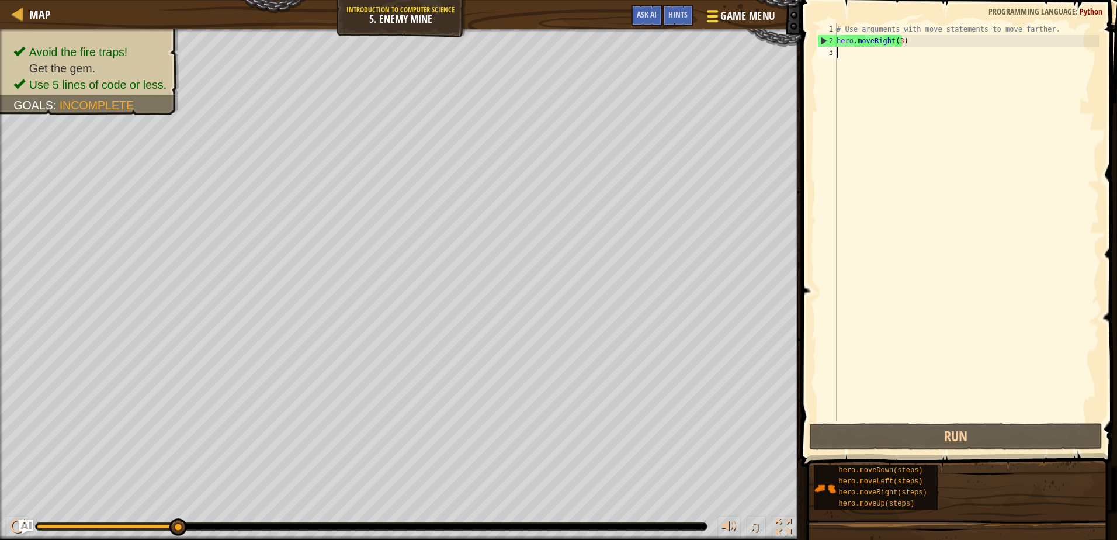
click at [706, 17] on div at bounding box center [712, 16] width 16 height 17
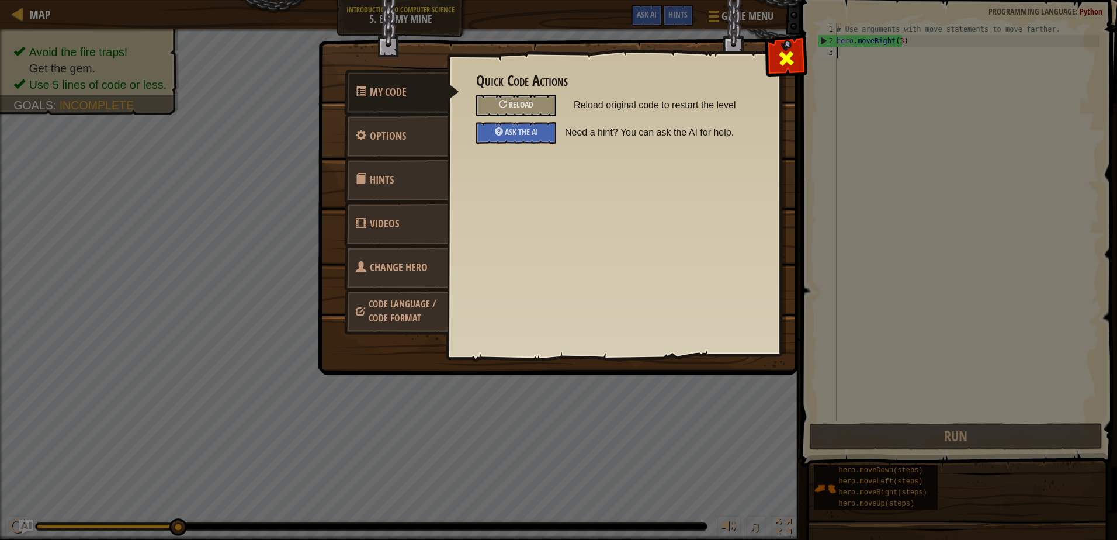
click at [783, 58] on span at bounding box center [786, 58] width 19 height 19
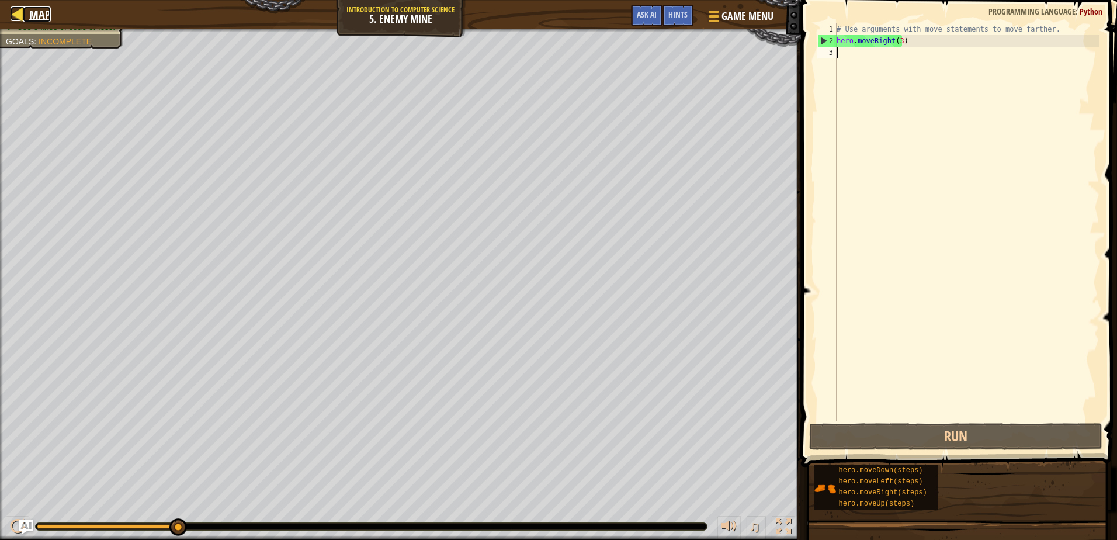
click at [39, 13] on span "Map" at bounding box center [40, 14] width 22 height 16
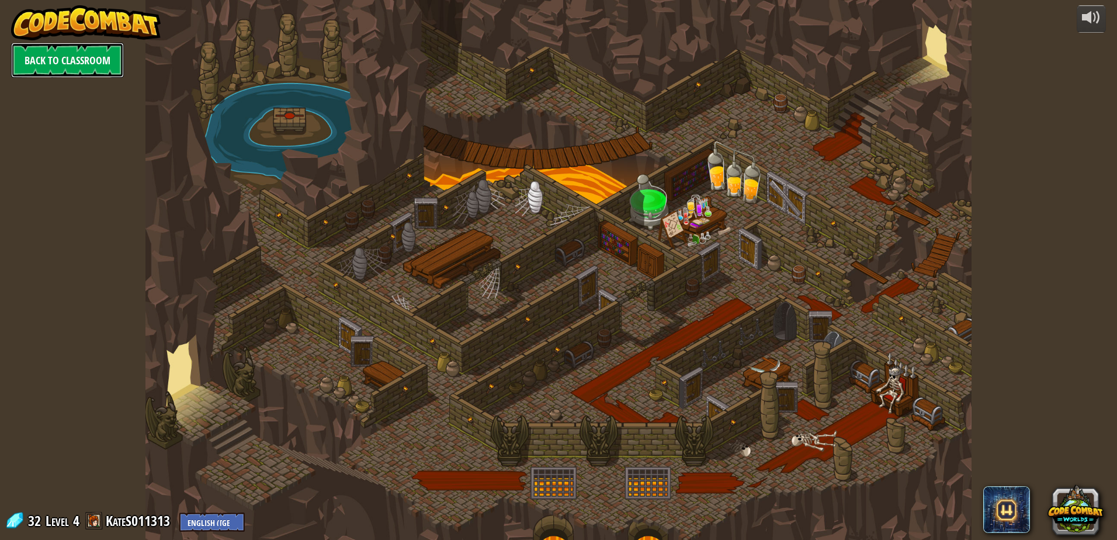
click at [42, 53] on link "Back to Classroom" at bounding box center [67, 60] width 113 height 35
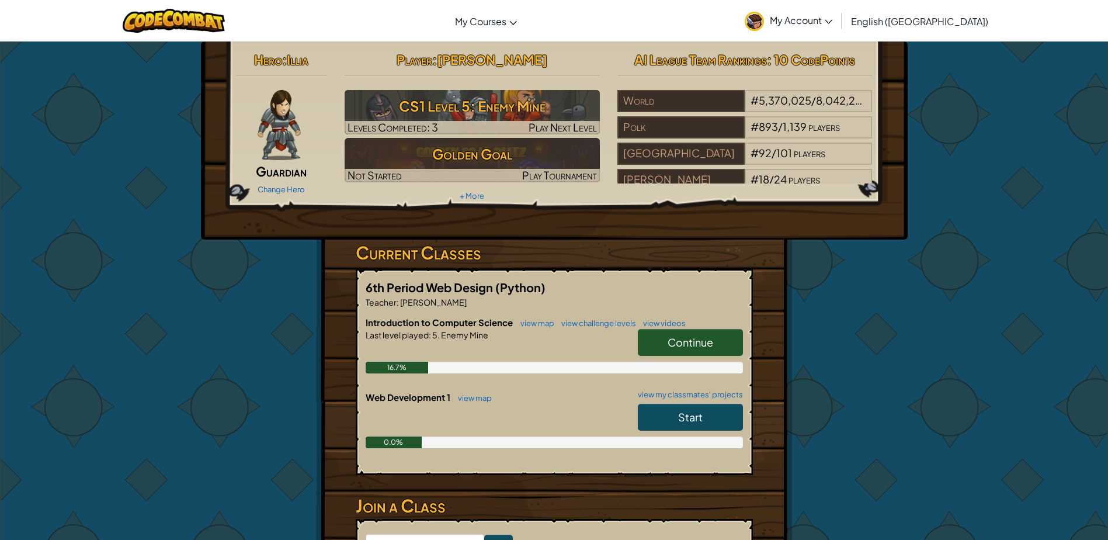
scroll to position [58, 0]
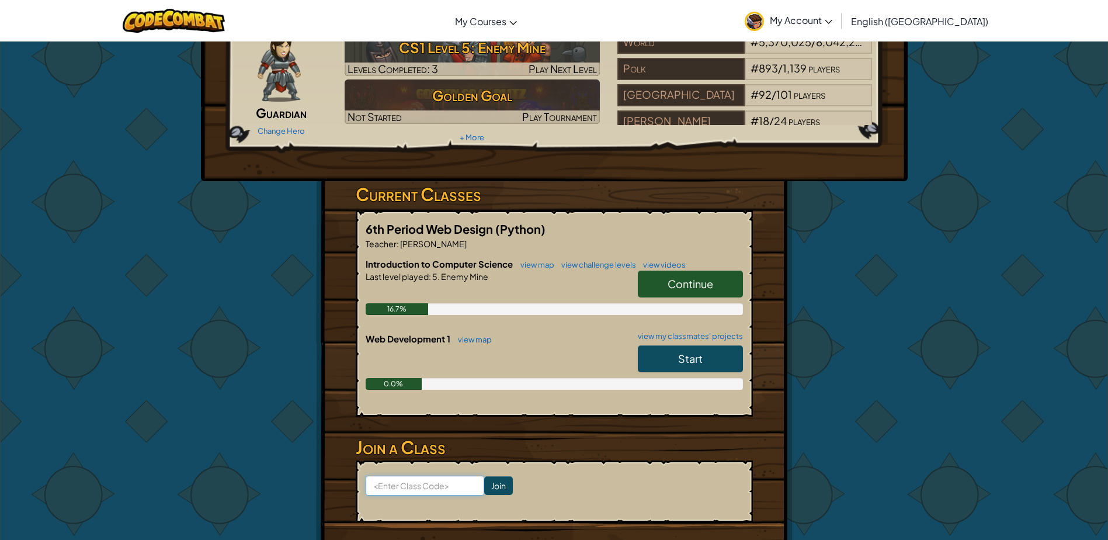
click at [420, 491] on input at bounding box center [425, 485] width 119 height 20
drag, startPoint x: 285, startPoint y: 256, endPoint x: 329, endPoint y: 266, distance: 45.5
click at [284, 256] on div "Hero : Illia Guardian Change Hero Player : [PERSON_NAME] S CS1 Level 5: Enemy M…" at bounding box center [554, 284] width 683 height 603
click at [393, 476] on input at bounding box center [425, 485] width 119 height 20
click at [315, 426] on div "Hero : Illia Guardian Change Hero Player : [PERSON_NAME] S CS1 Level 5: Enemy M…" at bounding box center [554, 284] width 683 height 603
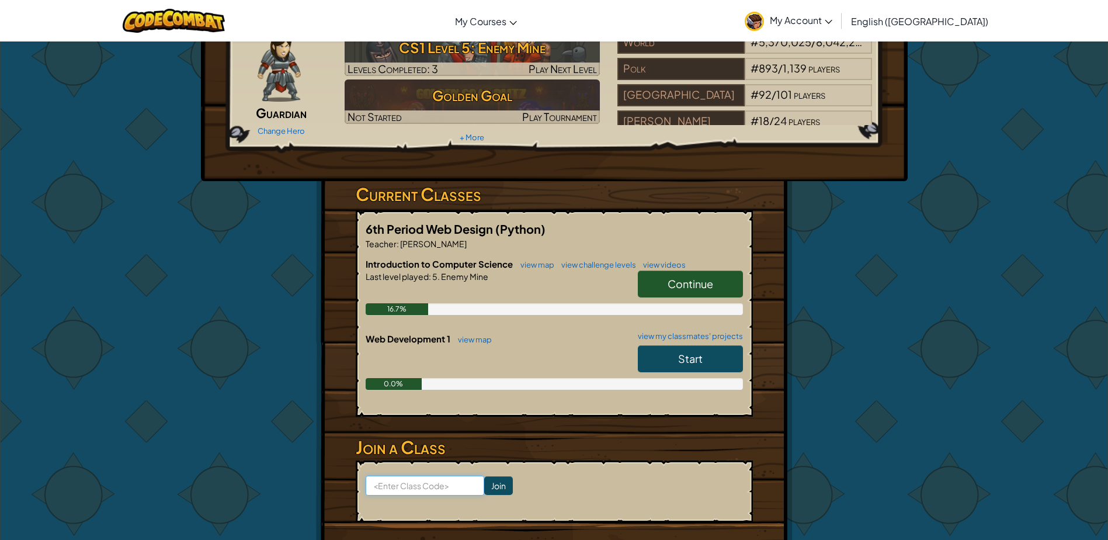
click at [385, 484] on input at bounding box center [425, 485] width 119 height 20
type input "eastrighthide"
click input "Join" at bounding box center [498, 485] width 29 height 19
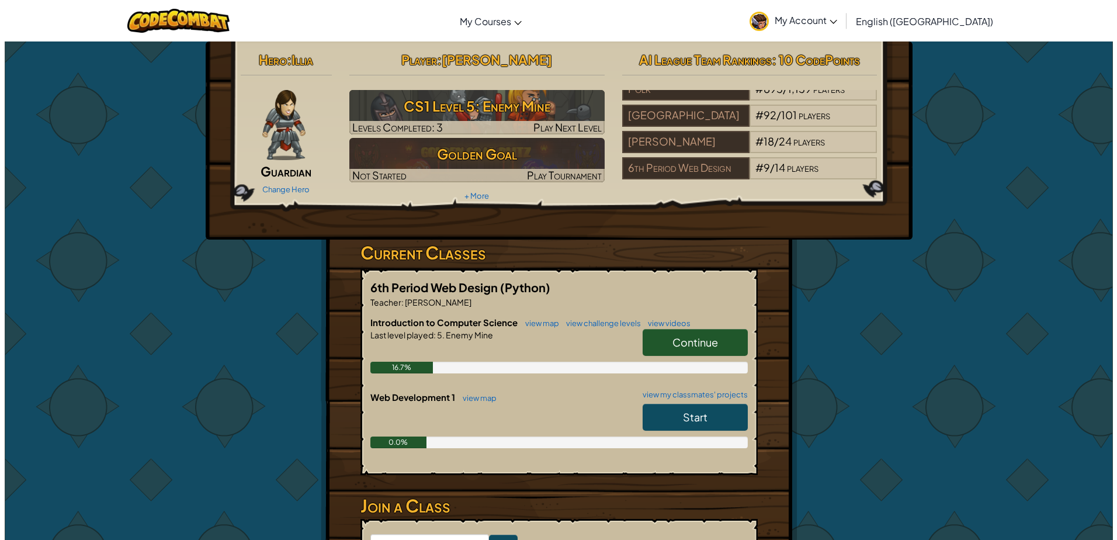
scroll to position [0, 0]
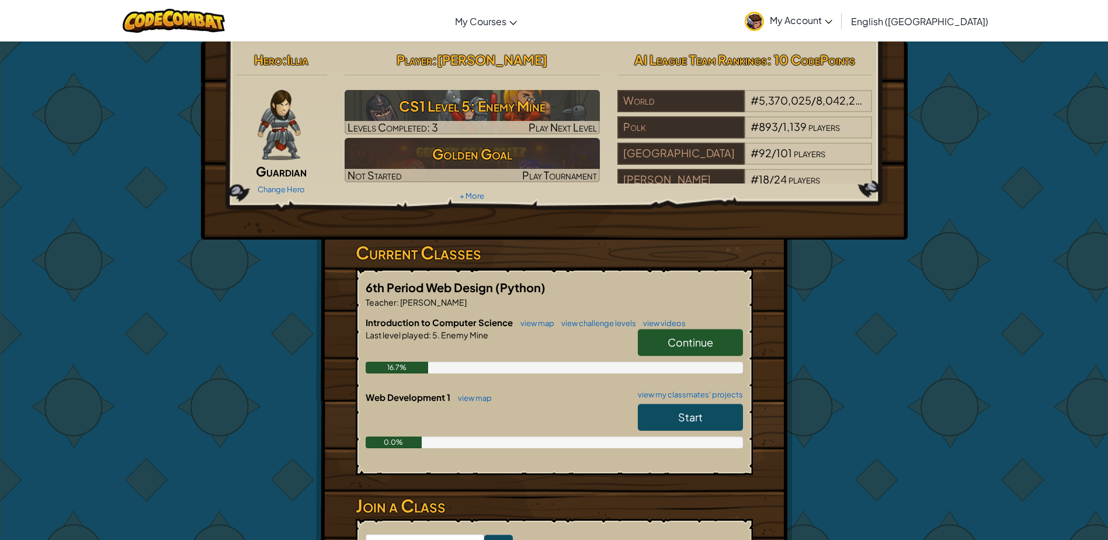
click at [688, 335] on span "Continue" at bounding box center [691, 341] width 46 height 13
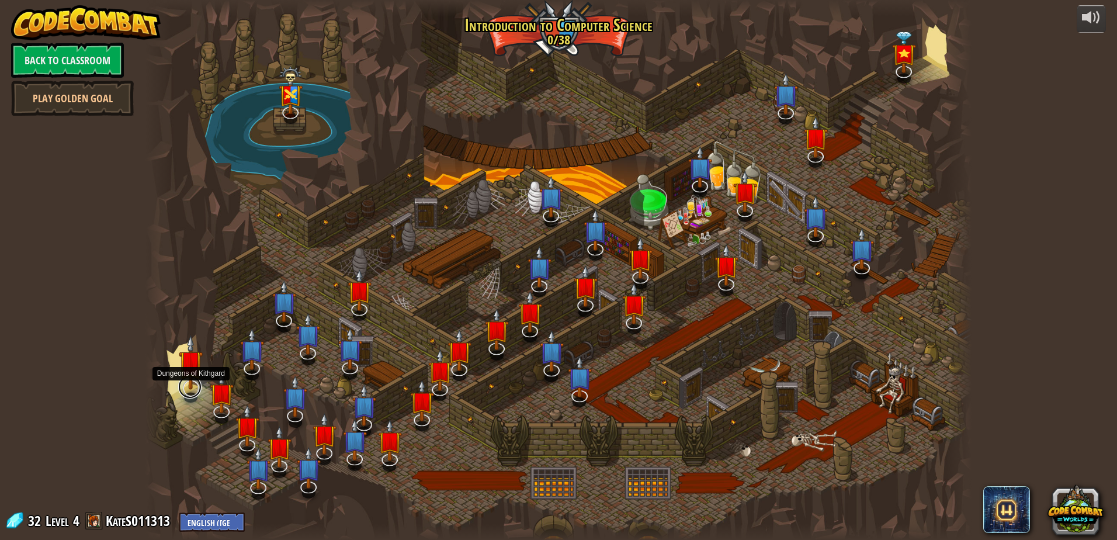
click at [193, 391] on link at bounding box center [189, 386] width 23 height 23
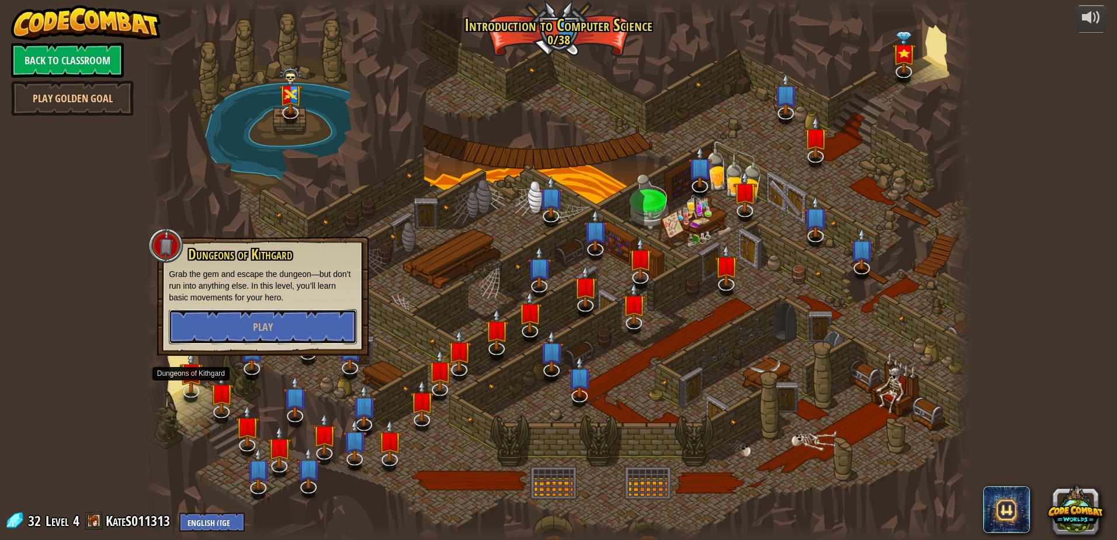
click at [320, 319] on button "Play" at bounding box center [263, 326] width 188 height 35
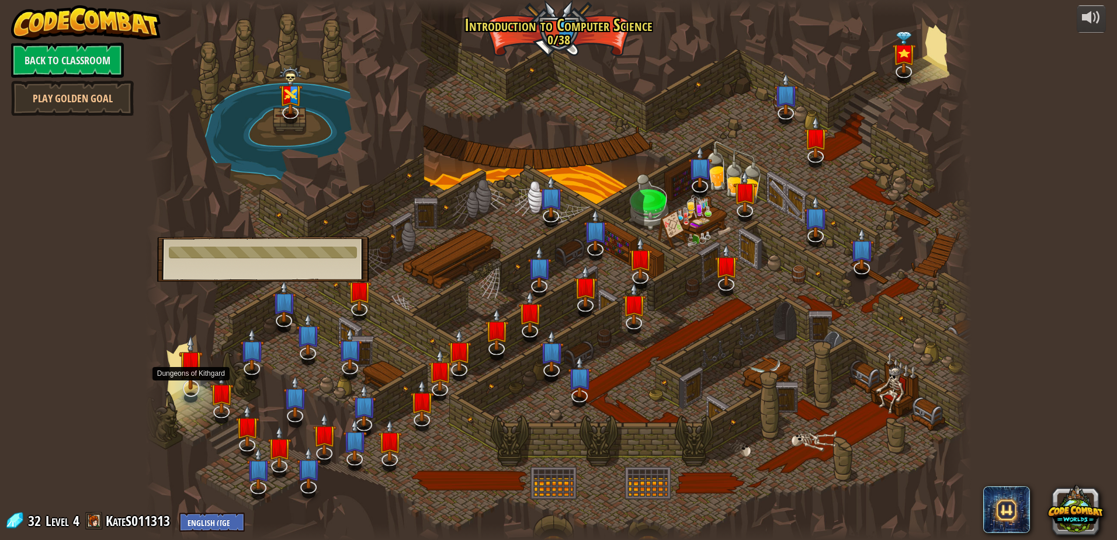
click at [194, 387] on img at bounding box center [191, 362] width 24 height 55
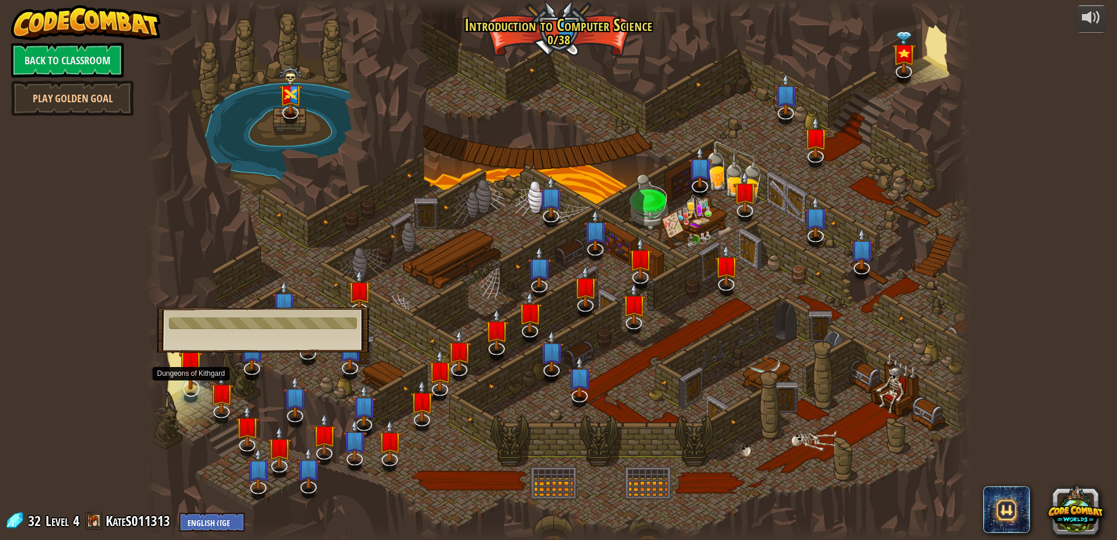
click at [200, 0] on body "powered by Back to Classroom Play Golden Goal Kithgard Gates Escape the Kithgar…" at bounding box center [558, 0] width 1117 height 0
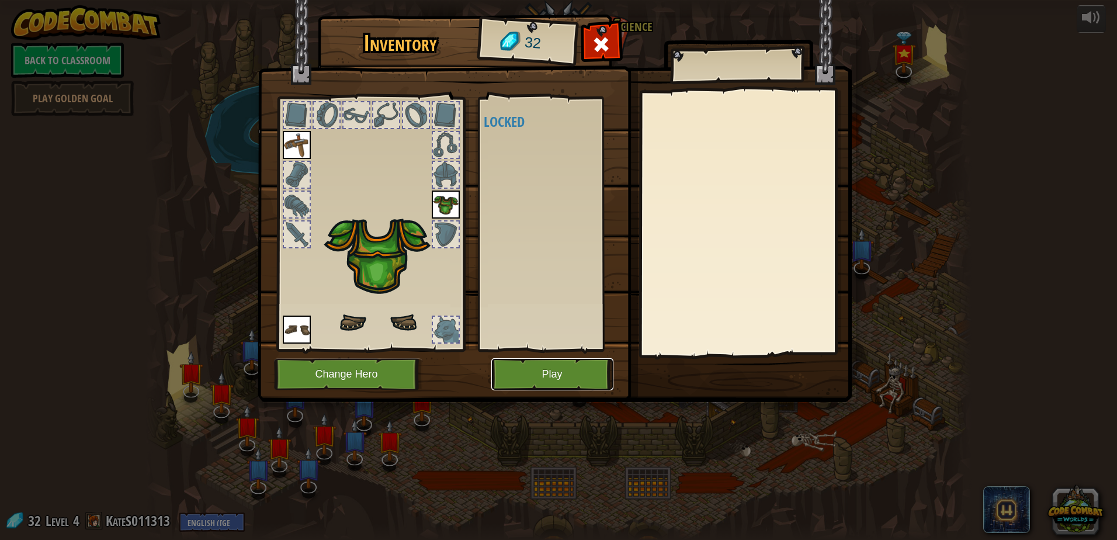
click at [554, 379] on button "Play" at bounding box center [552, 374] width 122 height 32
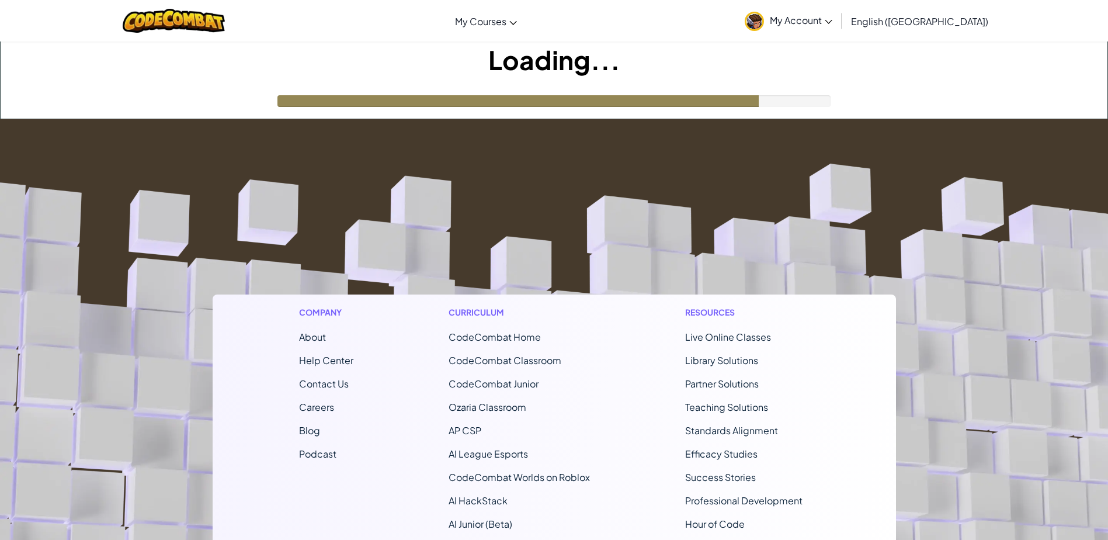
click at [668, 63] on h1 "Loading..." at bounding box center [554, 59] width 1107 height 36
drag, startPoint x: 701, startPoint y: 88, endPoint x: 765, endPoint y: 95, distance: 64.1
click at [708, 87] on div "Loading..." at bounding box center [554, 79] width 1107 height 77
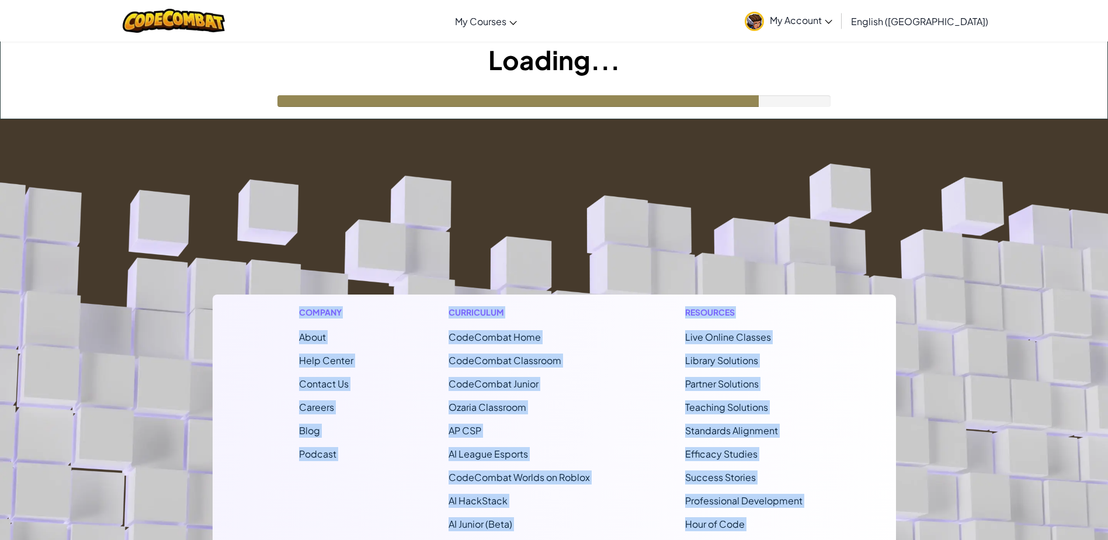
drag, startPoint x: 788, startPoint y: 99, endPoint x: 897, endPoint y: 121, distance: 111.5
click at [897, 121] on div "Toggle navigation My Courses CodeCombat Classroom Ozaria Classroom AI League Es…" at bounding box center [554, 376] width 1108 height 752
click at [768, 242] on footer "Company About Help Center Contact Us Careers Blog Podcast Curriculum CodeCombat…" at bounding box center [554, 435] width 1108 height 633
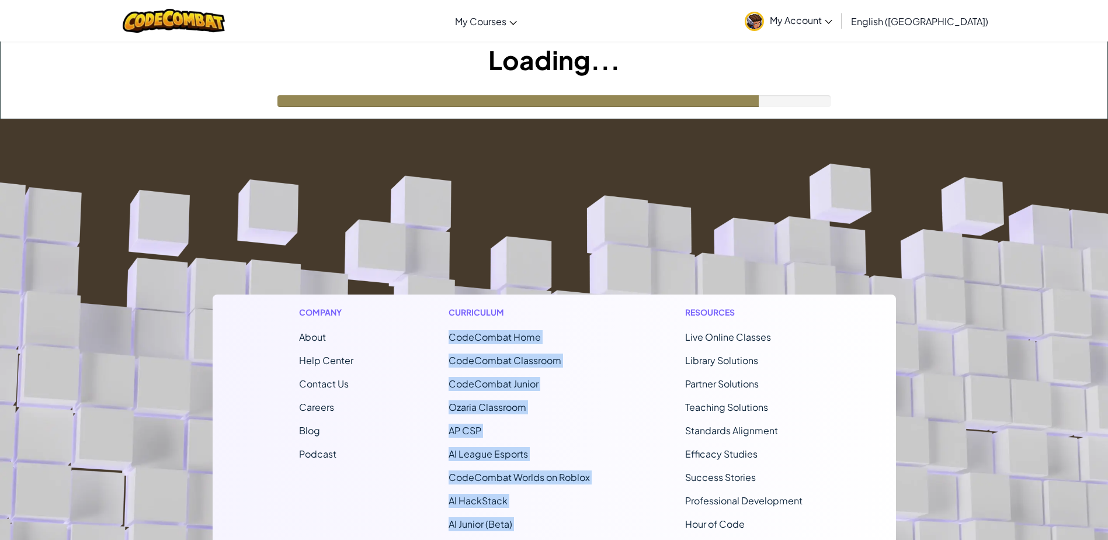
drag, startPoint x: 590, startPoint y: 168, endPoint x: 660, endPoint y: 217, distance: 85.4
click at [660, 217] on footer "Company About Help Center Contact Us Careers Blog Podcast Curriculum CodeCombat…" at bounding box center [554, 435] width 1108 height 633
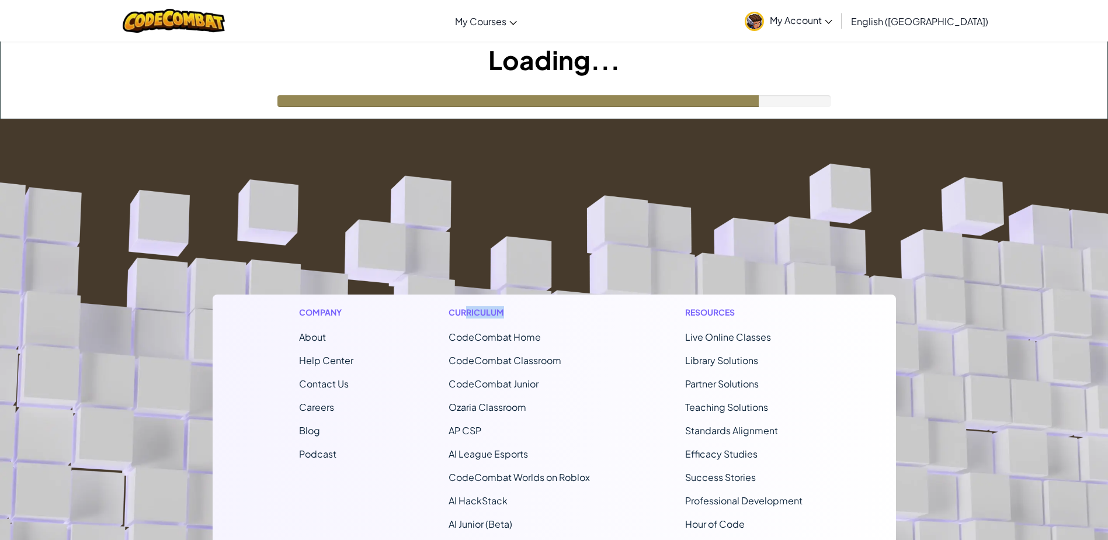
drag, startPoint x: 467, startPoint y: 313, endPoint x: 681, endPoint y: 229, distance: 229.0
click at [679, 229] on footer "Company About Help Center Contact Us Careers Blog Podcast Curriculum CodeCombat…" at bounding box center [554, 435] width 1108 height 633
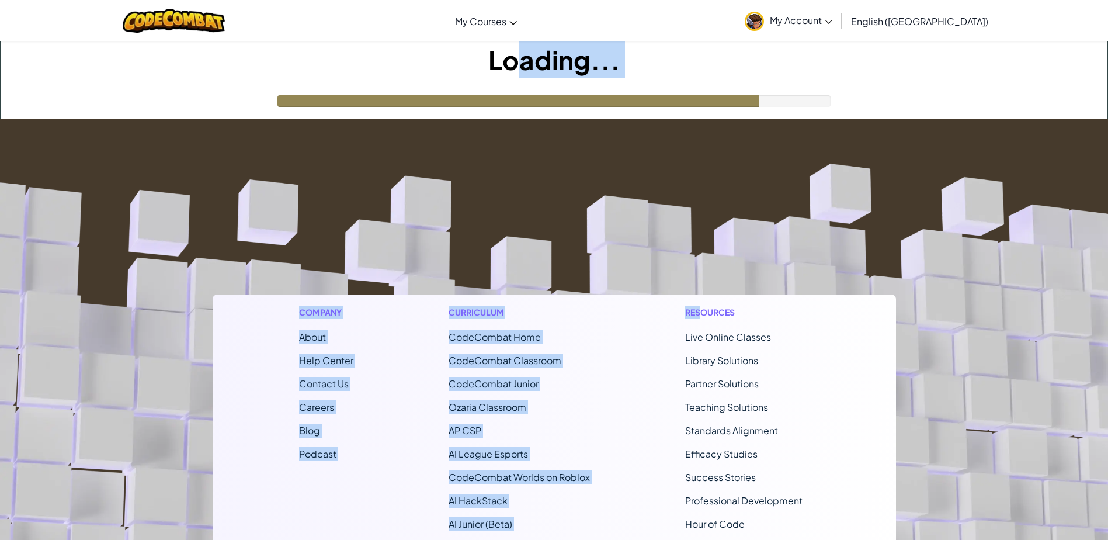
drag, startPoint x: 516, startPoint y: 67, endPoint x: 724, endPoint y: 153, distance: 225.0
click at [722, 154] on div "Toggle navigation My Courses CodeCombat Classroom Ozaria Classroom AI League Es…" at bounding box center [554, 376] width 1108 height 752
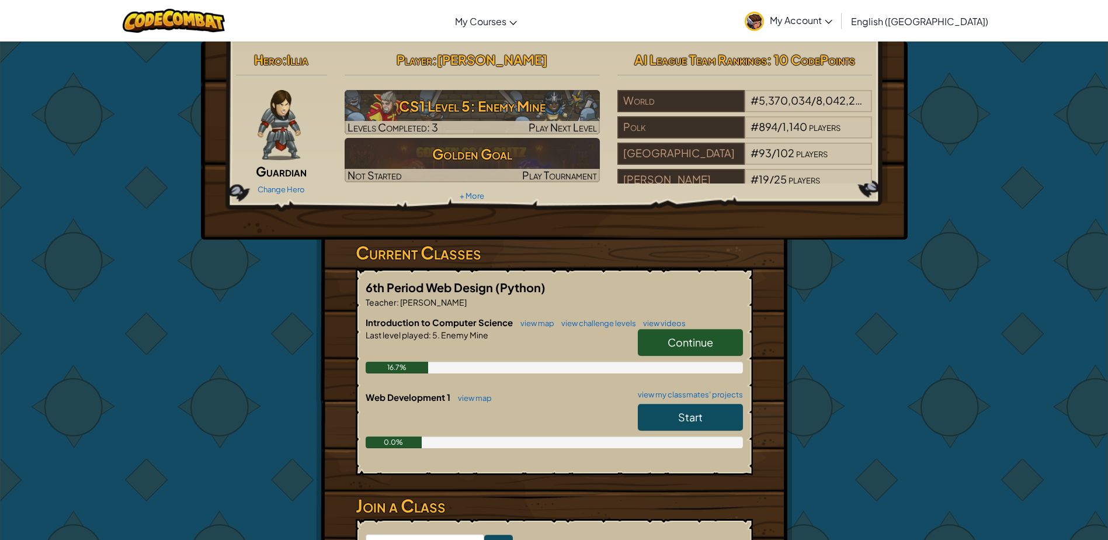
scroll to position [117, 0]
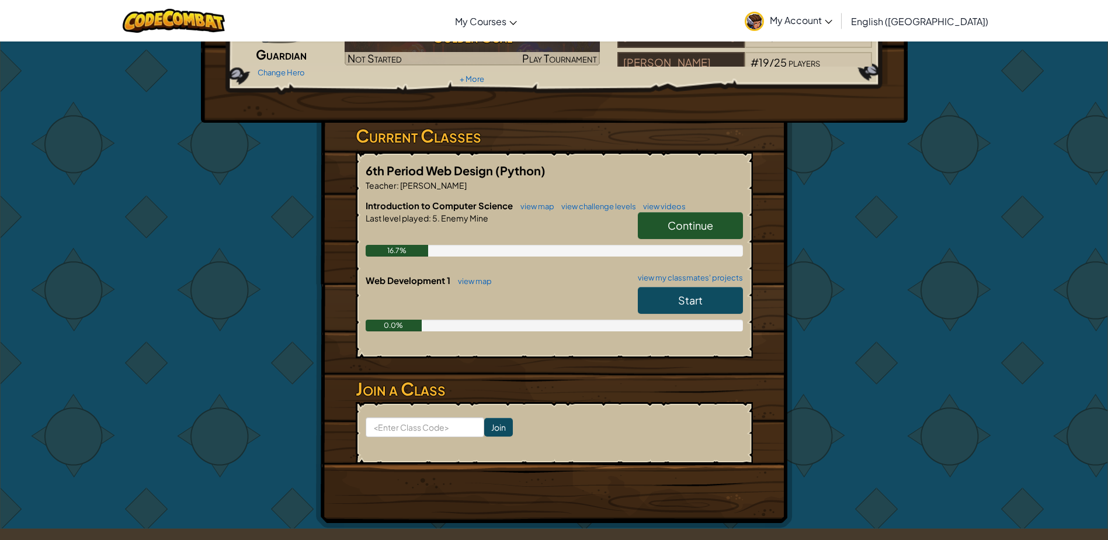
click at [709, 228] on span "Continue" at bounding box center [691, 224] width 46 height 13
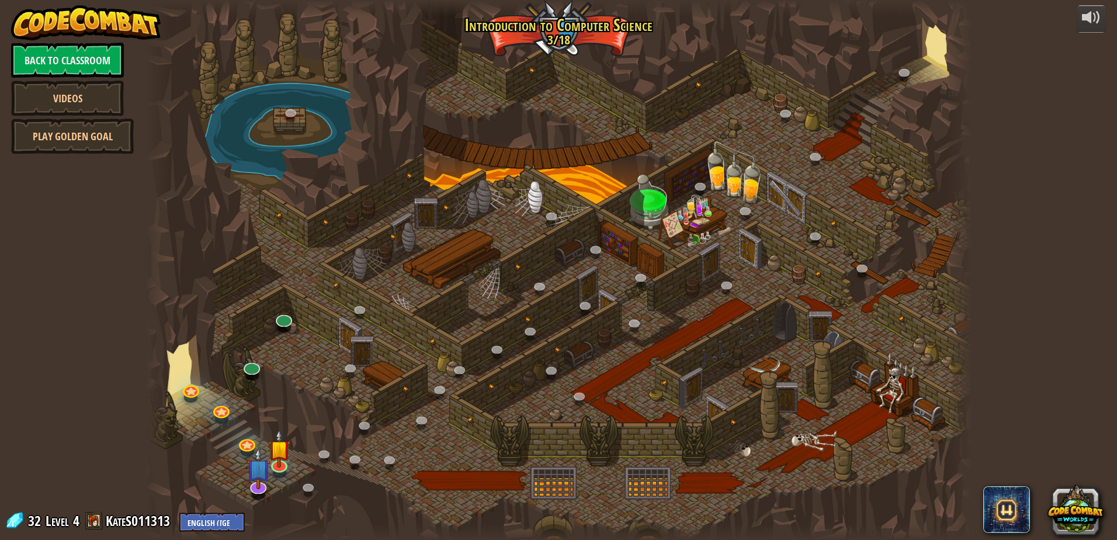
drag, startPoint x: 332, startPoint y: 249, endPoint x: 419, endPoint y: 242, distance: 87.3
